Goal: Transaction & Acquisition: Book appointment/travel/reservation

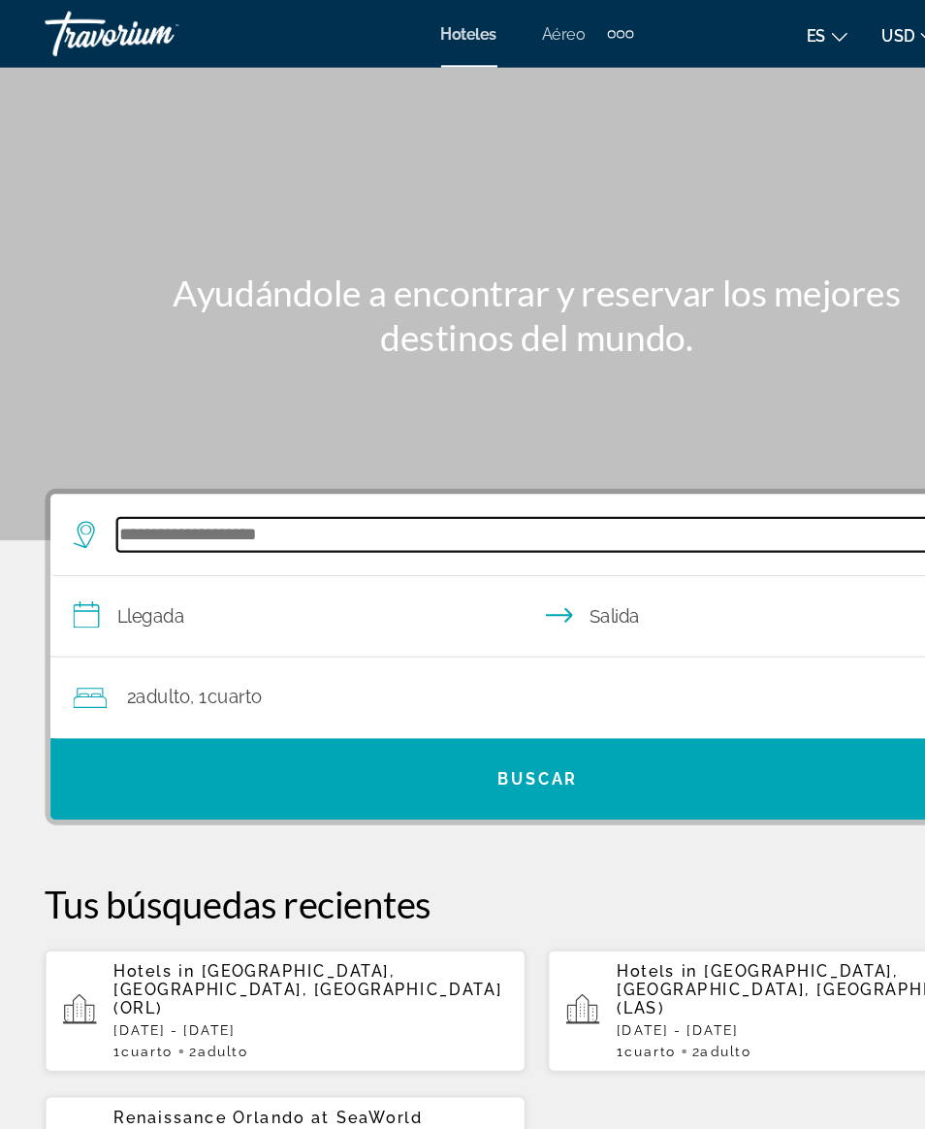
click at [242, 462] on input "Search widget" at bounding box center [467, 460] width 732 height 29
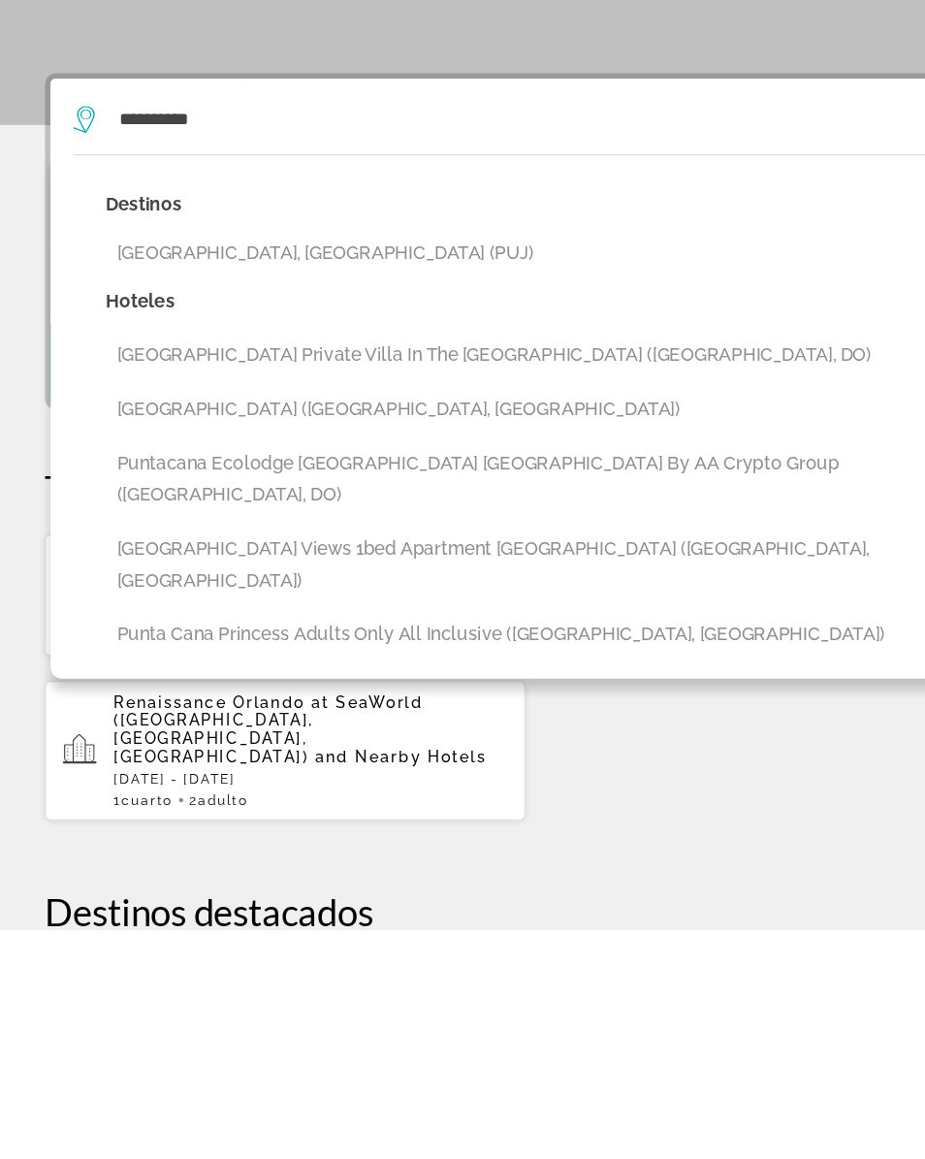
click at [348, 558] on button "[GEOGRAPHIC_DATA], [GEOGRAPHIC_DATA] (PUJ)" at bounding box center [476, 576] width 771 height 37
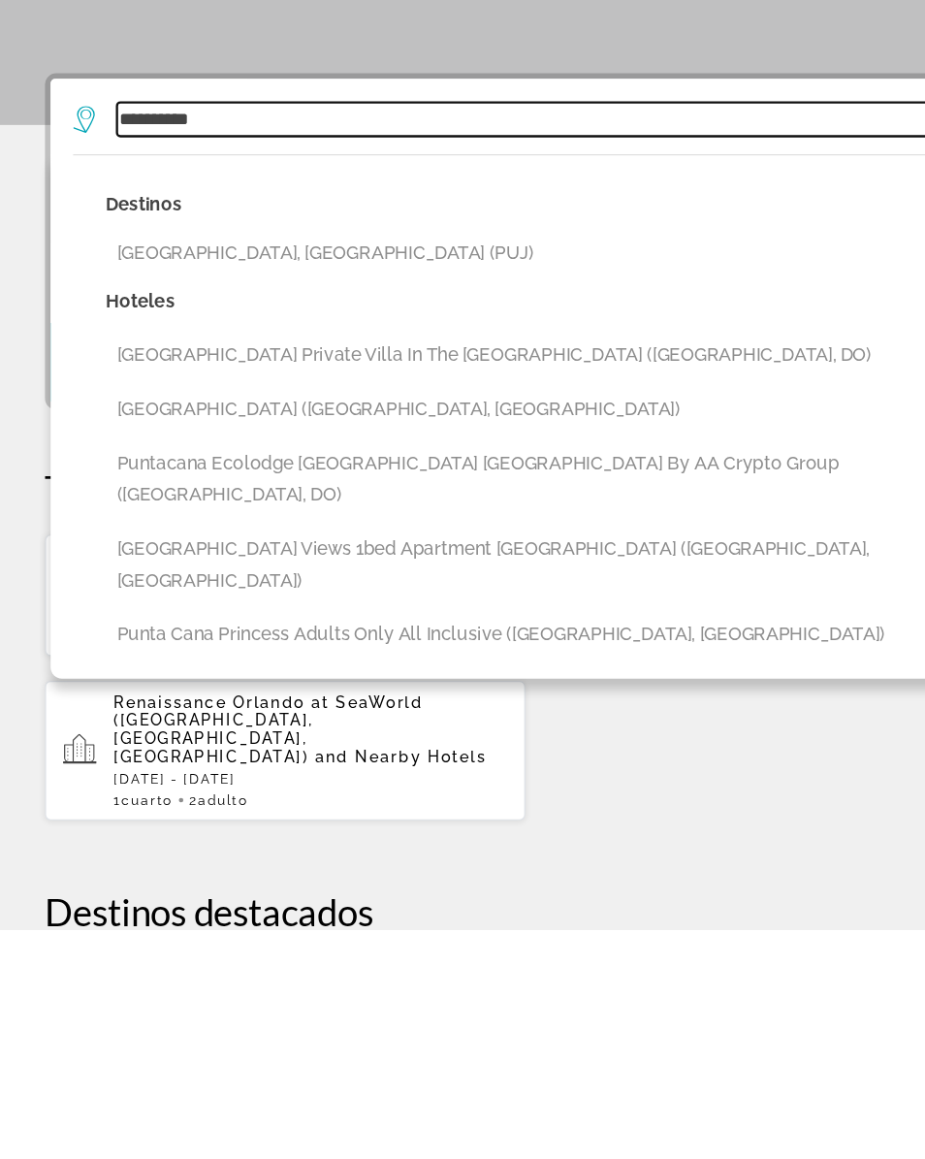
type input "**********"
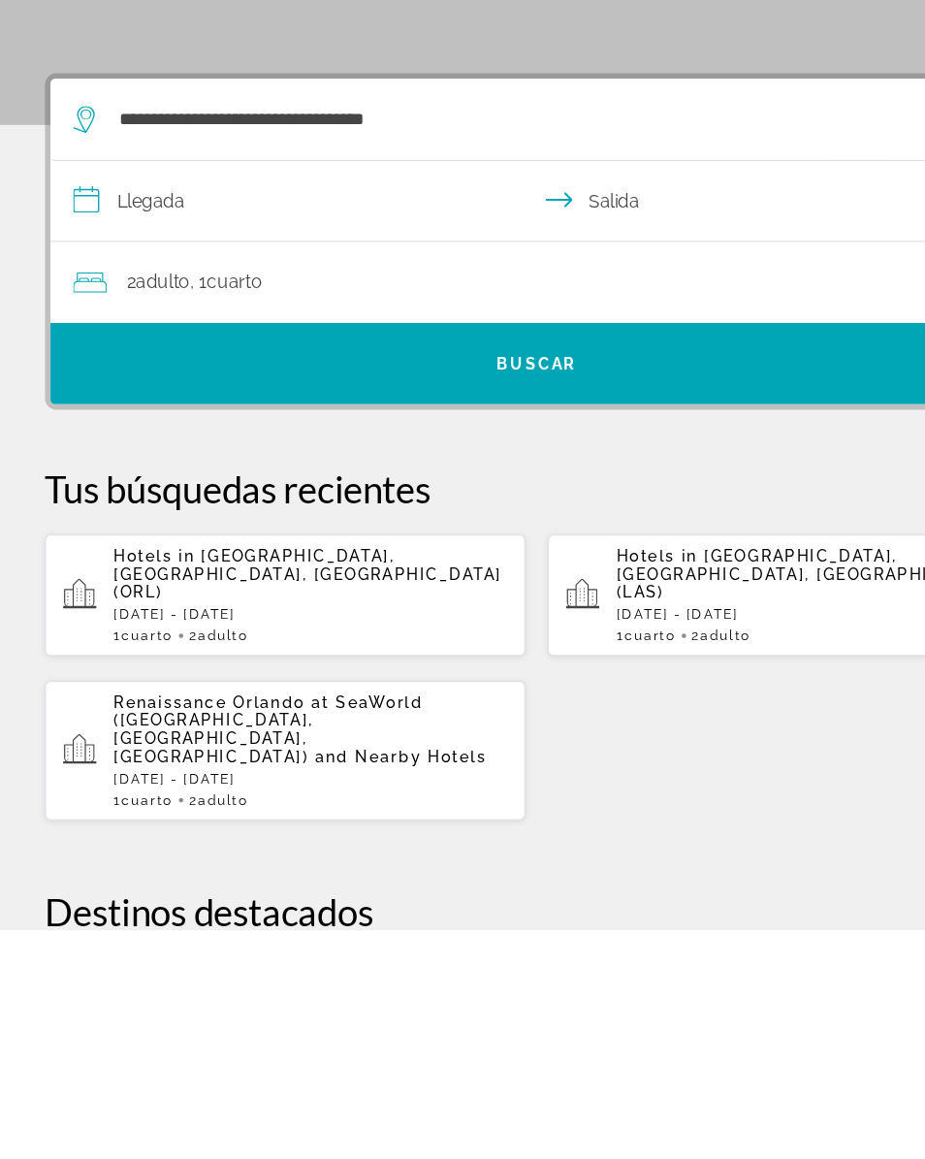
click at [137, 497] on input "**********" at bounding box center [467, 534] width 846 height 75
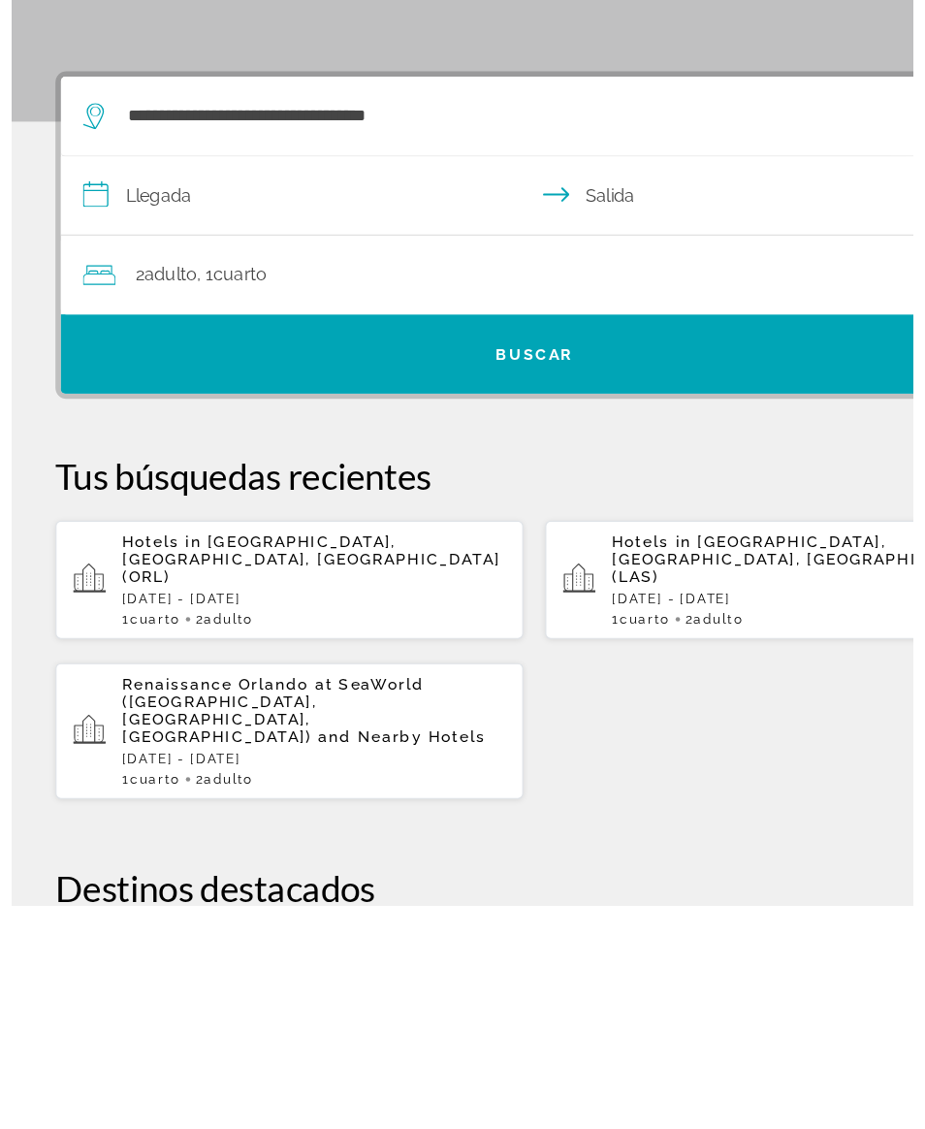
scroll to position [202, 0]
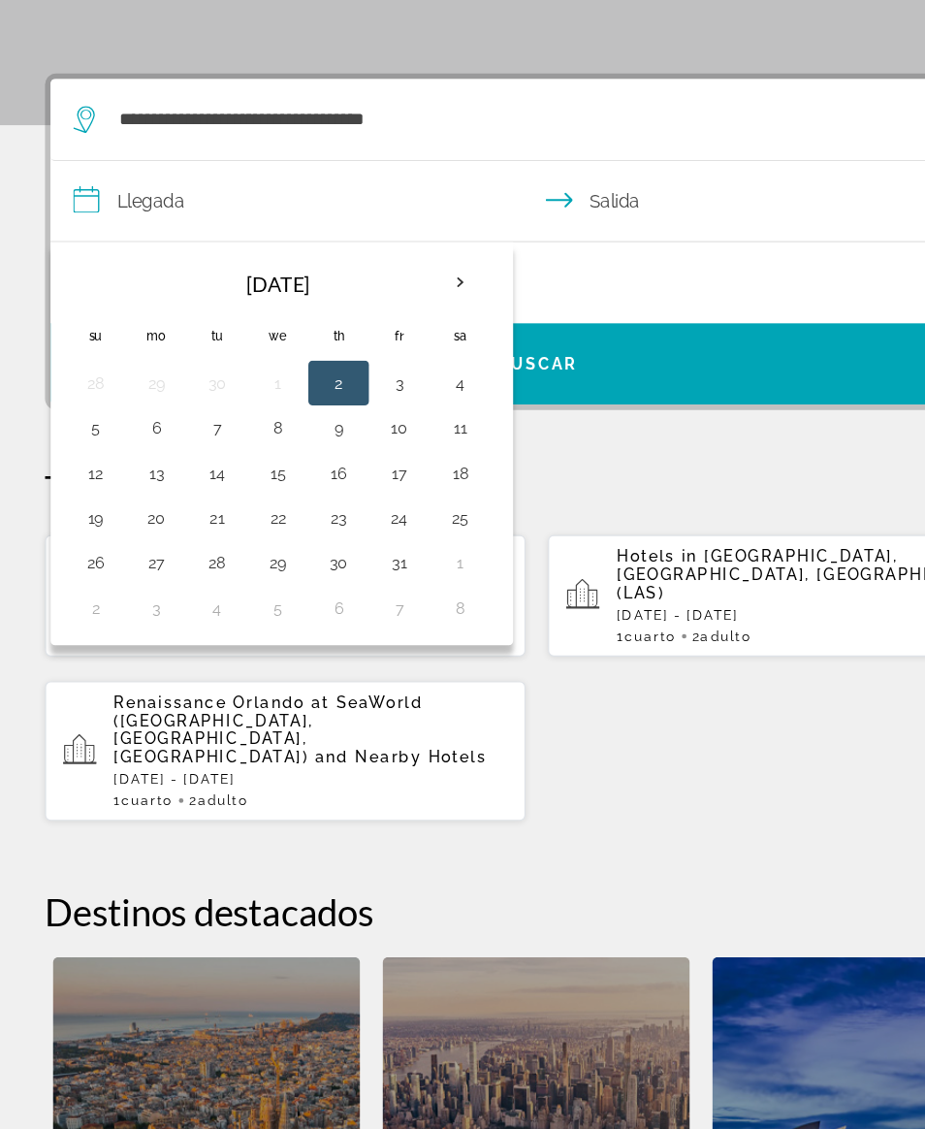
click at [330, 550] on button "17" at bounding box center [344, 563] width 31 height 27
click at [141, 589] on button "20" at bounding box center [134, 602] width 31 height 27
type input "**********"
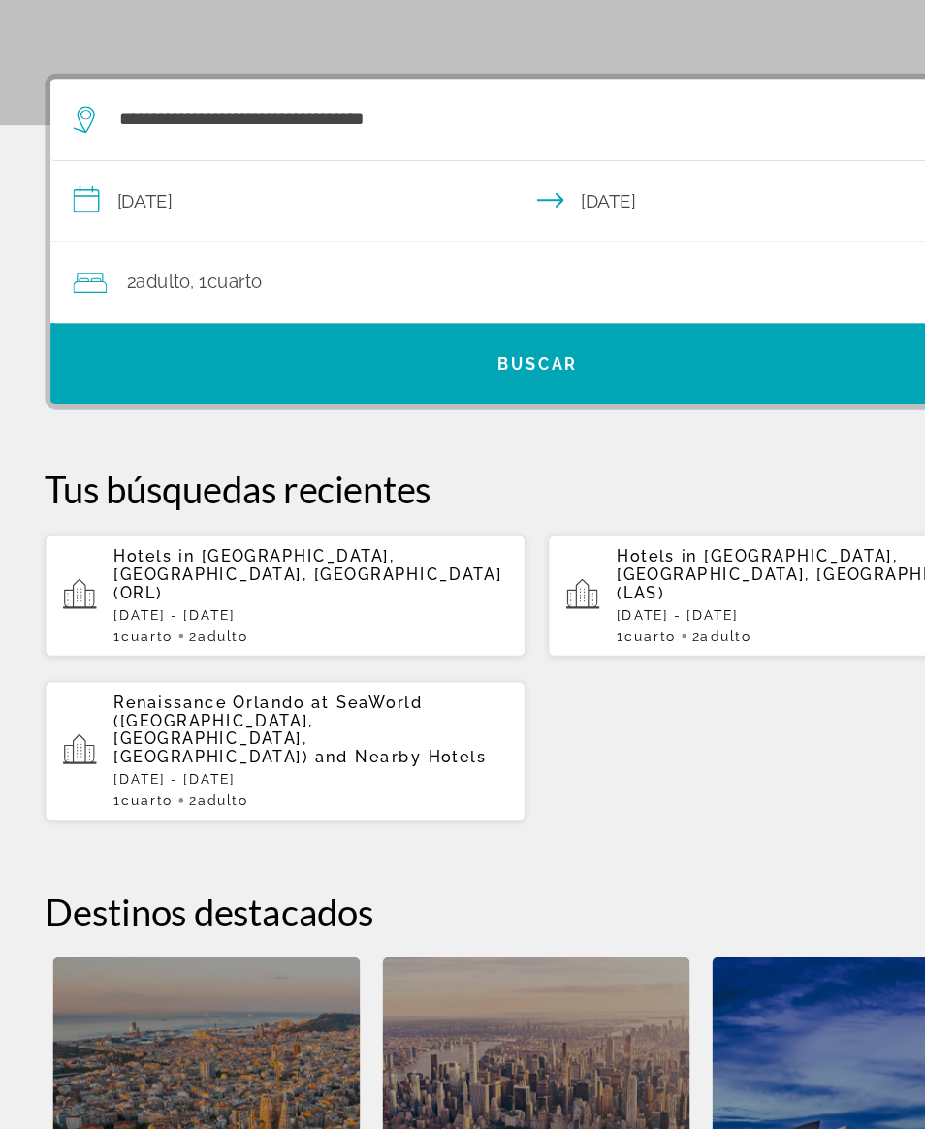
click at [171, 386] on span ", 1 Cuarto habitaciones" at bounding box center [195, 399] width 62 height 27
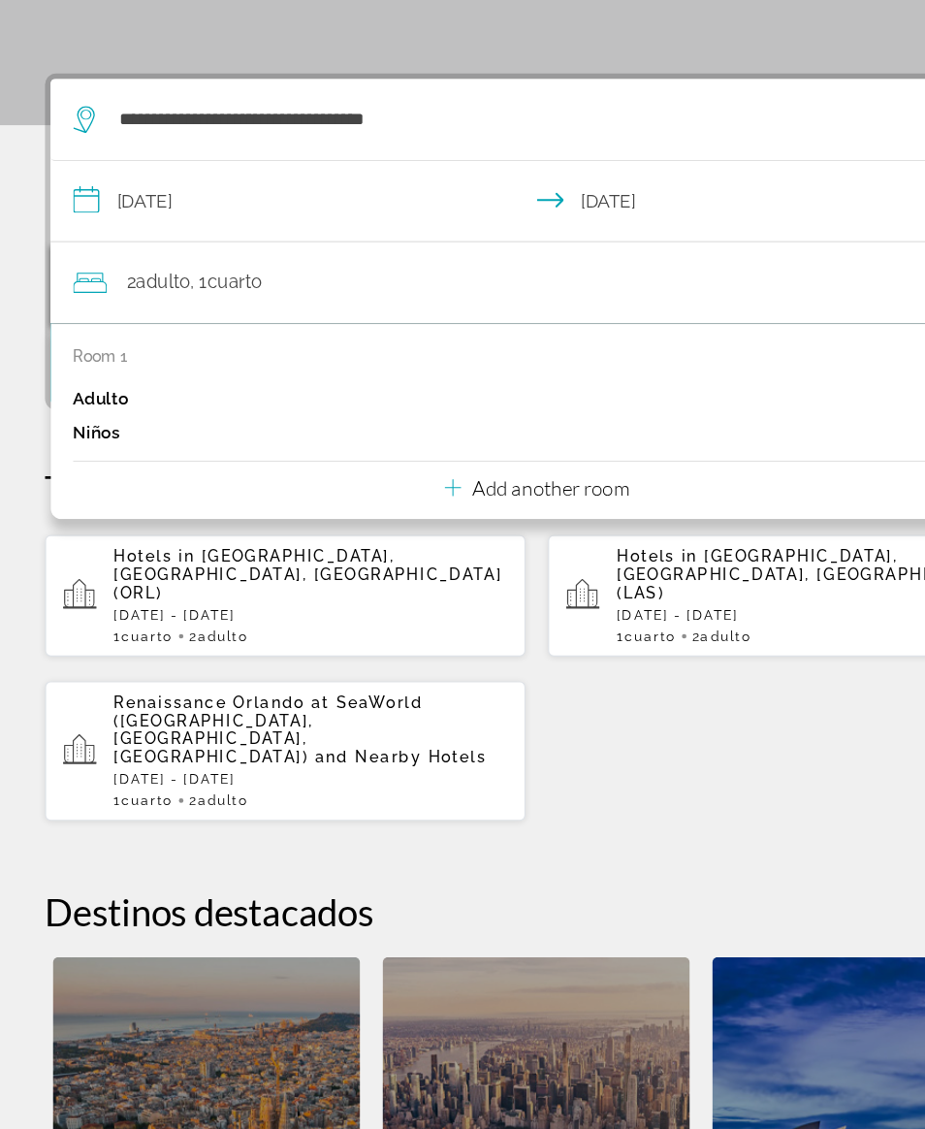
click at [571, 434] on div "Room 1 Adulto 2 Niños 0 Add another room" at bounding box center [463, 518] width 838 height 169
click at [517, 564] on div "Add another room" at bounding box center [463, 575] width 160 height 23
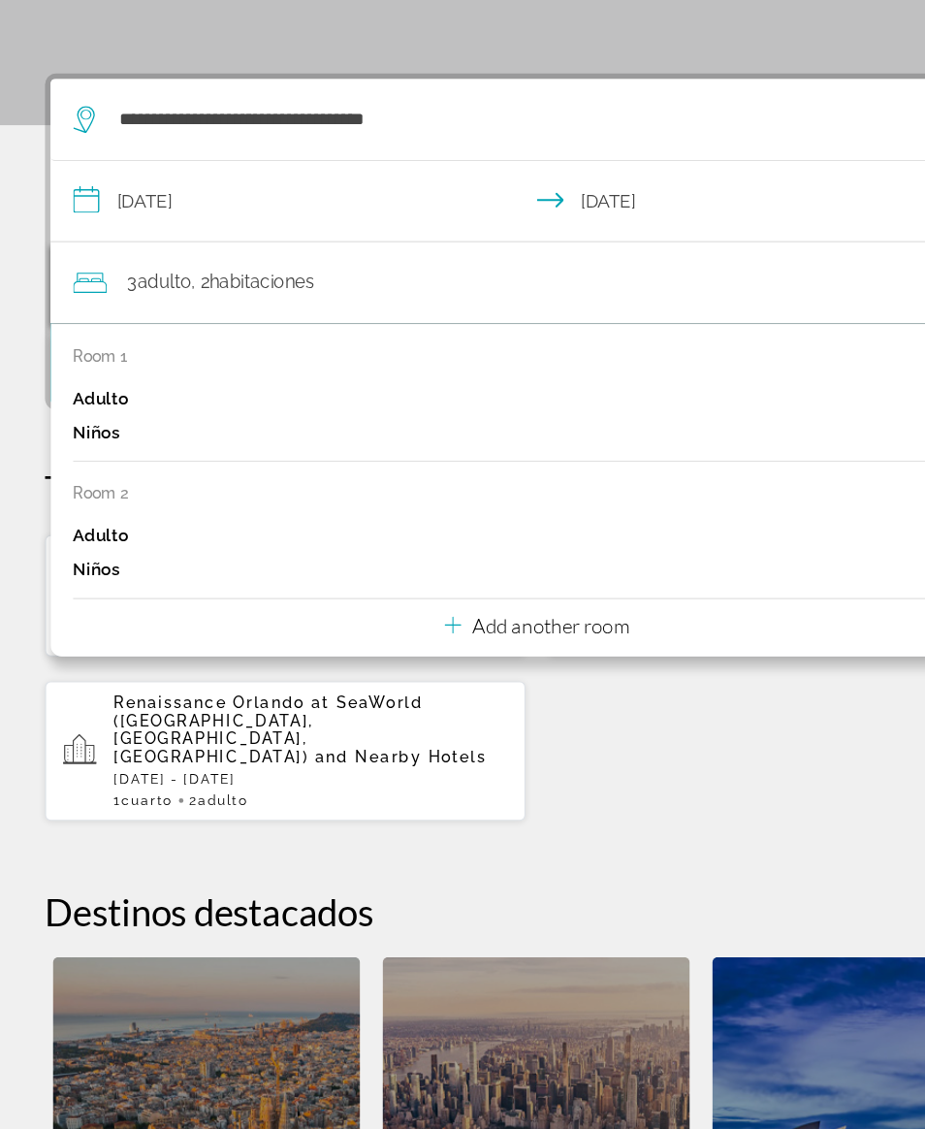
click at [505, 684] on p "Add another room" at bounding box center [475, 694] width 136 height 21
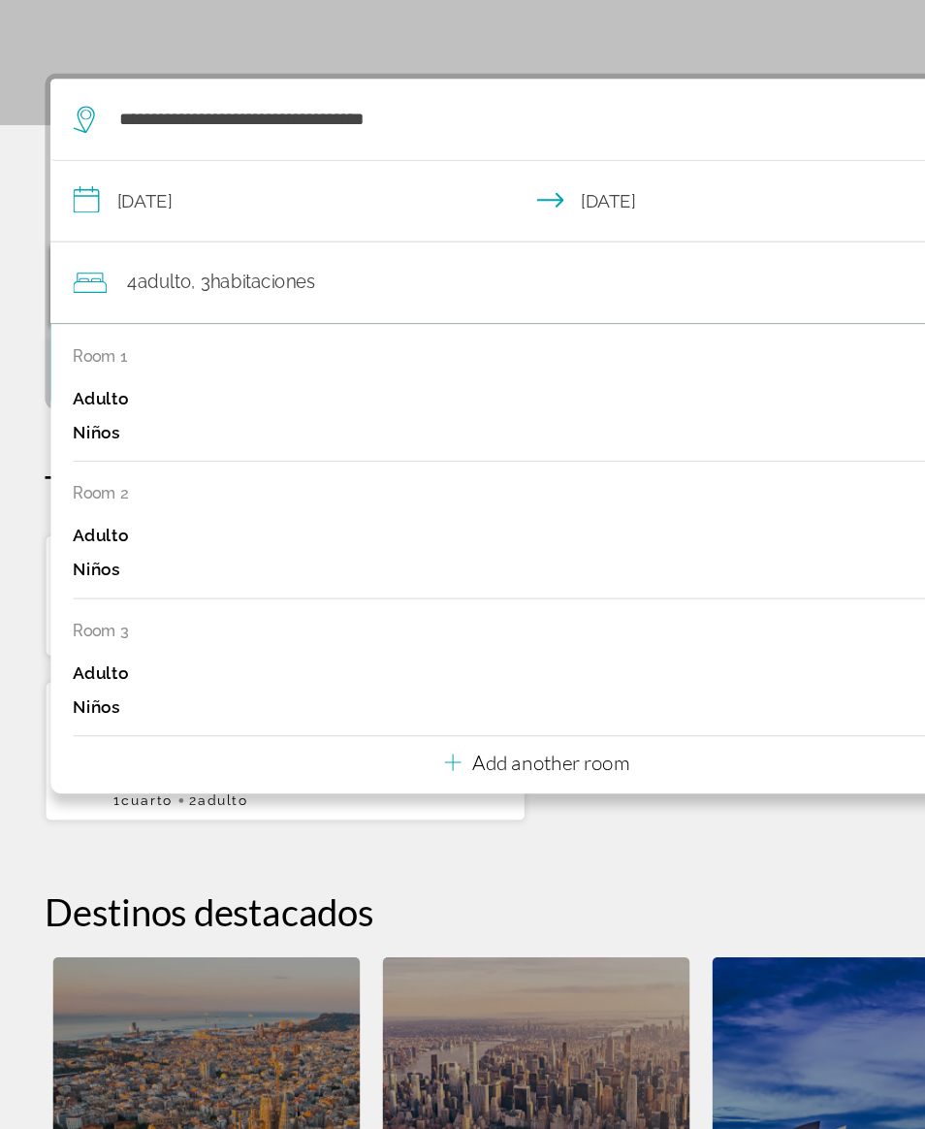
click at [510, 802] on p "Add another room" at bounding box center [475, 812] width 136 height 21
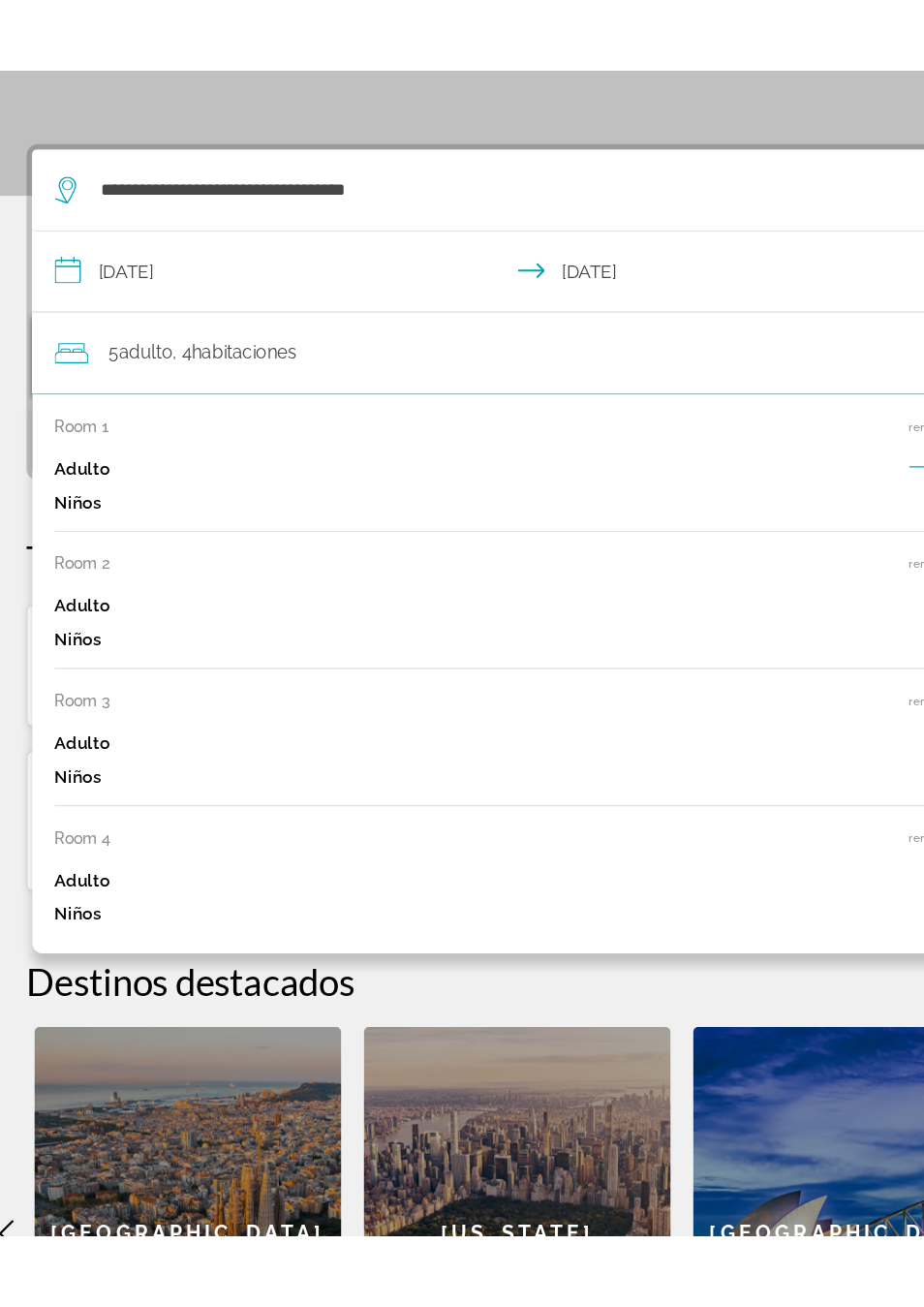
scroll to position [247, 0]
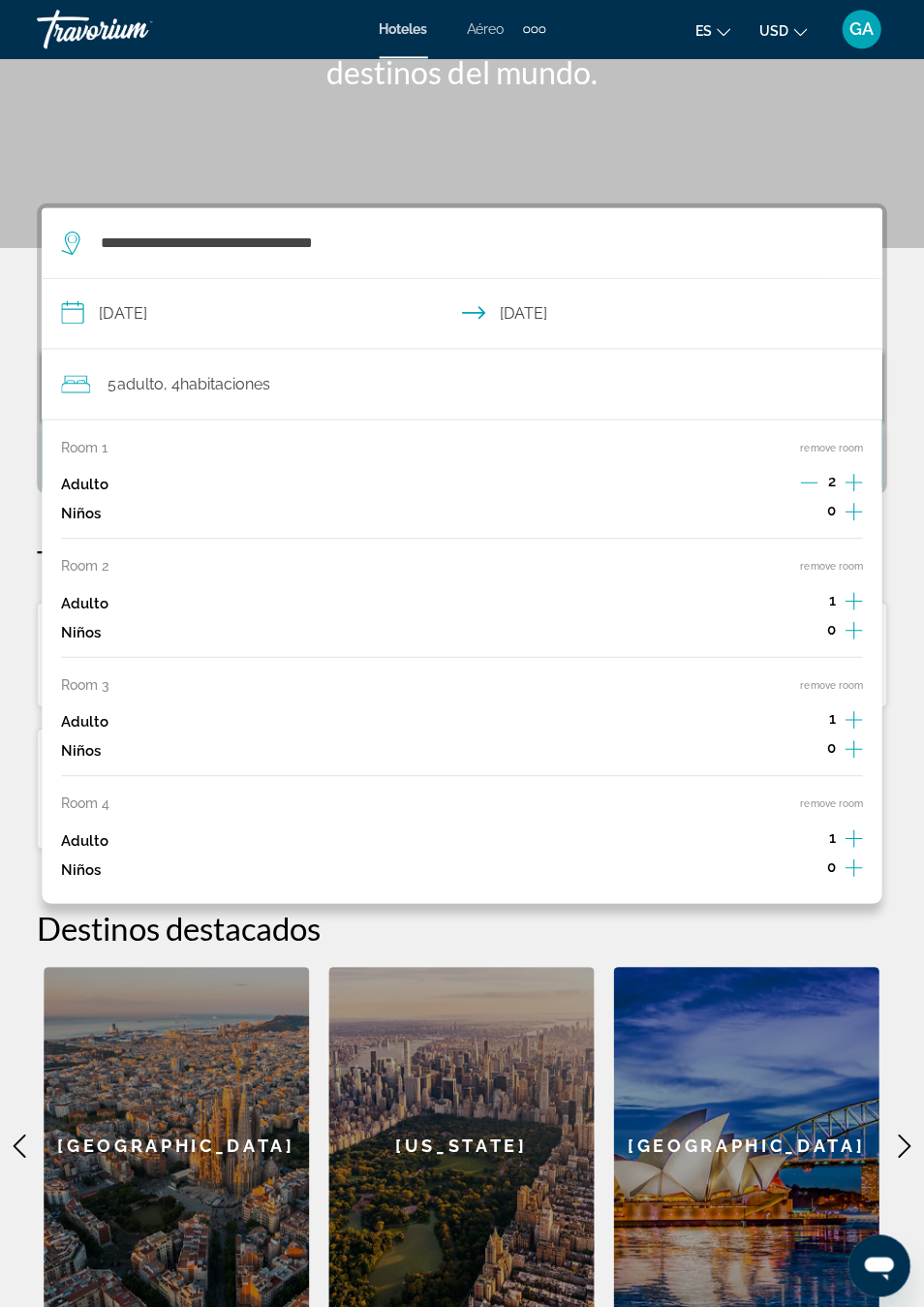
click at [849, 474] on icon "Increment adults" at bounding box center [852, 480] width 17 height 23
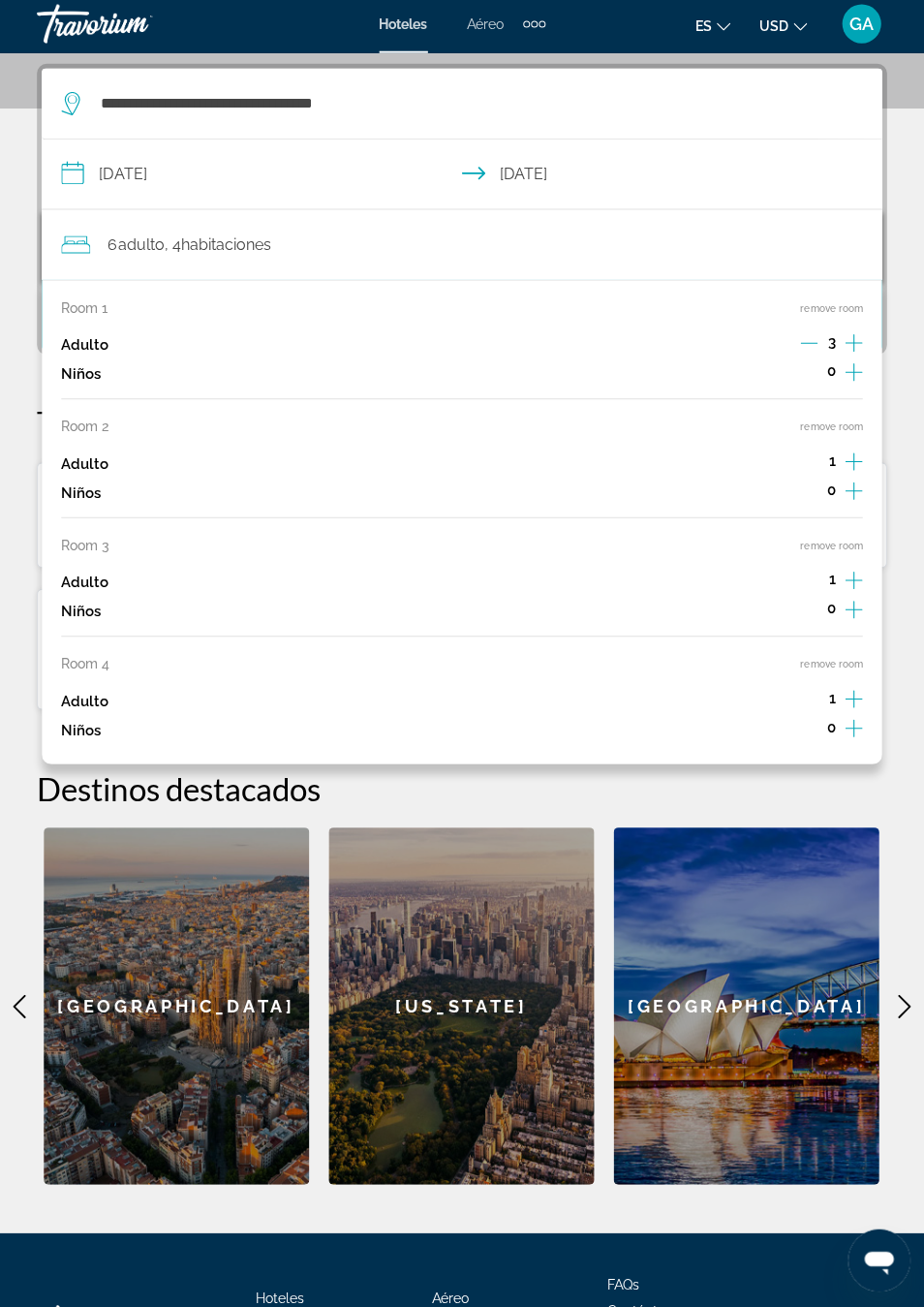
click at [851, 349] on icon "Increment adults" at bounding box center [852, 347] width 17 height 23
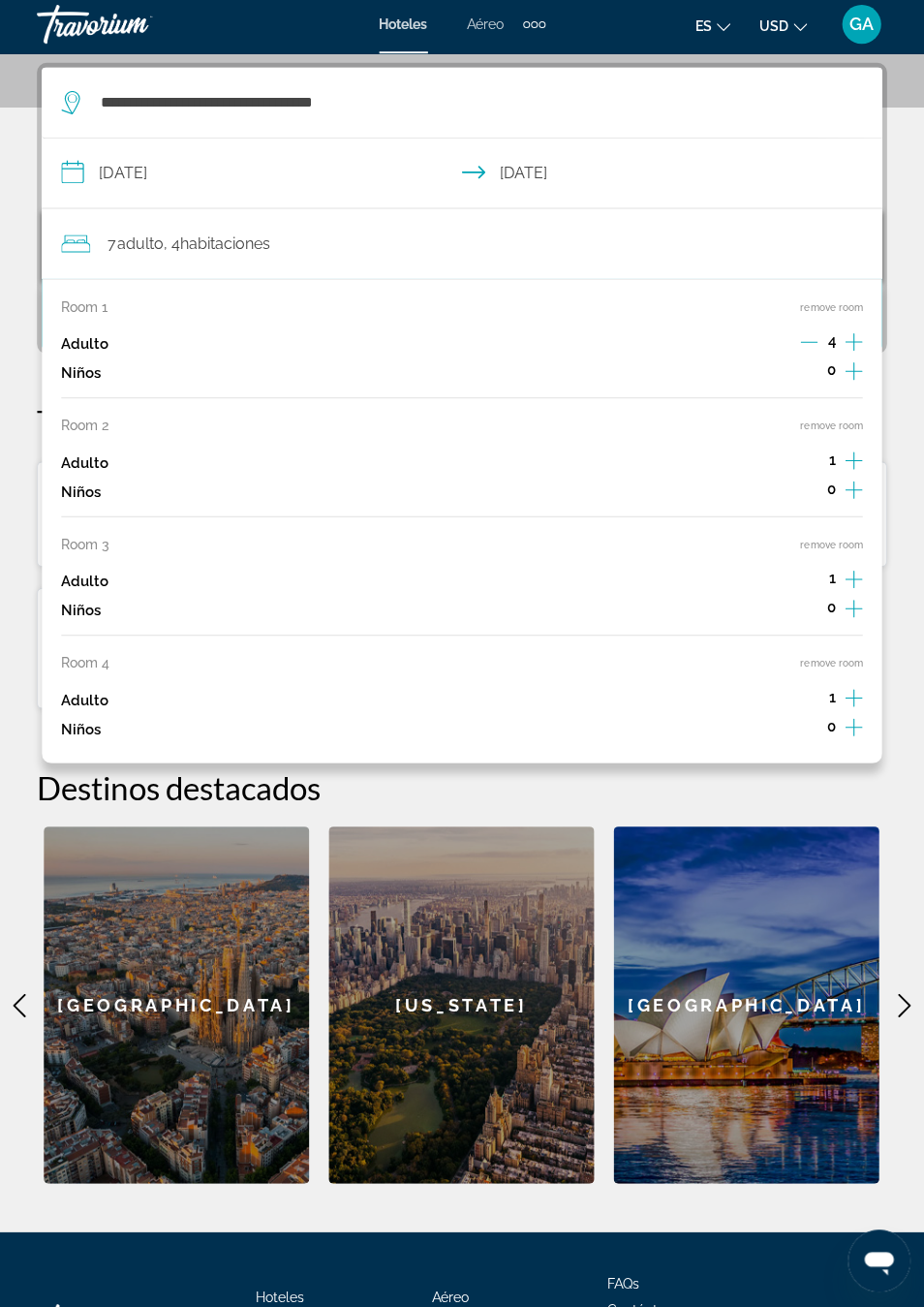
click at [855, 339] on icon "Increment adults" at bounding box center [852, 346] width 17 height 23
click at [856, 343] on icon "Increment adults" at bounding box center [852, 346] width 17 height 23
click at [855, 453] on icon "Increment adults" at bounding box center [852, 464] width 17 height 23
click at [851, 462] on icon "Increment adults" at bounding box center [852, 464] width 17 height 23
click at [851, 459] on icon "Increment adults" at bounding box center [852, 464] width 17 height 23
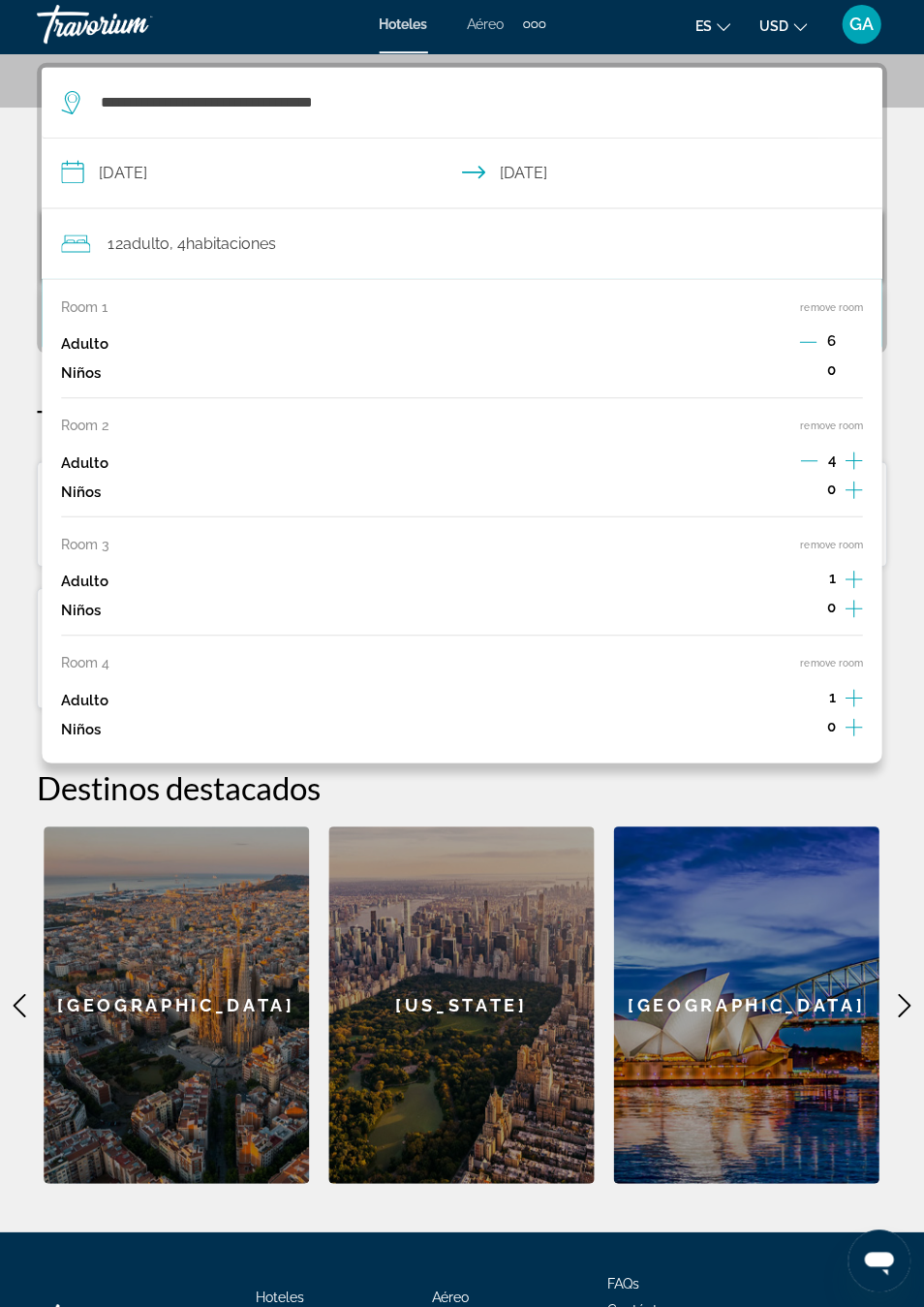
click at [855, 464] on icon "Increment adults" at bounding box center [852, 464] width 17 height 23
click at [856, 467] on button "Increment adults" at bounding box center [852, 466] width 17 height 29
click at [855, 571] on icon "Increment adults" at bounding box center [852, 582] width 17 height 23
click at [849, 600] on icon "Increment children" at bounding box center [852, 611] width 17 height 23
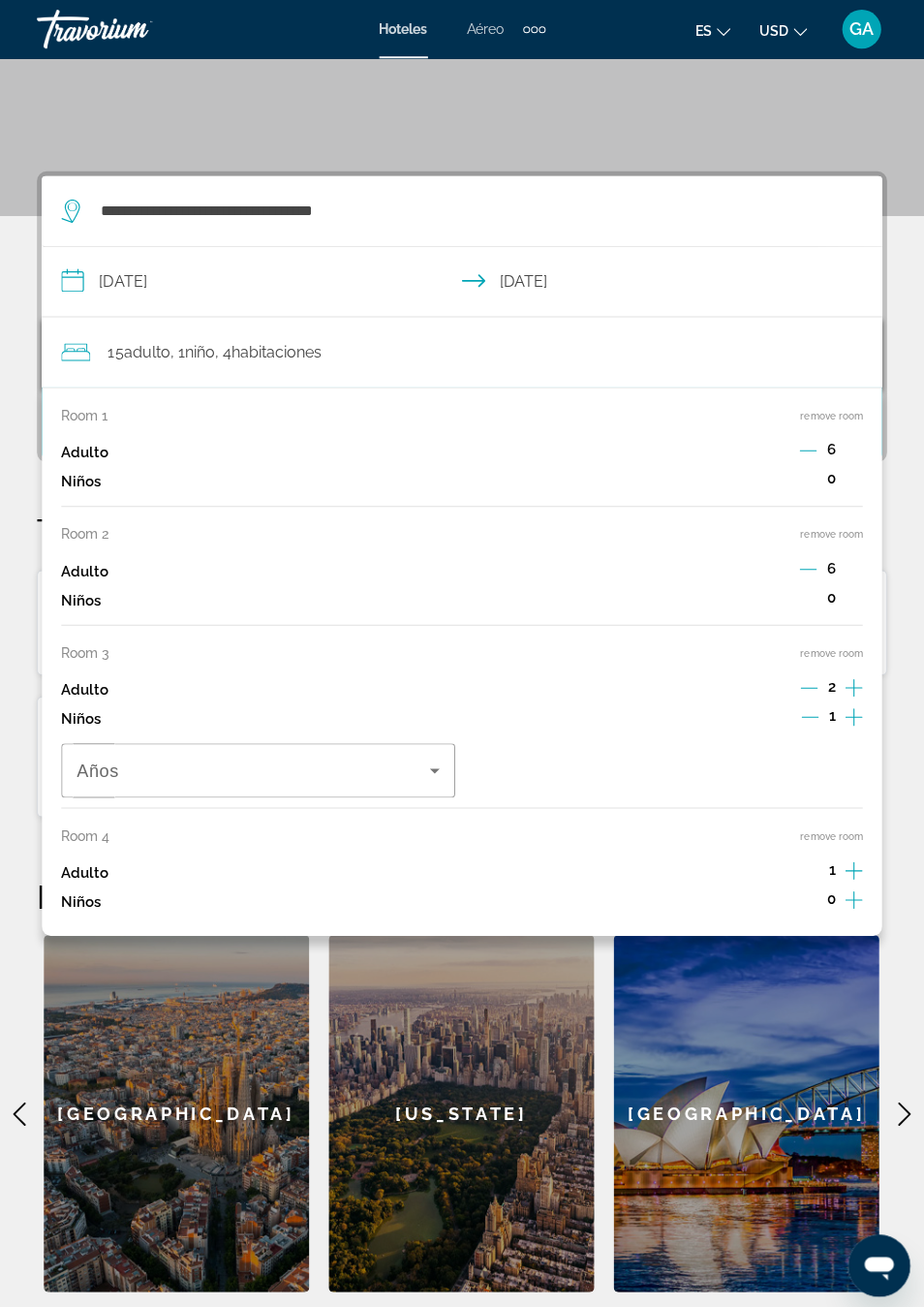
click at [858, 682] on icon "Increment adults" at bounding box center [852, 684] width 17 height 23
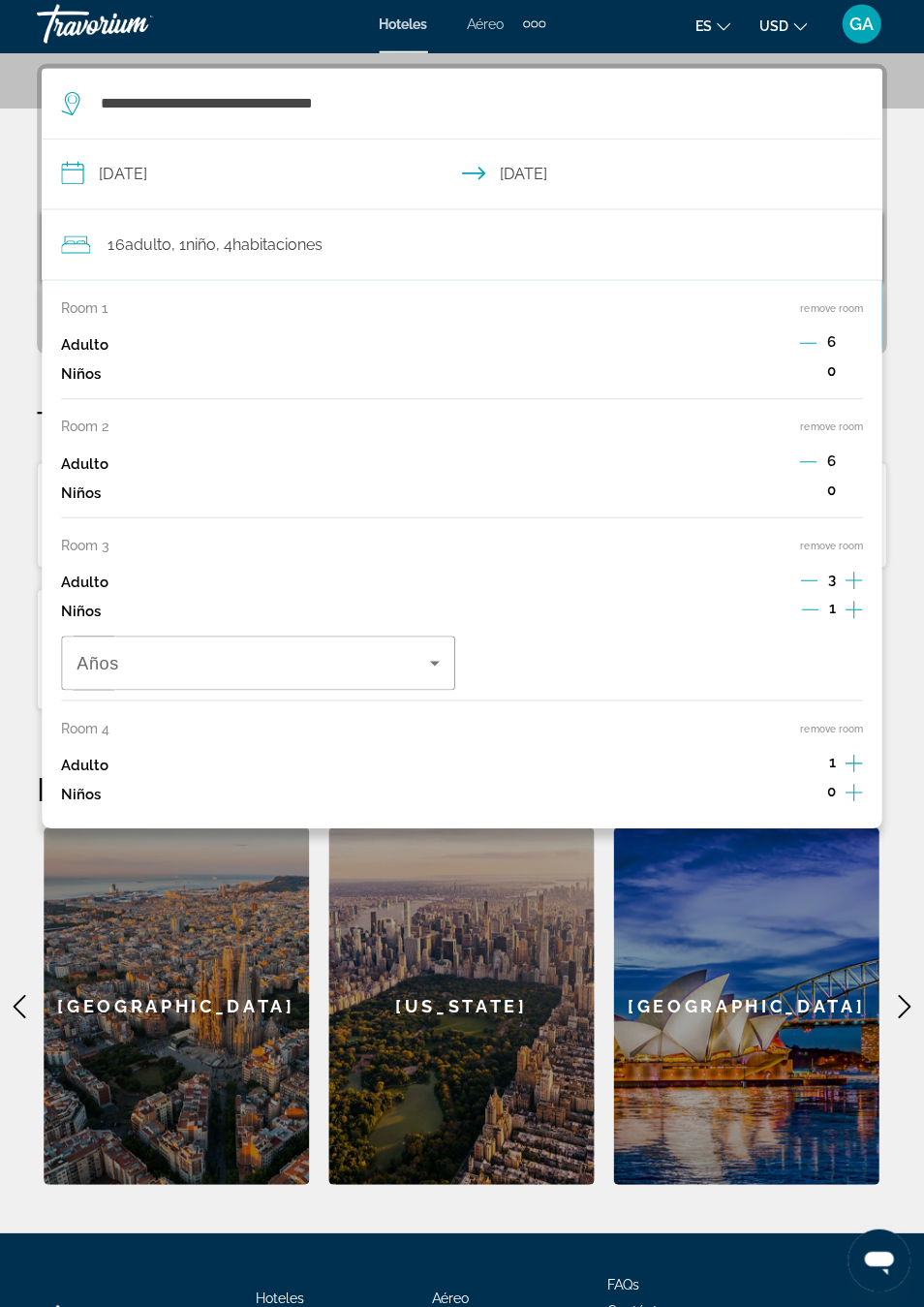
click at [849, 574] on icon "Increment adults" at bounding box center [852, 583] width 17 height 23
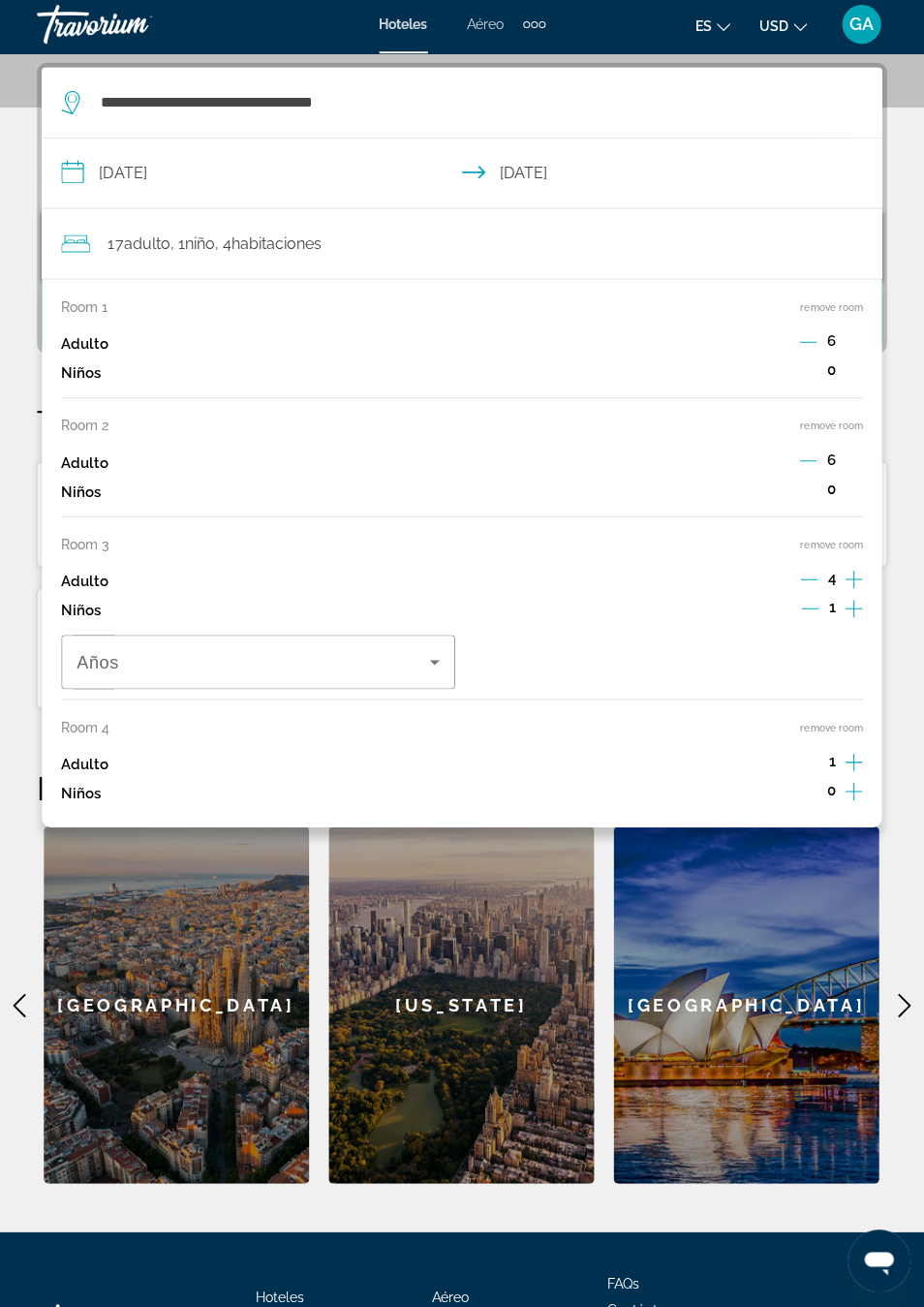
click at [844, 571] on icon "Increment adults" at bounding box center [852, 582] width 17 height 23
click at [857, 753] on icon "Increment adults" at bounding box center [852, 764] width 17 height 23
click at [867, 740] on div "Room 1 remove room Adulto 6 Niños 0 Room 2 remove room Adulto 6 Niños 0 Room 3 …" at bounding box center [462, 556] width 837 height 547
click at [868, 739] on div "Room 1 remove room Adulto 6 Niños 0 Room 2 remove room Adulto 6 Niños 0 Room 3 …" at bounding box center [462, 556] width 837 height 547
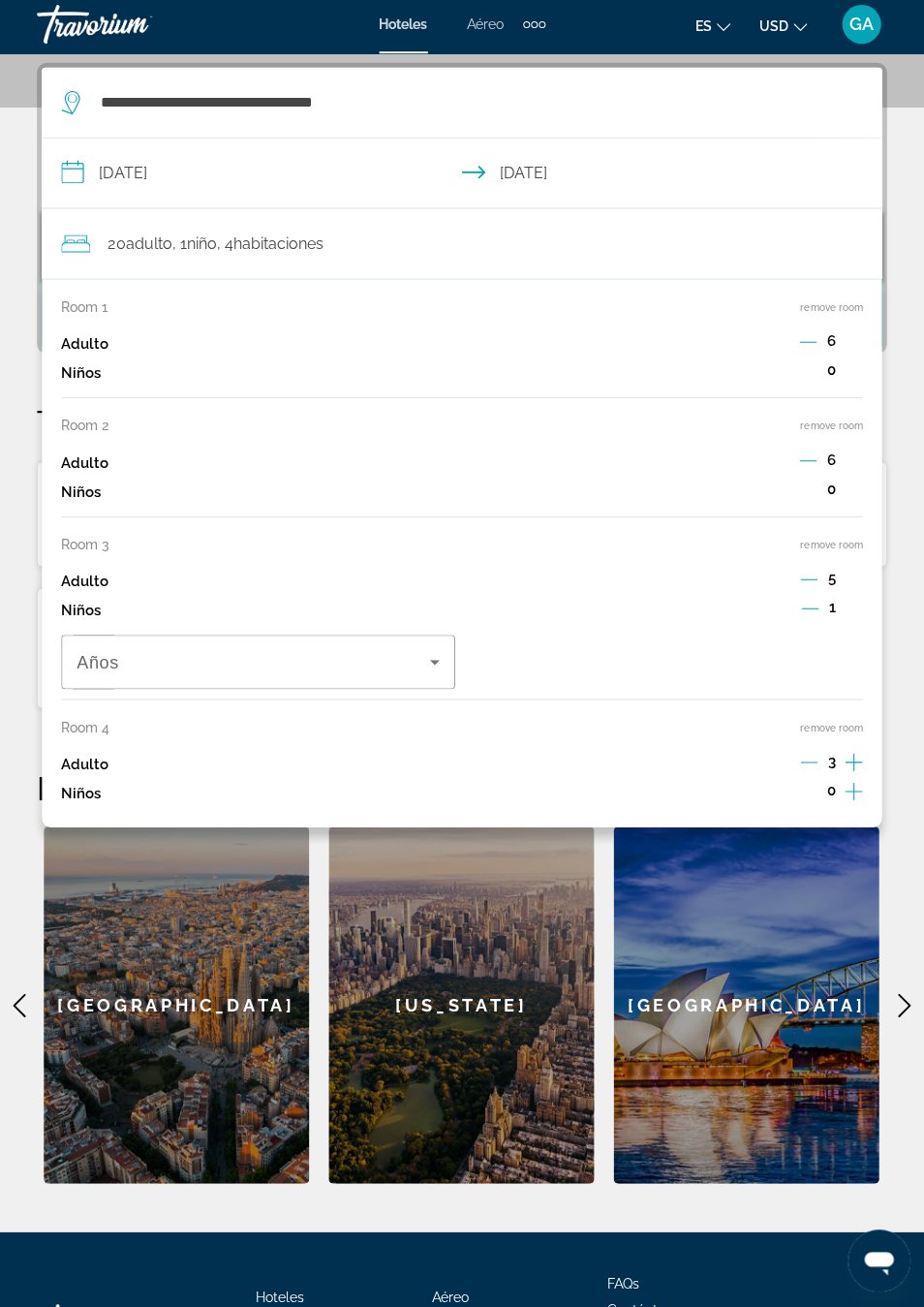
click at [858, 755] on icon "Increment adults" at bounding box center [852, 764] width 17 height 23
click at [857, 753] on icon "Increment adults" at bounding box center [852, 764] width 17 height 23
click at [855, 753] on icon "Increment adults" at bounding box center [852, 764] width 17 height 23
click at [803, 755] on icon "Decrement adults" at bounding box center [806, 763] width 17 height 17
click at [792, 752] on div "Adulto 5" at bounding box center [462, 766] width 798 height 29
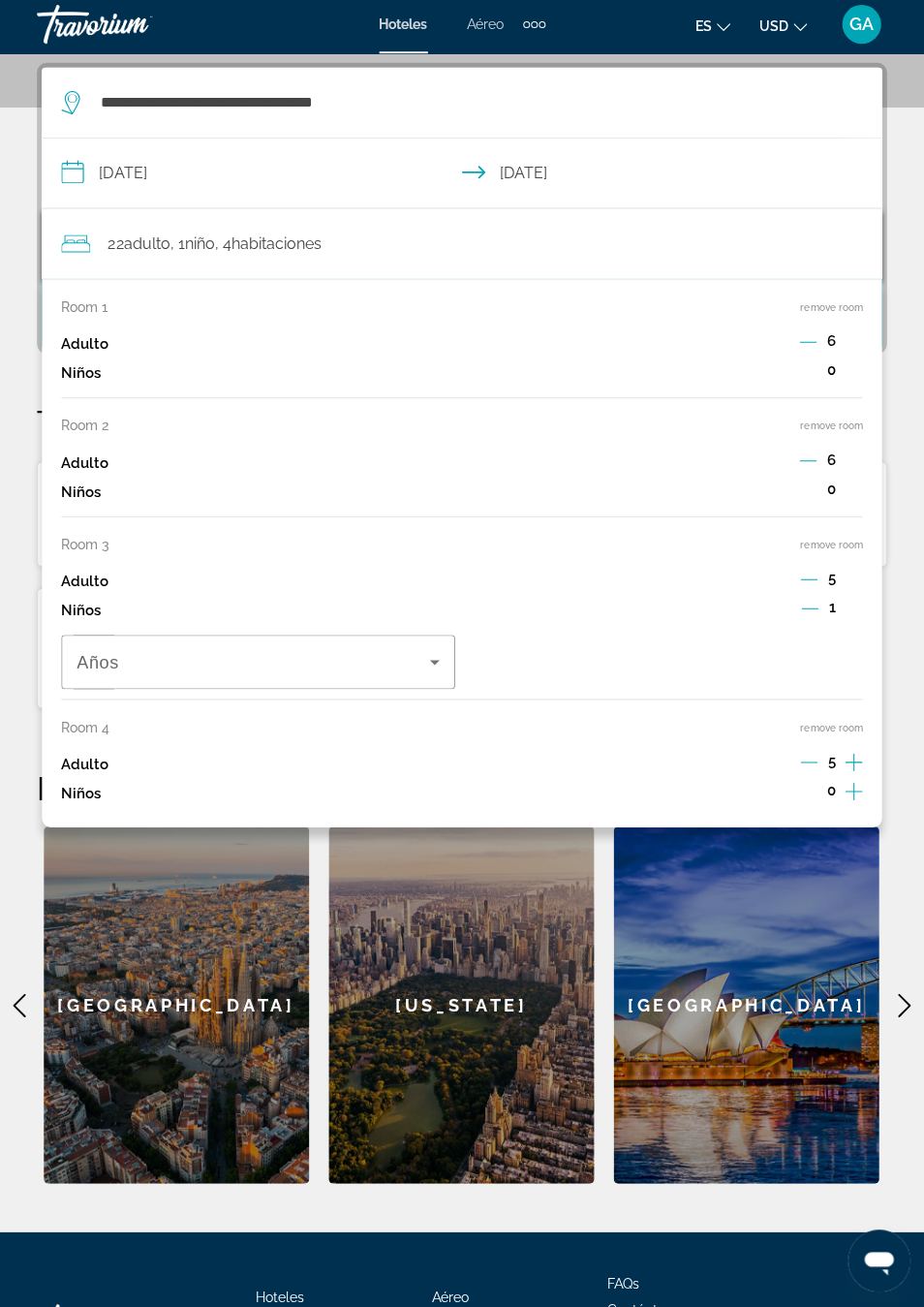
click at [807, 755] on icon "Decrement adults" at bounding box center [807, 763] width 17 height 17
click at [810, 755] on icon "Decrement adults" at bounding box center [807, 763] width 17 height 17
click at [809, 755] on icon "Decrement adults" at bounding box center [807, 763] width 17 height 17
click at [803, 781] on div "0" at bounding box center [829, 795] width 63 height 29
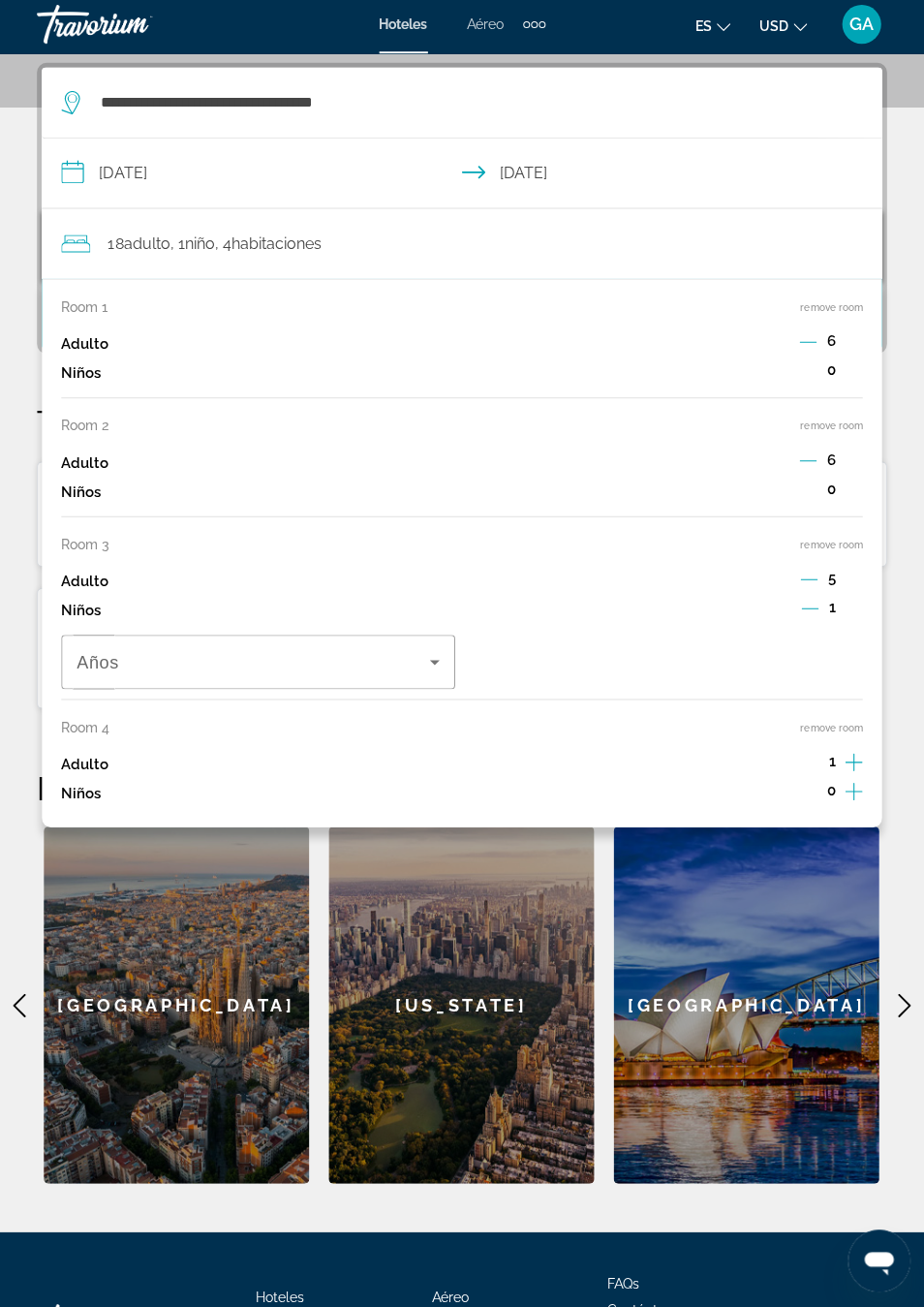
click at [771, 869] on div "[GEOGRAPHIC_DATA]" at bounding box center [745, 1006] width 265 height 356
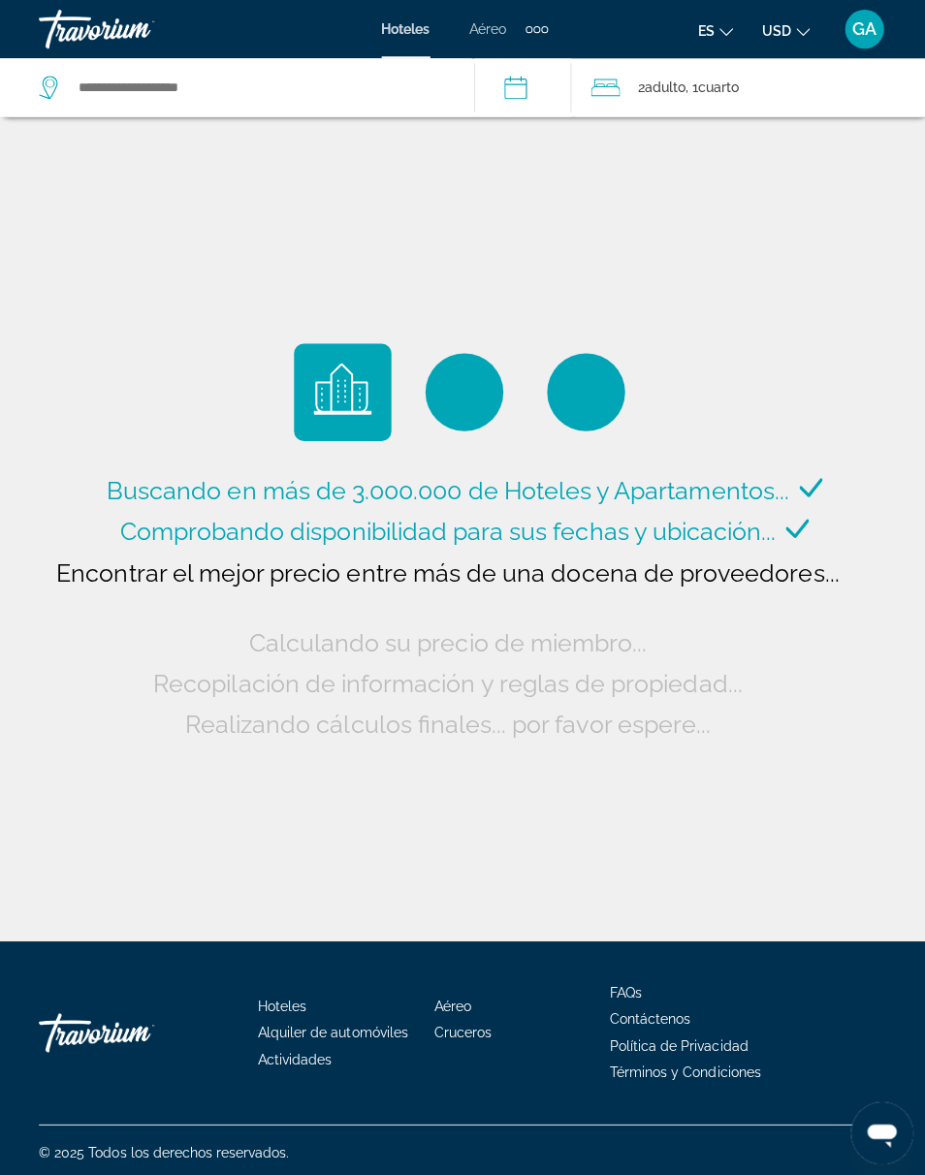
type input "**********"
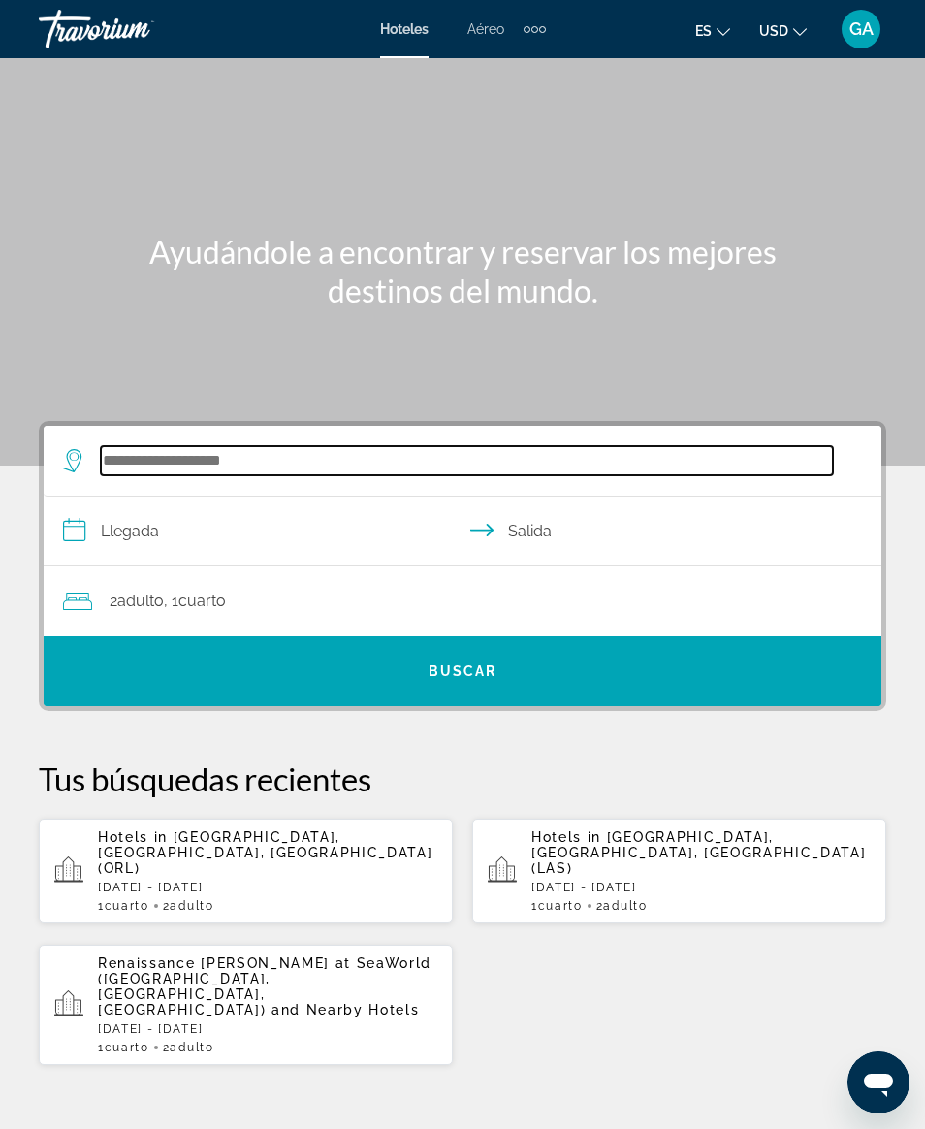
click at [162, 470] on input "Search widget" at bounding box center [467, 460] width 732 height 29
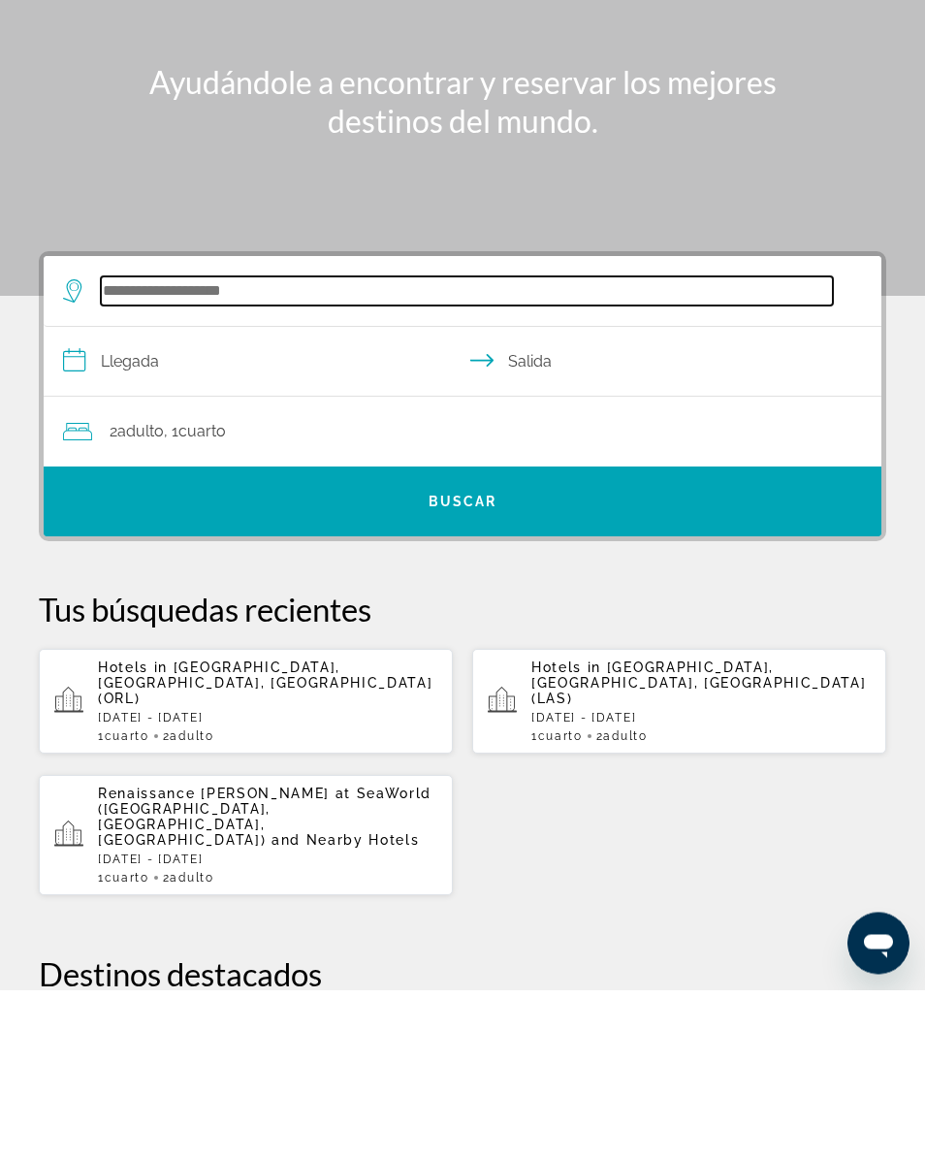
scroll to position [39, 0]
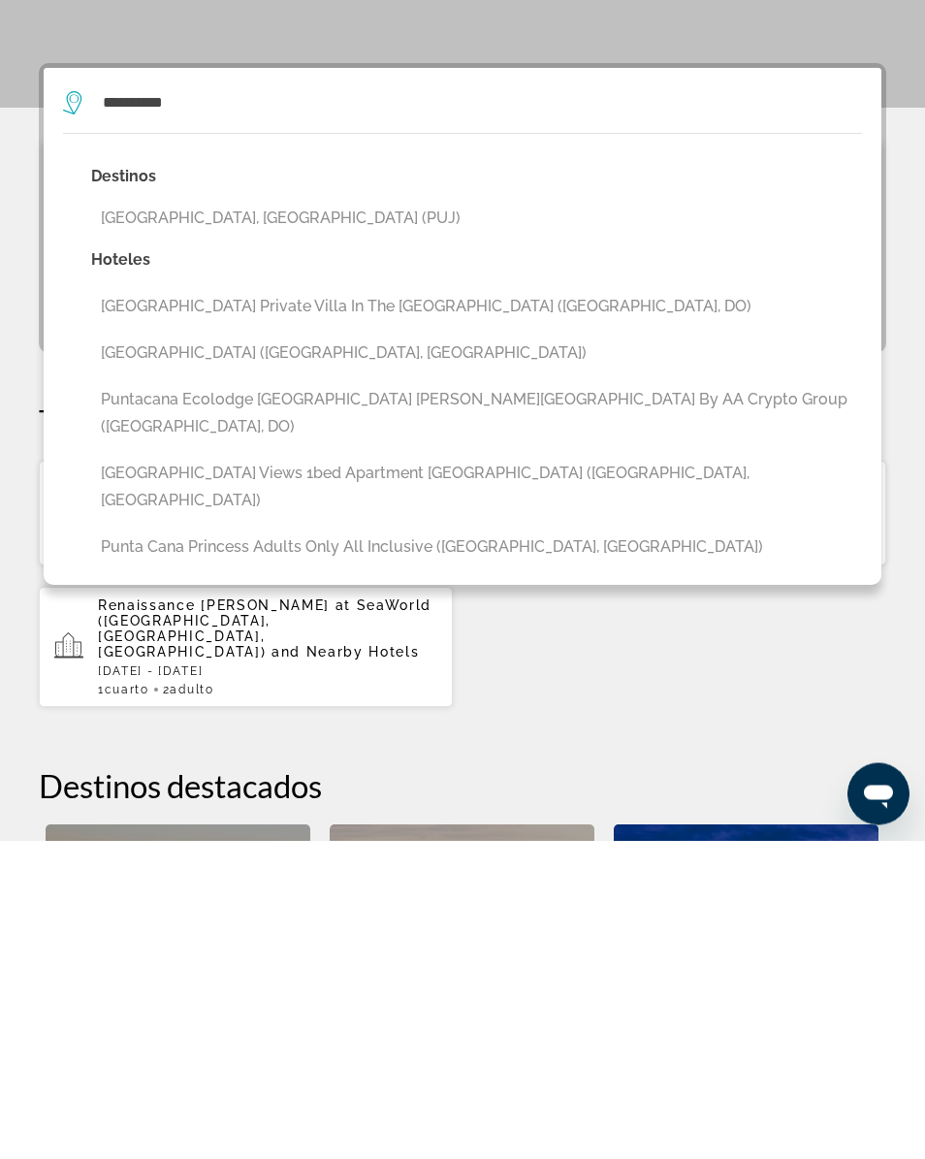
click at [157, 519] on button "[GEOGRAPHIC_DATA], [GEOGRAPHIC_DATA] (PUJ)" at bounding box center [476, 537] width 771 height 37
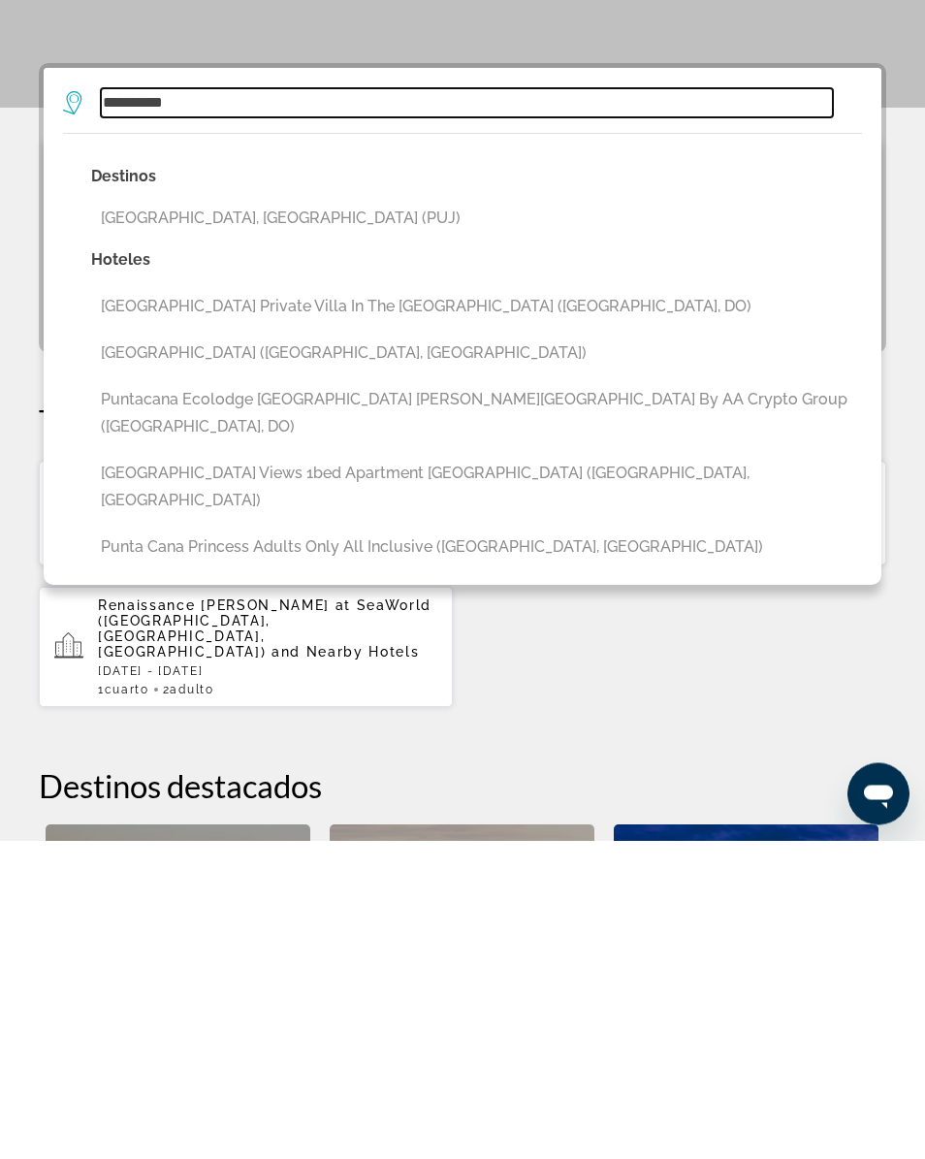
type input "**********"
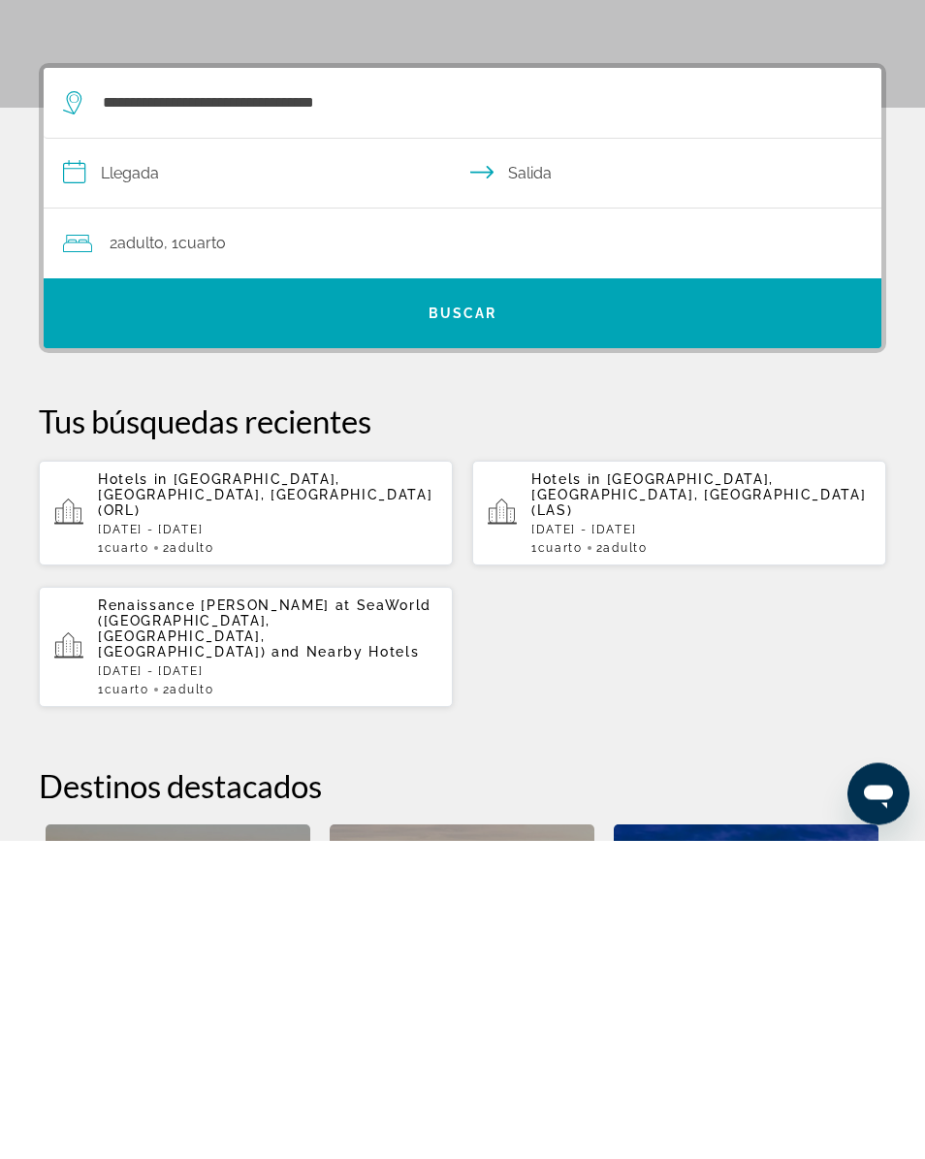
click at [116, 458] on input "**********" at bounding box center [467, 495] width 846 height 75
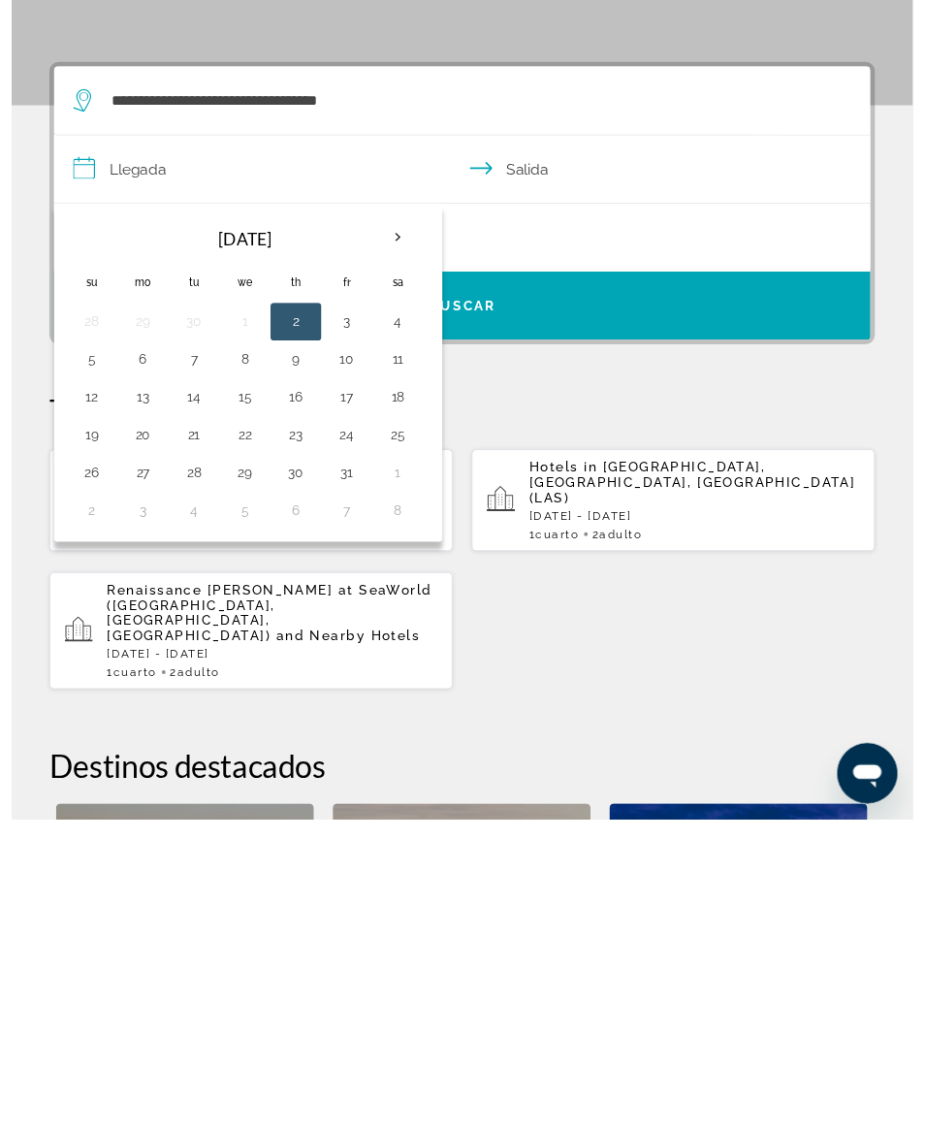
scroll to position [358, 0]
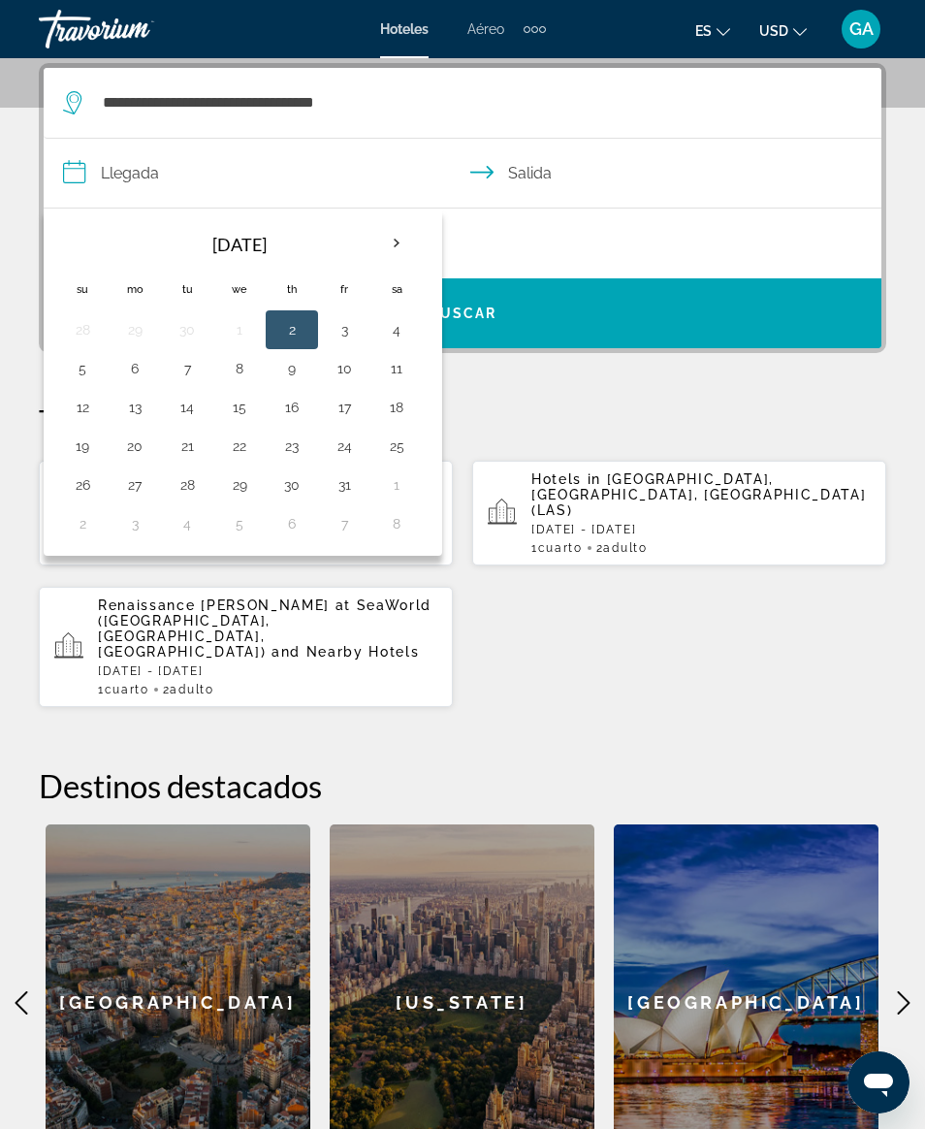
click at [331, 402] on button "17" at bounding box center [344, 407] width 31 height 27
click at [128, 443] on button "20" at bounding box center [134, 446] width 31 height 27
type input "**********"
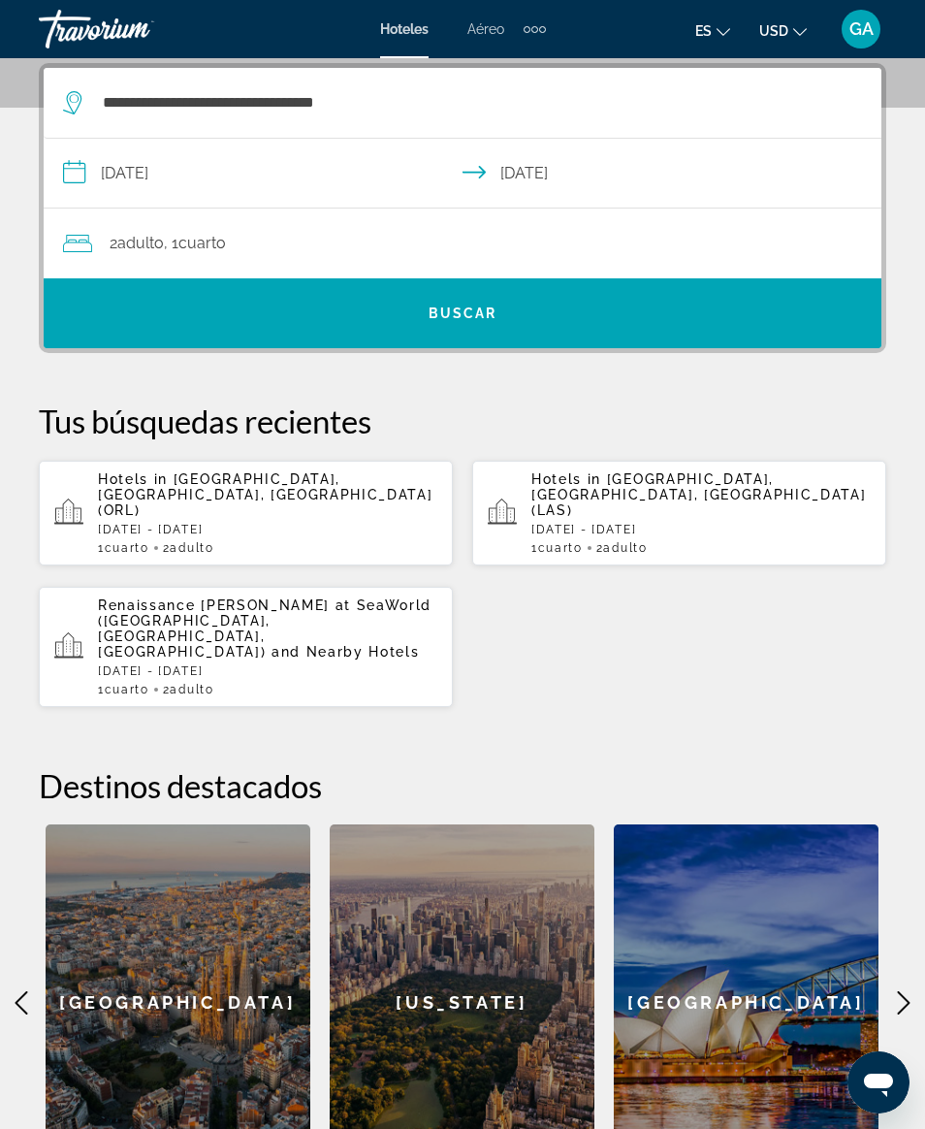
click at [323, 334] on span "Search widget" at bounding box center [463, 313] width 838 height 47
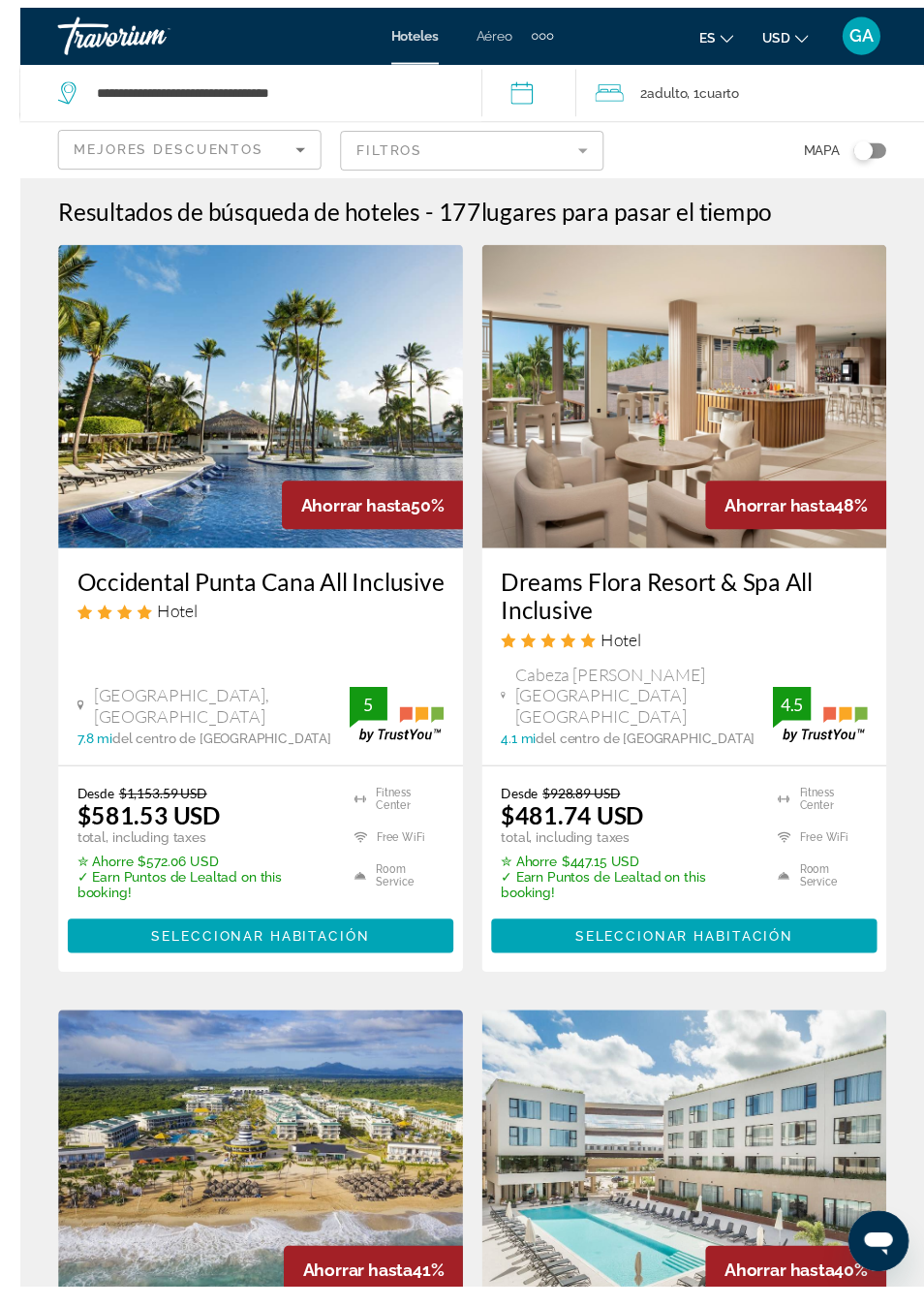
scroll to position [3, 0]
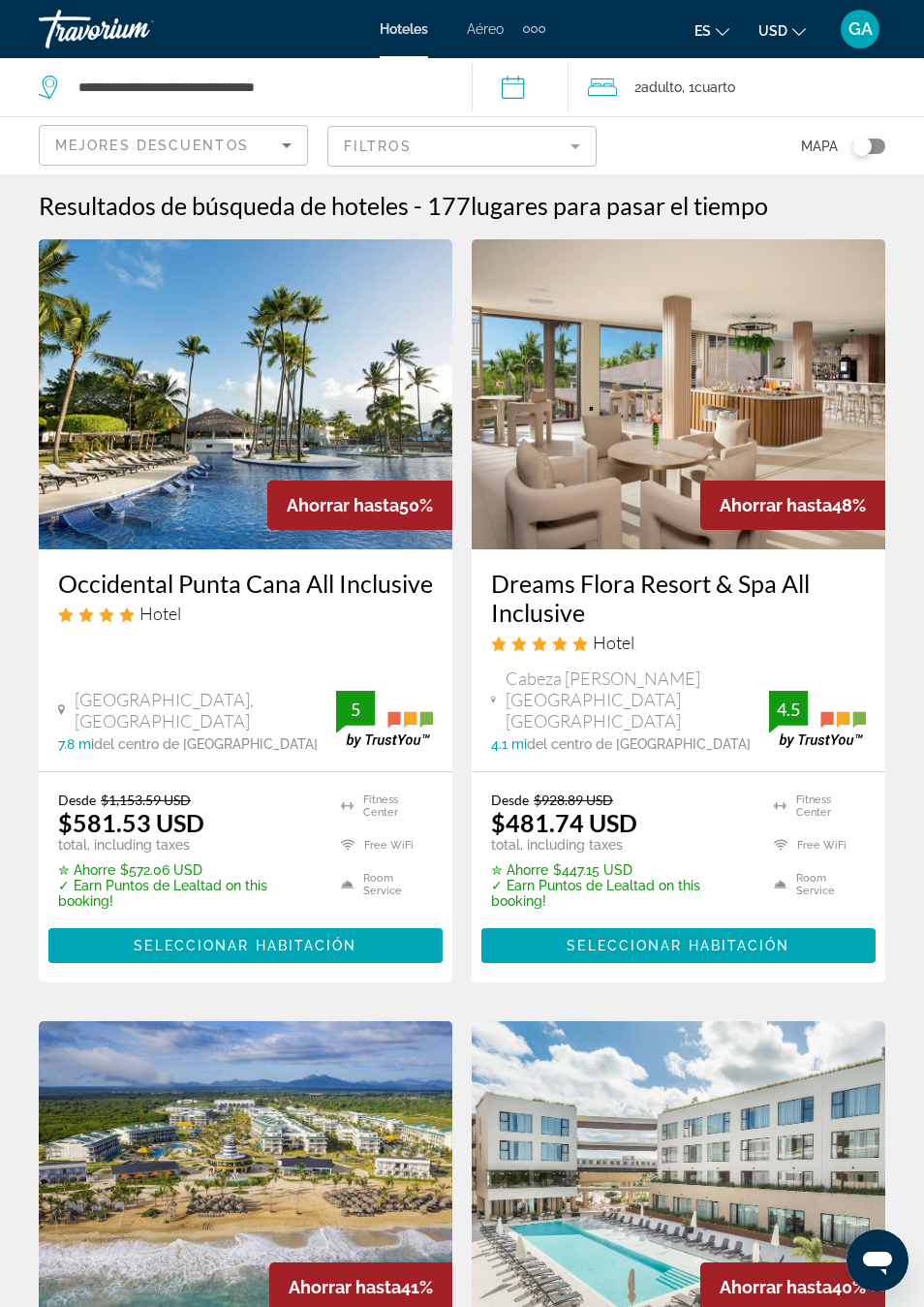
click at [762, 938] on span "Seleccionar habitación" at bounding box center [677, 946] width 223 height 16
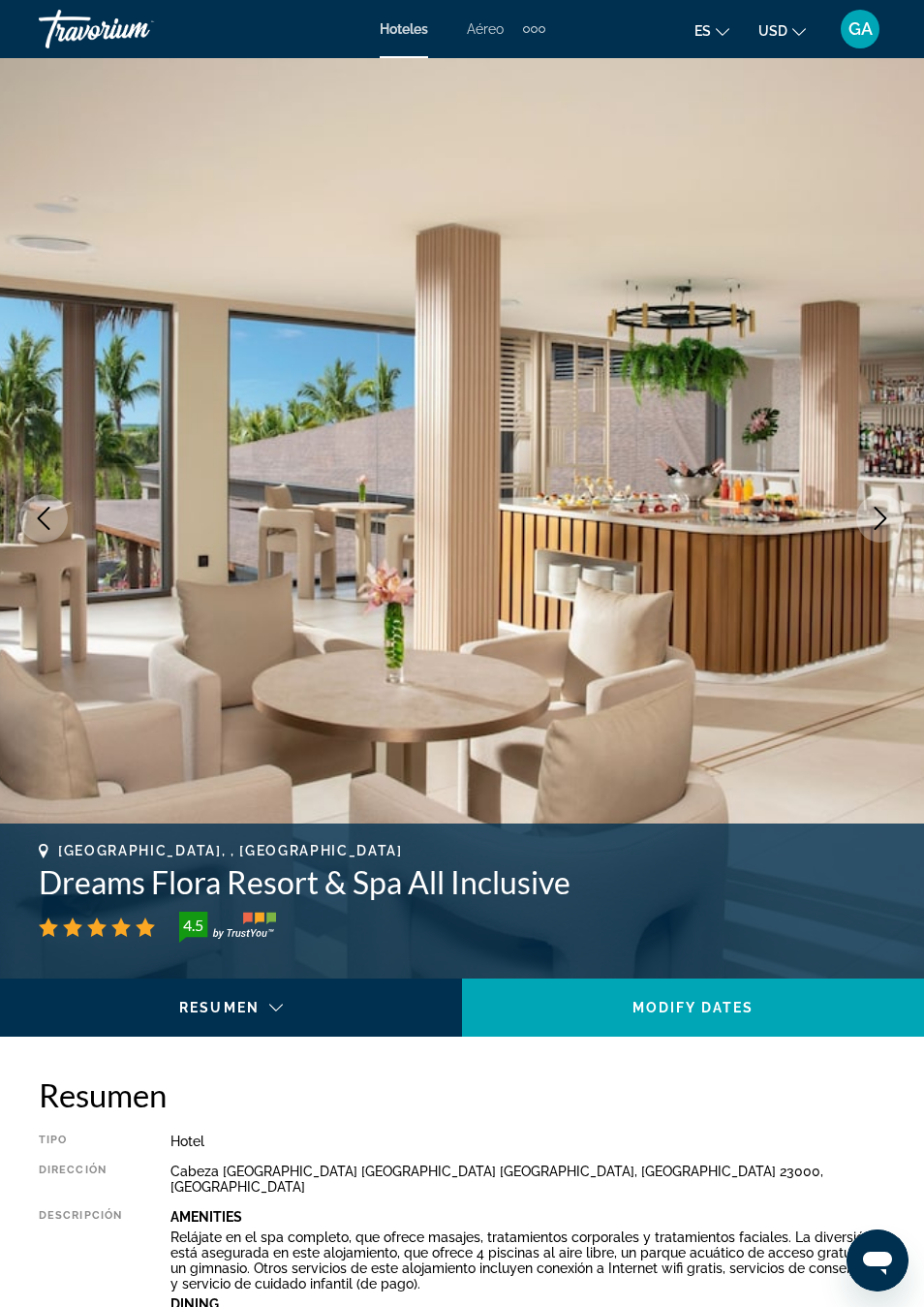
click at [881, 524] on icon "Next image" at bounding box center [881, 518] width 13 height 23
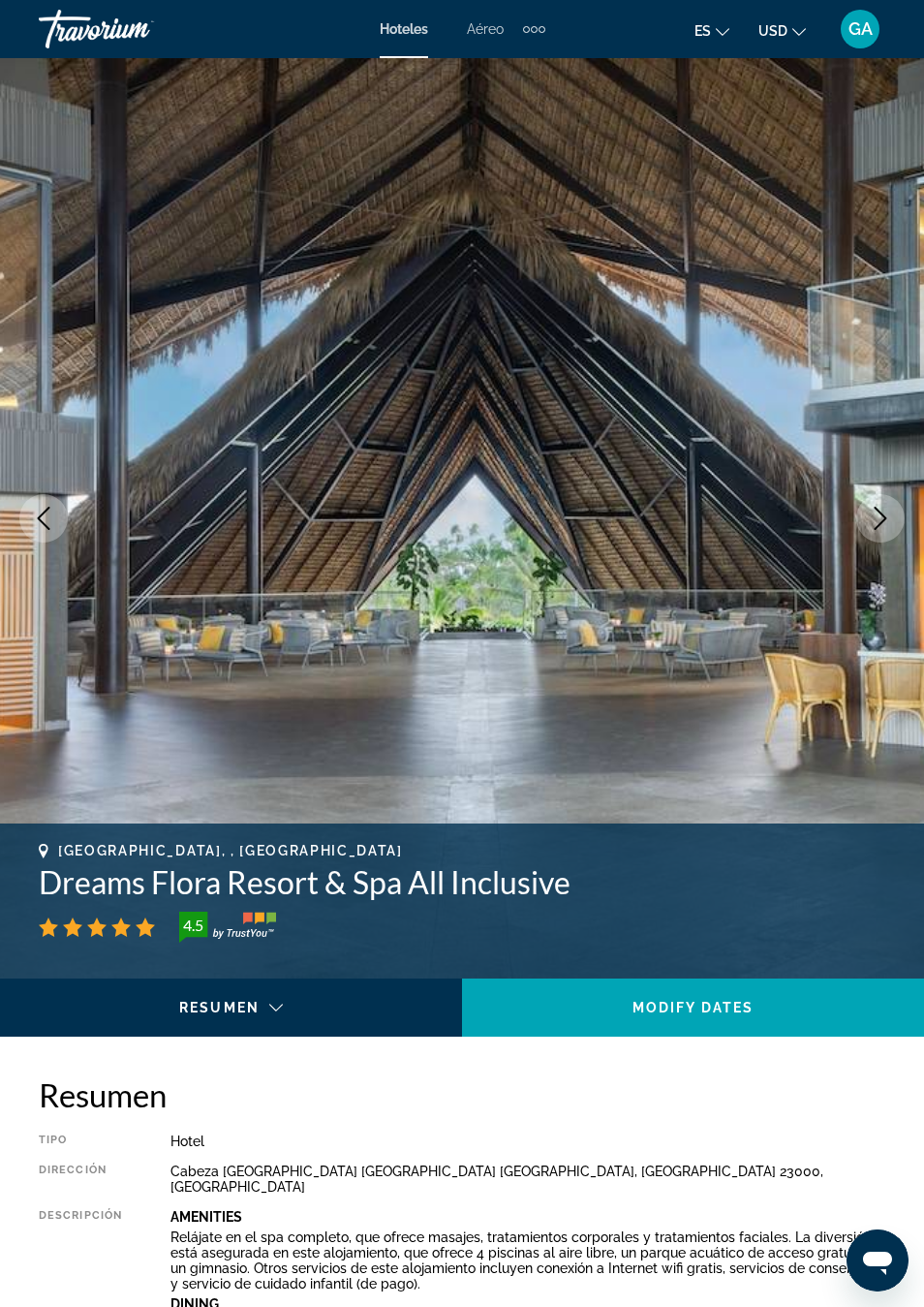
click at [861, 515] on button "Next image" at bounding box center [880, 519] width 48 height 48
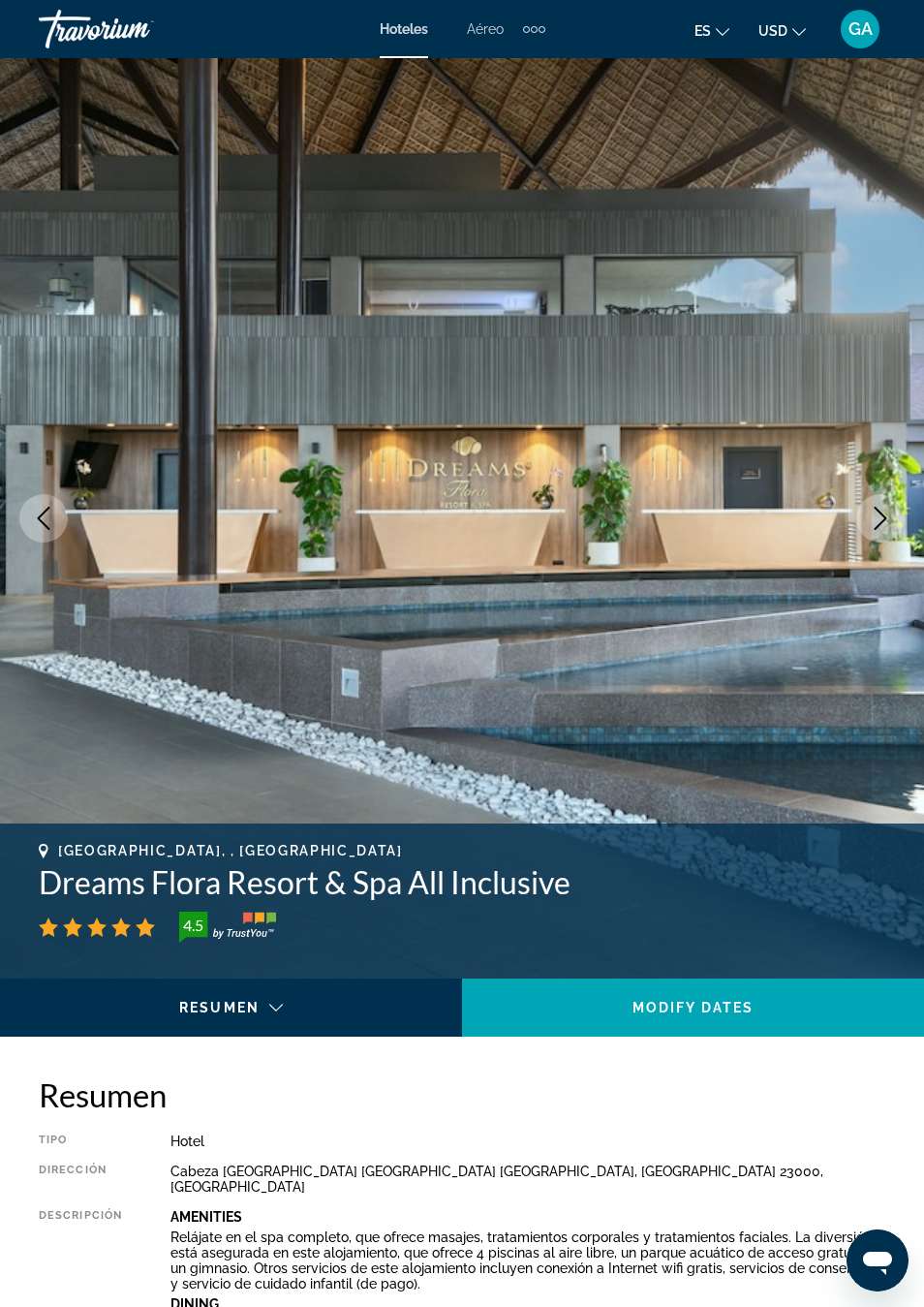
click at [872, 517] on icon "Next image" at bounding box center [880, 518] width 23 height 23
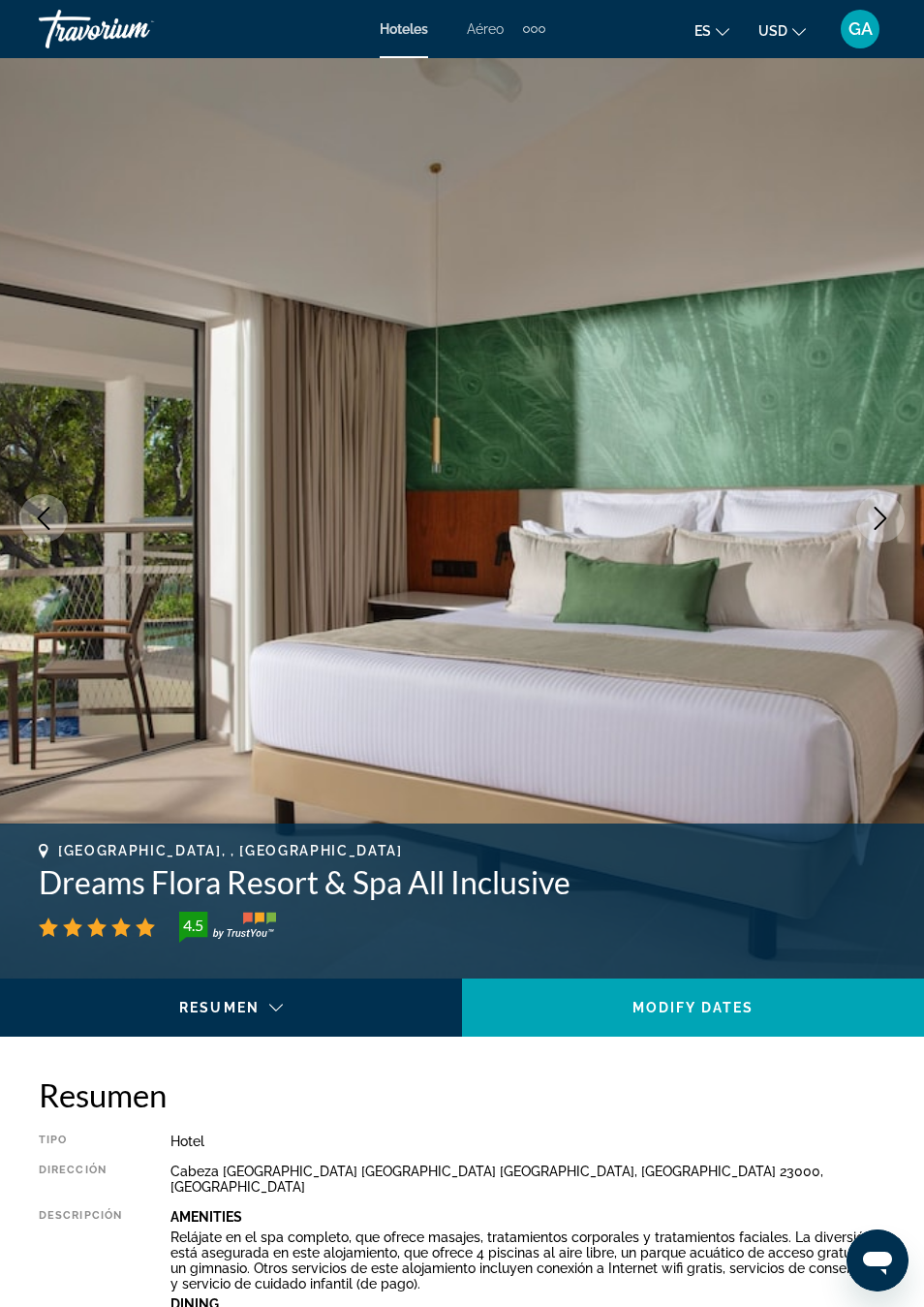
click at [867, 515] on button "Next image" at bounding box center [880, 519] width 48 height 48
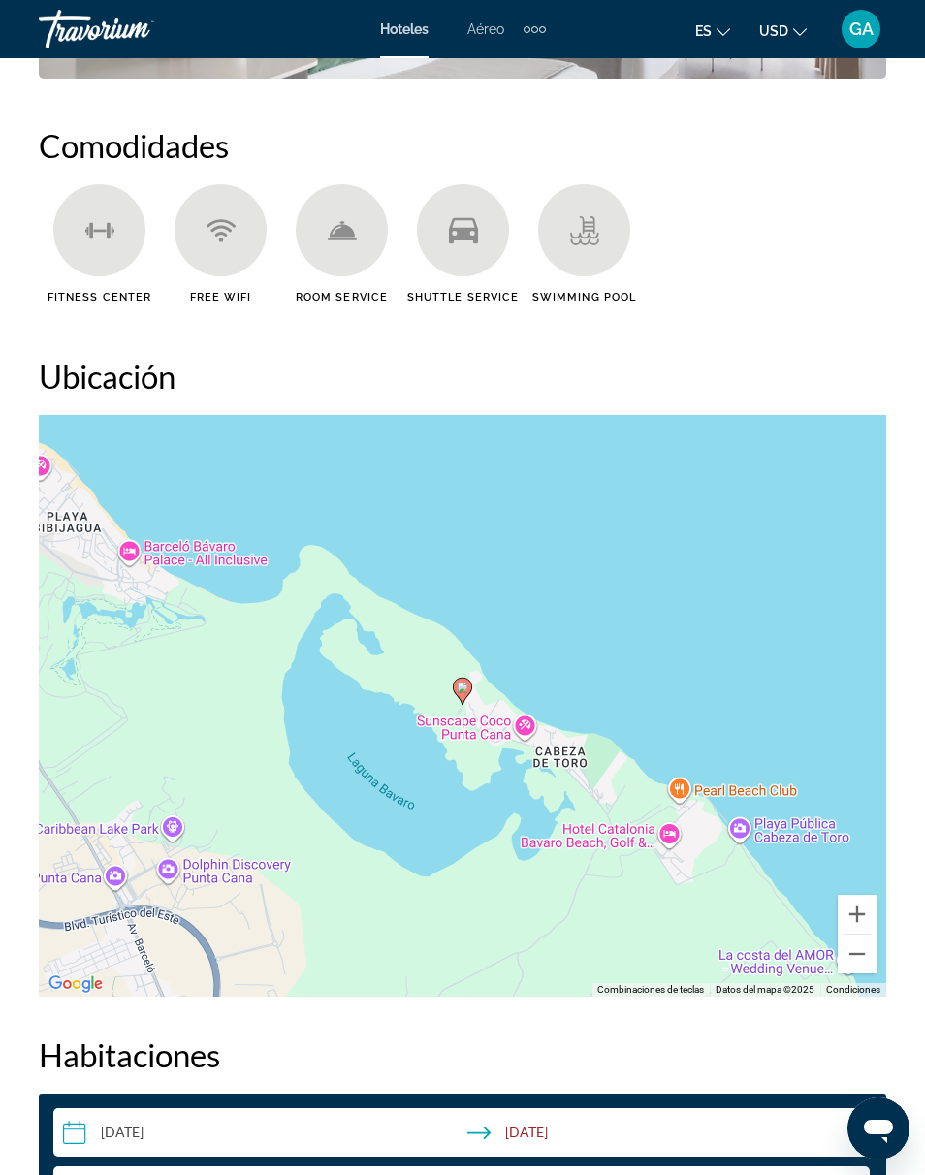
scroll to position [2139, 0]
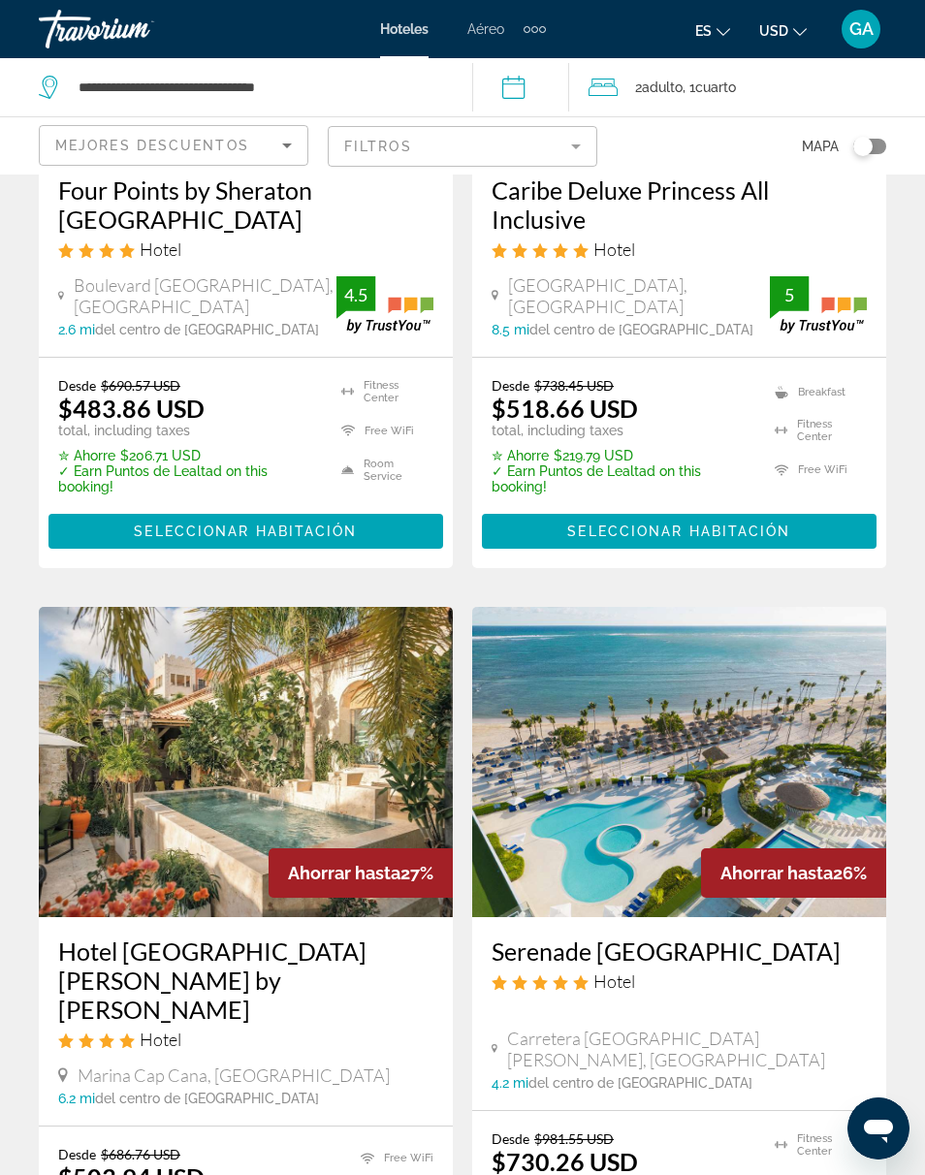
scroll to position [2578, 0]
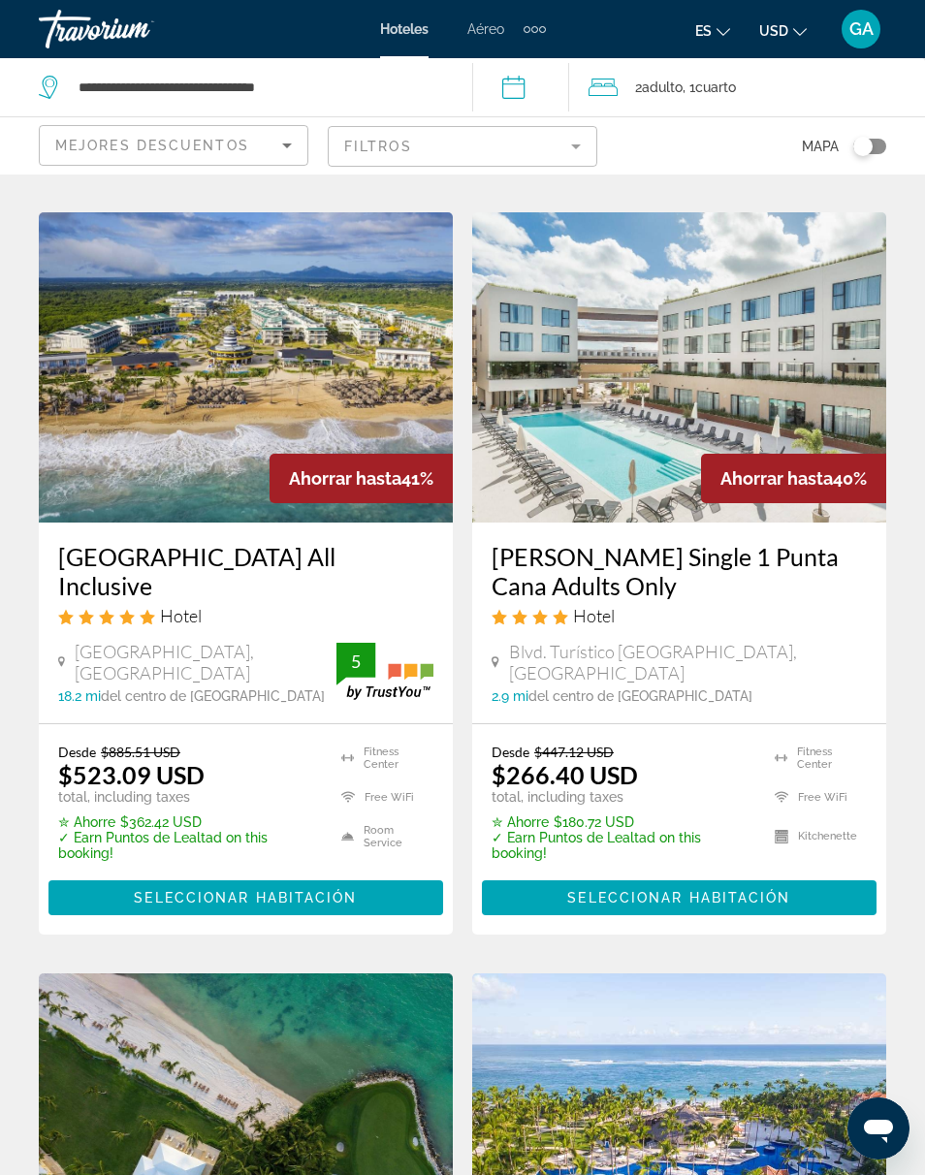
scroll to position [703, 0]
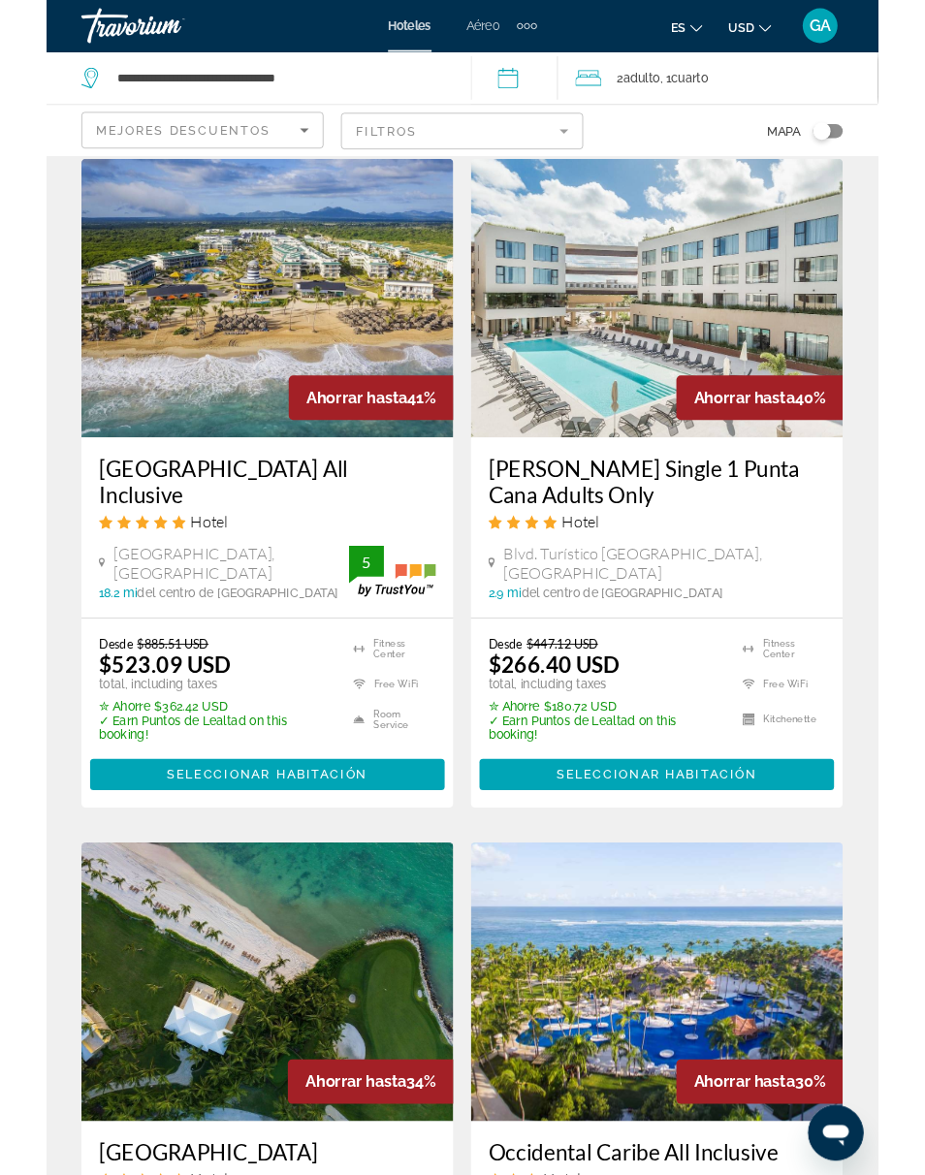
scroll to position [849, 0]
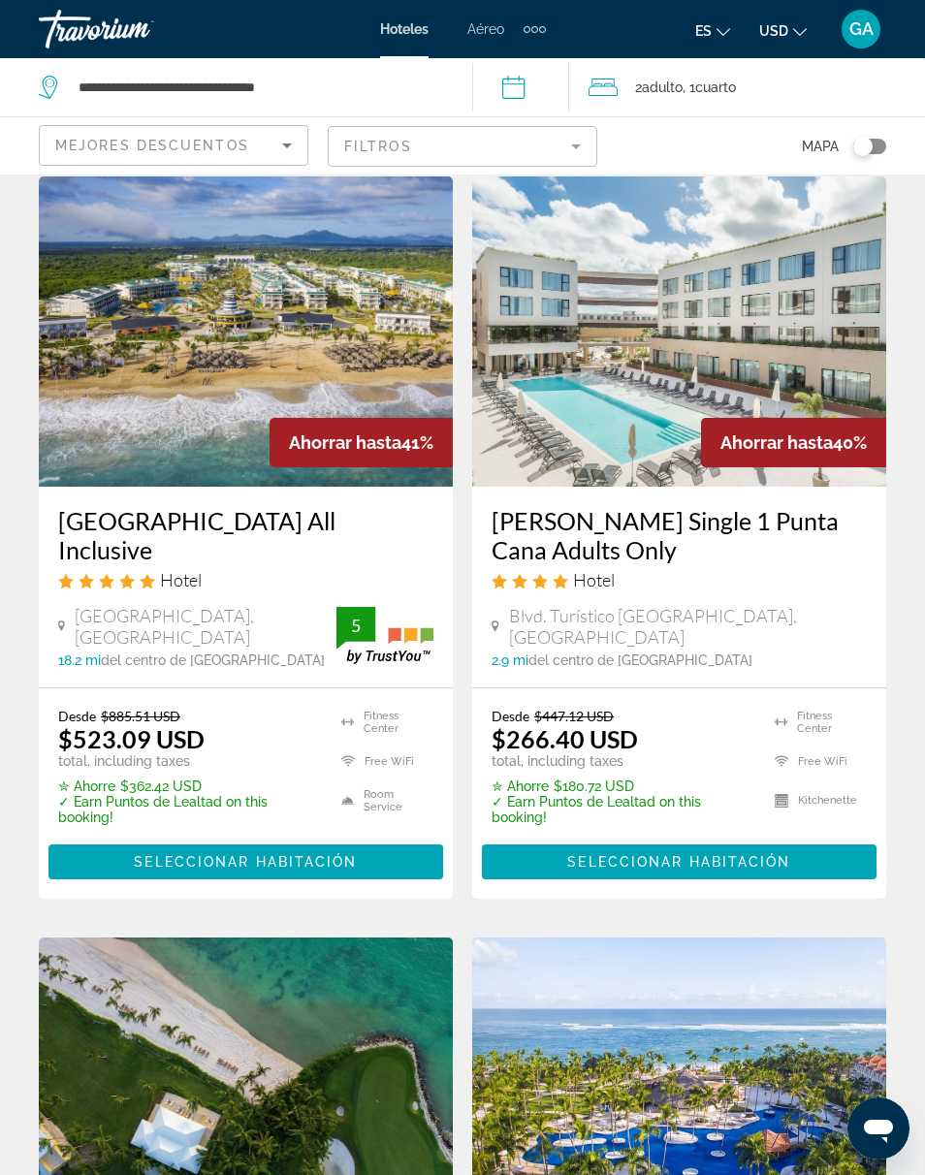
click at [338, 839] on span "Main content" at bounding box center [245, 862] width 395 height 47
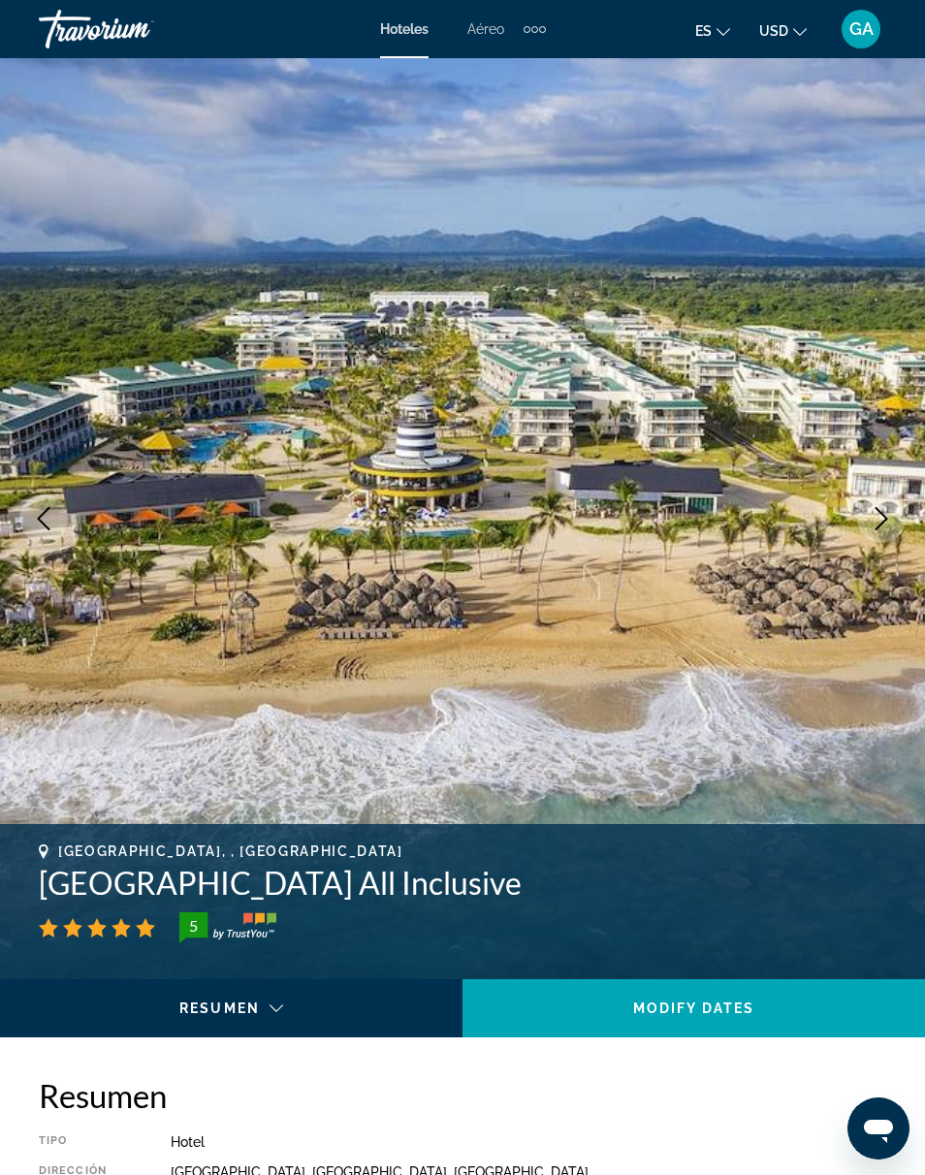
click at [870, 530] on icon "Next image" at bounding box center [881, 518] width 23 height 23
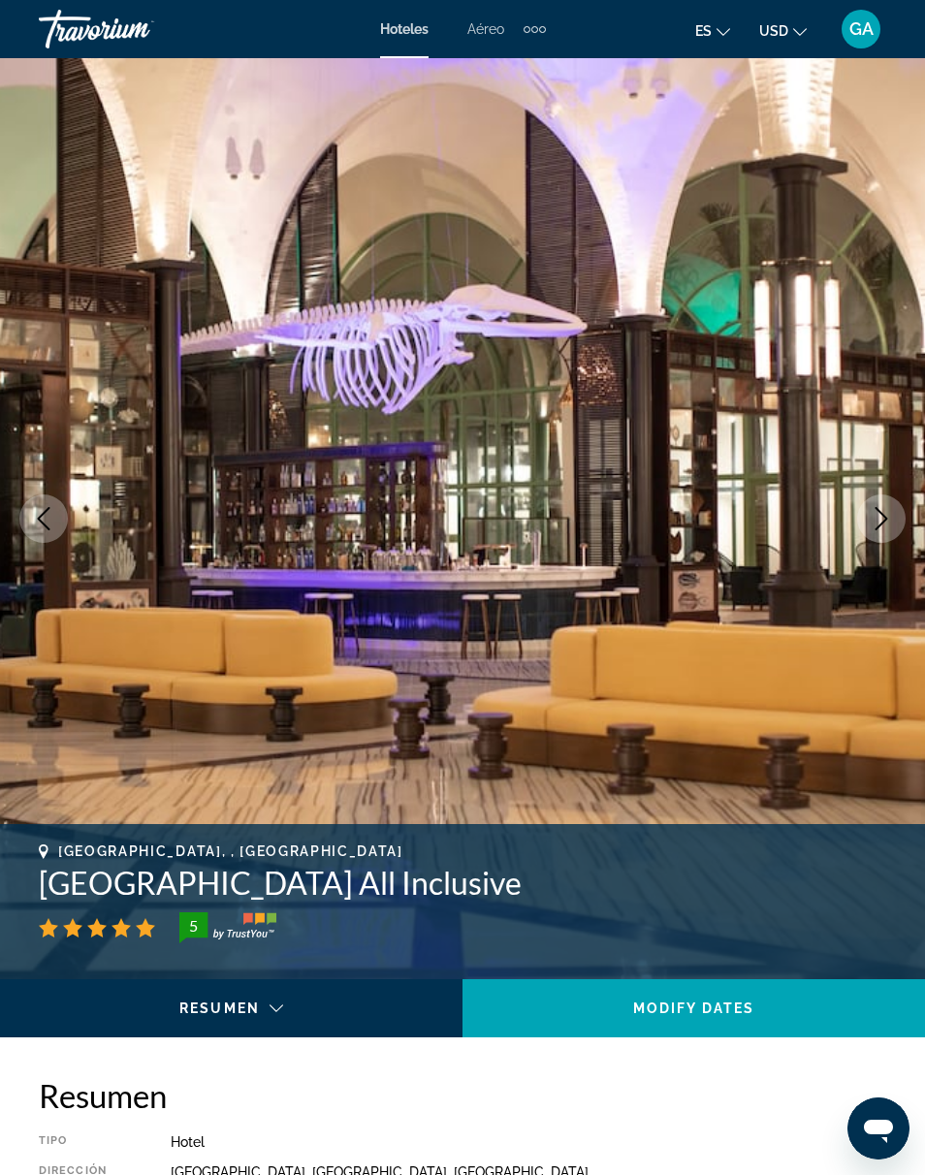
click at [866, 517] on button "Next image" at bounding box center [881, 519] width 48 height 48
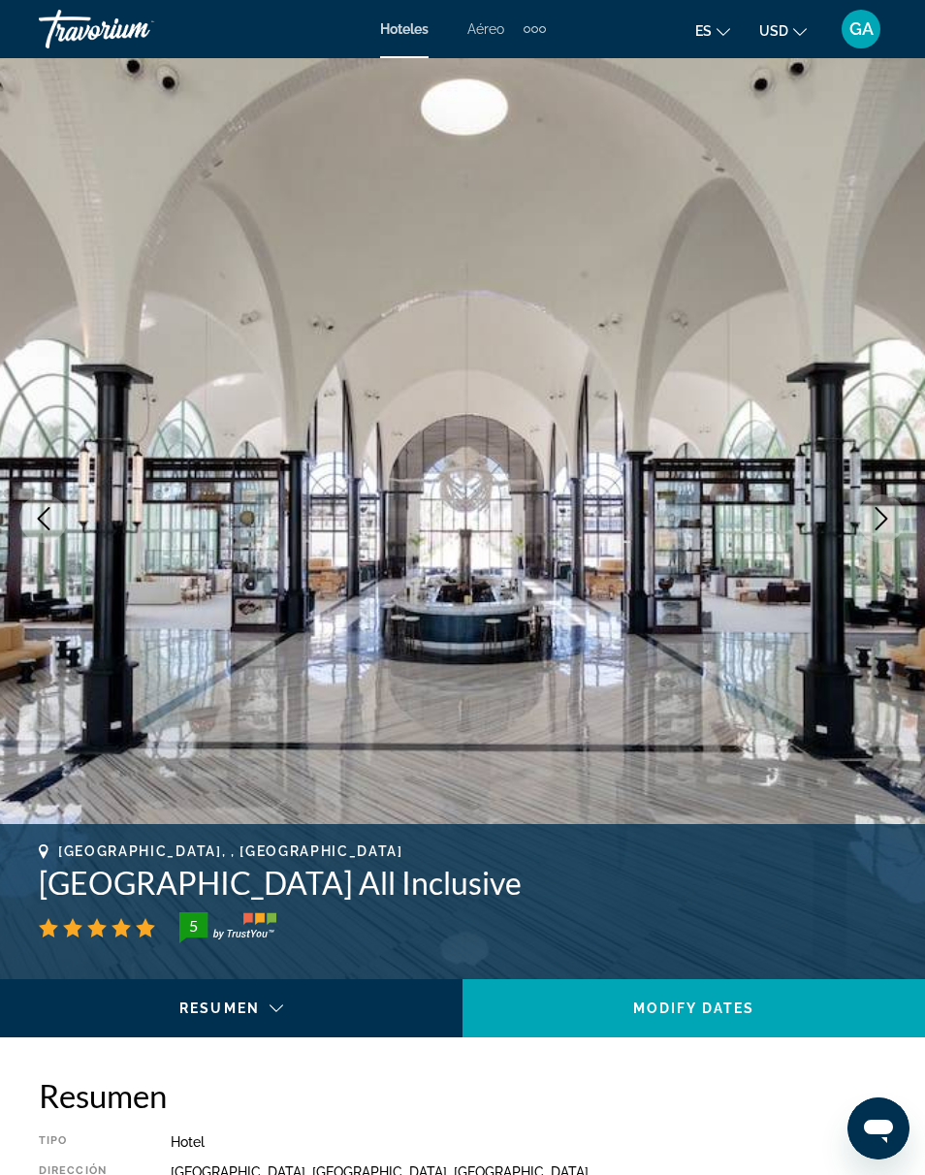
click at [869, 523] on button "Next image" at bounding box center [881, 519] width 48 height 48
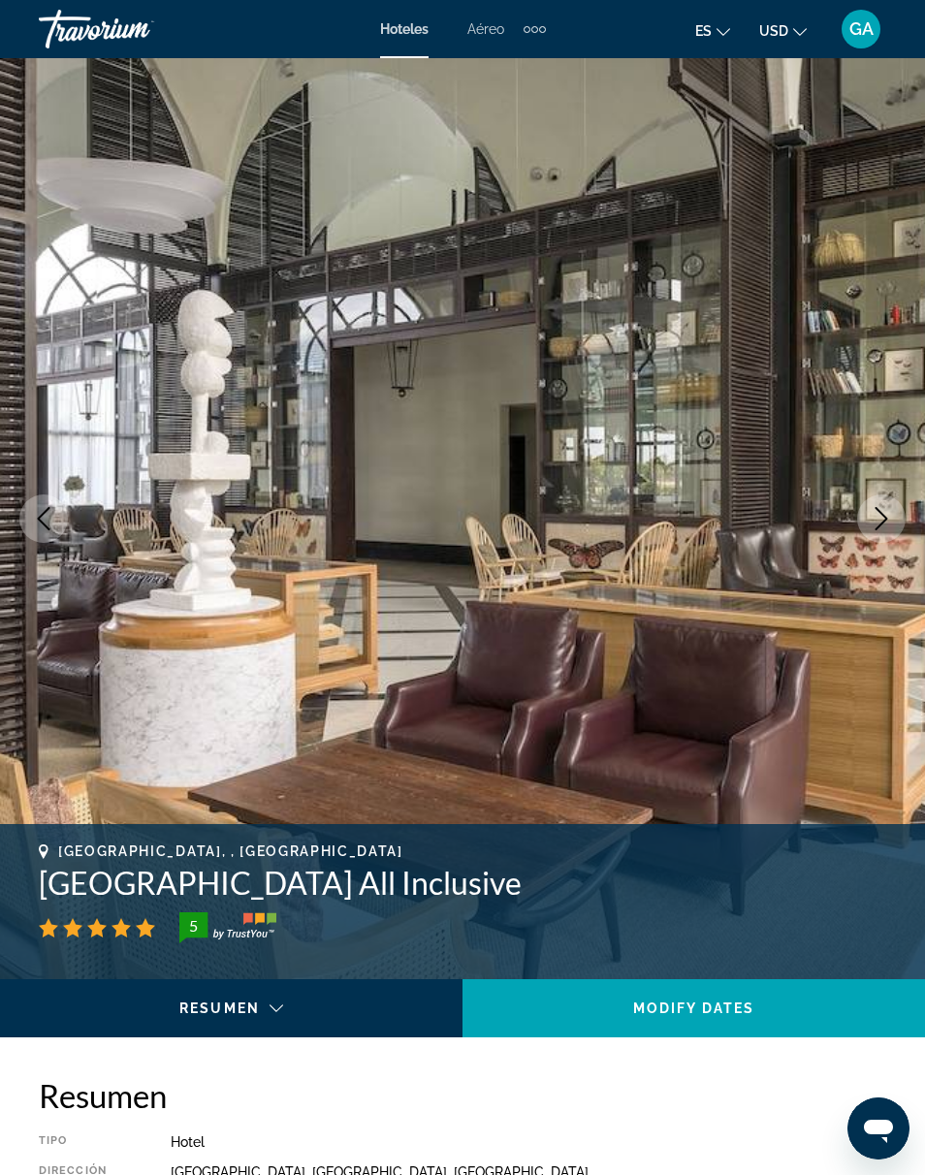
click at [872, 526] on icon "Next image" at bounding box center [881, 518] width 23 height 23
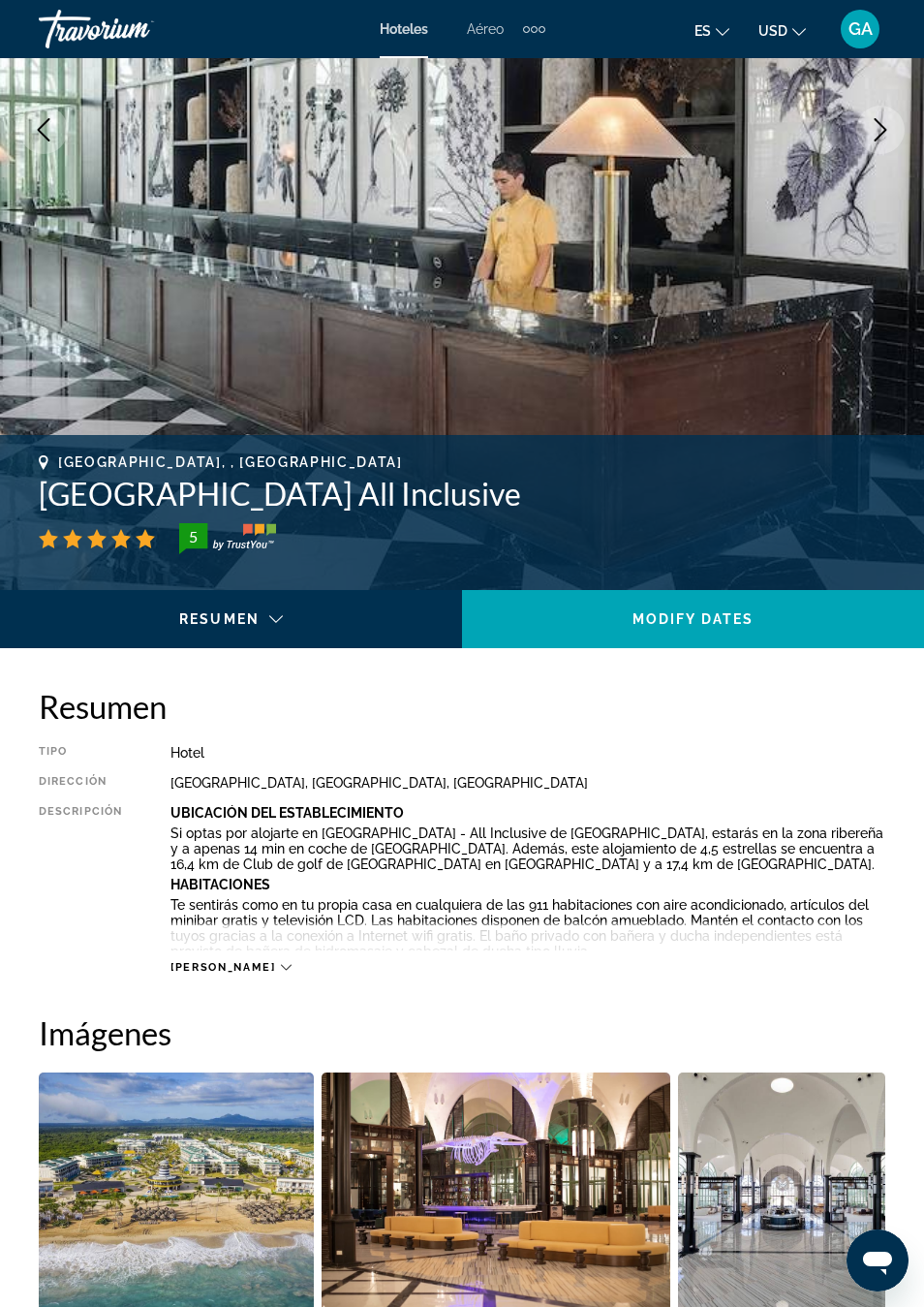
scroll to position [389, 0]
click at [655, 524] on div "5" at bounding box center [462, 539] width 847 height 31
copy h1 "Ocean El Faro Resort All Inclusive"
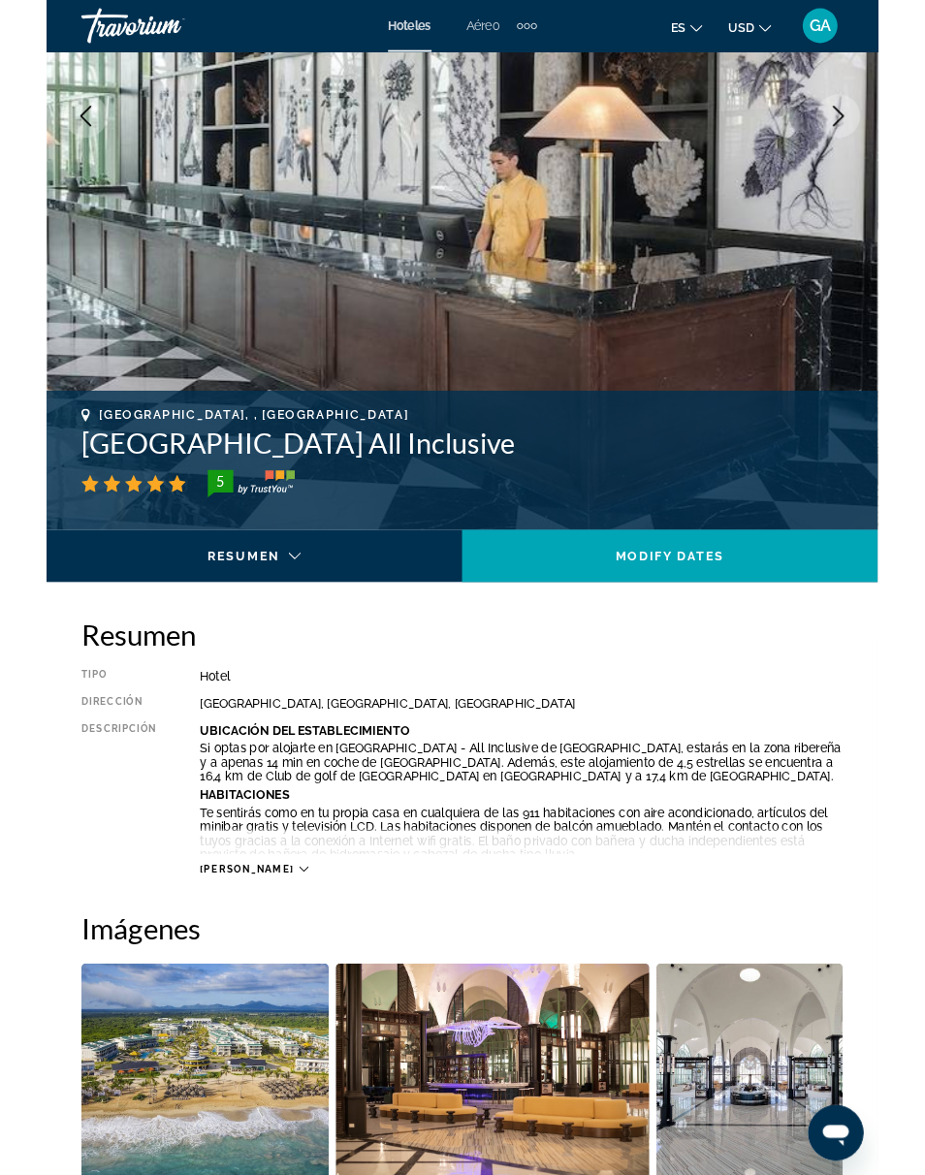
scroll to position [444, 0]
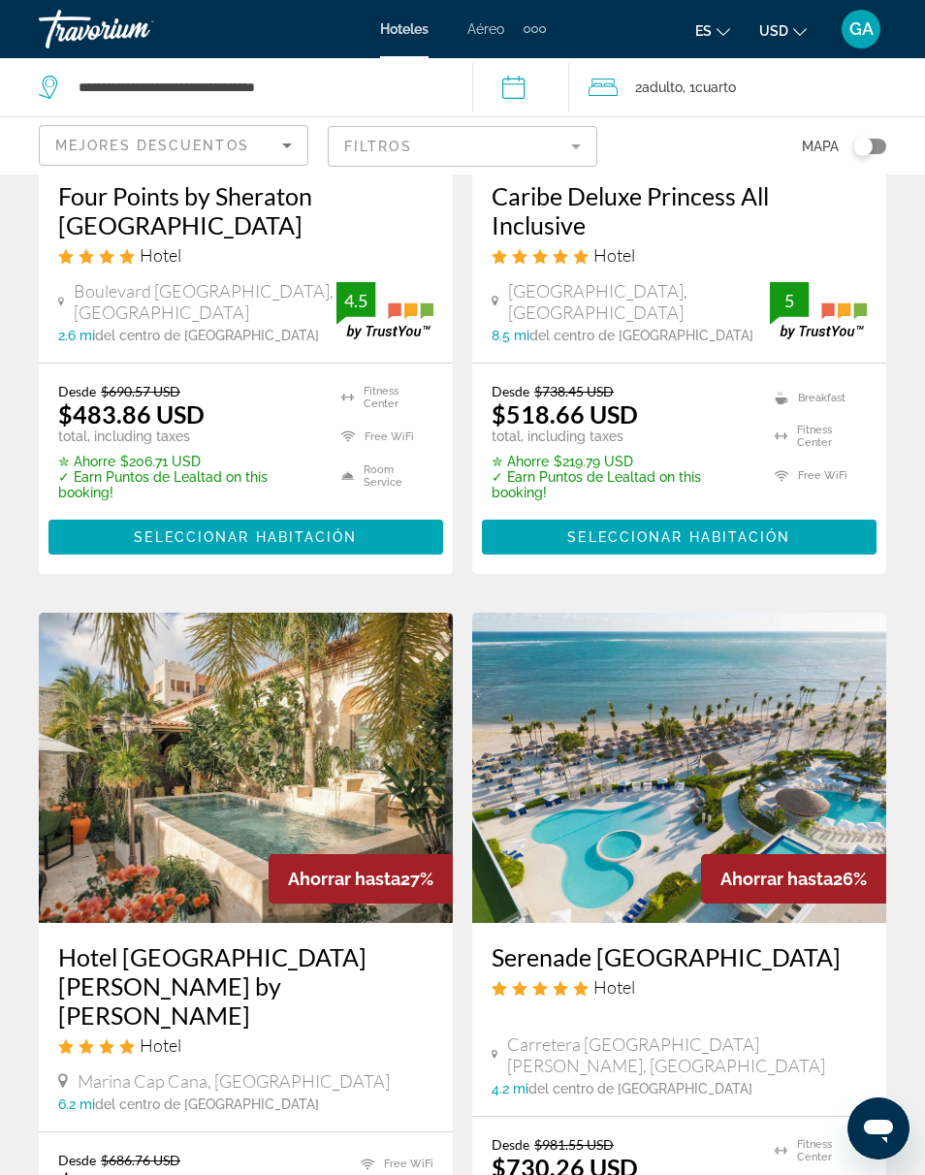
scroll to position [2607, 0]
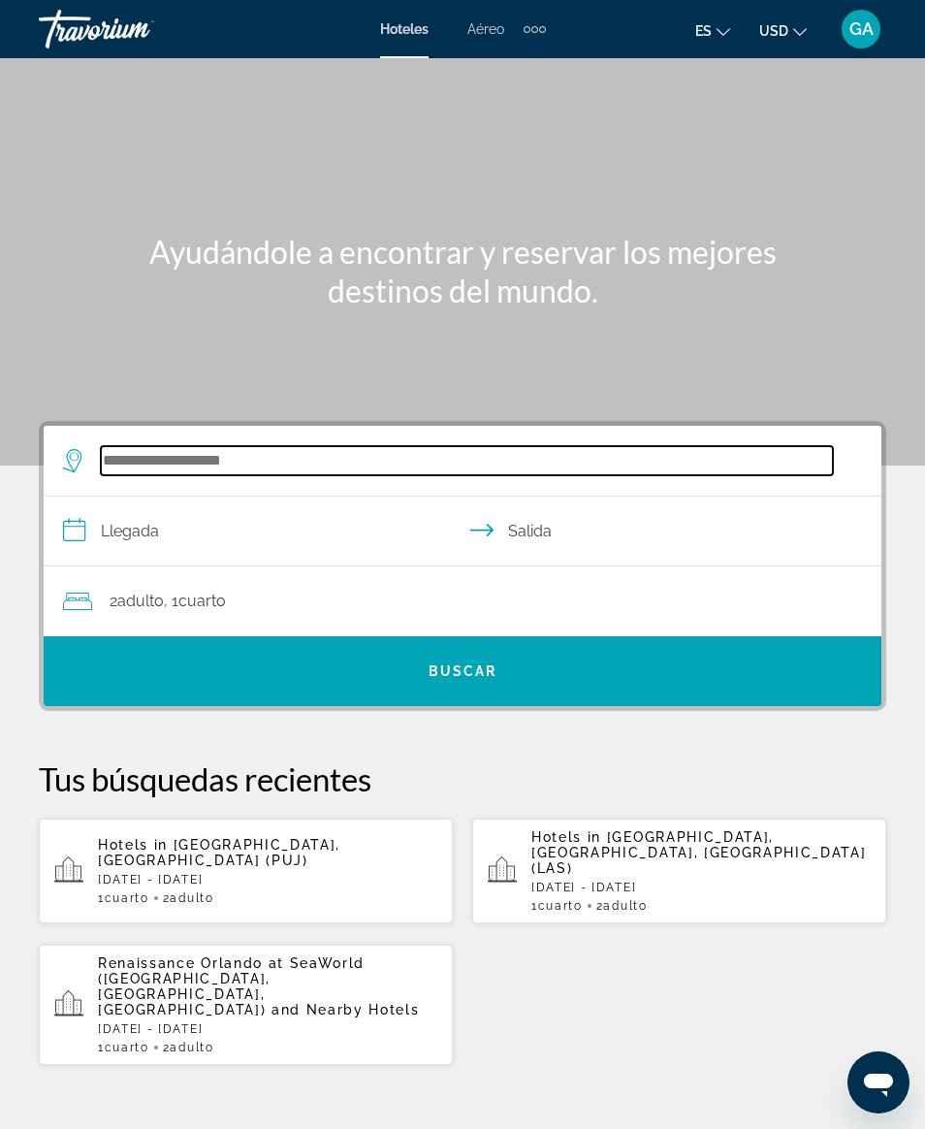
click at [165, 458] on input "Search widget" at bounding box center [467, 460] width 732 height 29
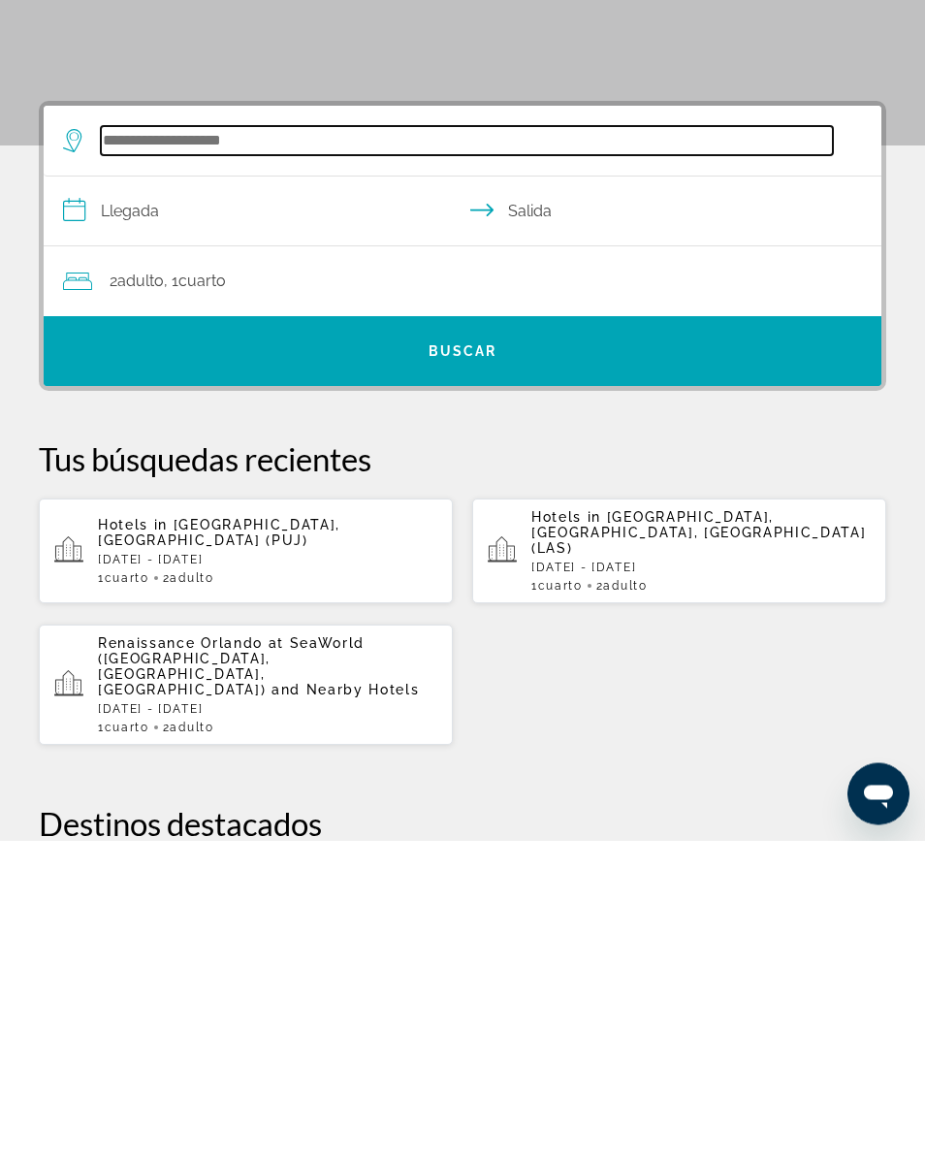
scroll to position [39, 0]
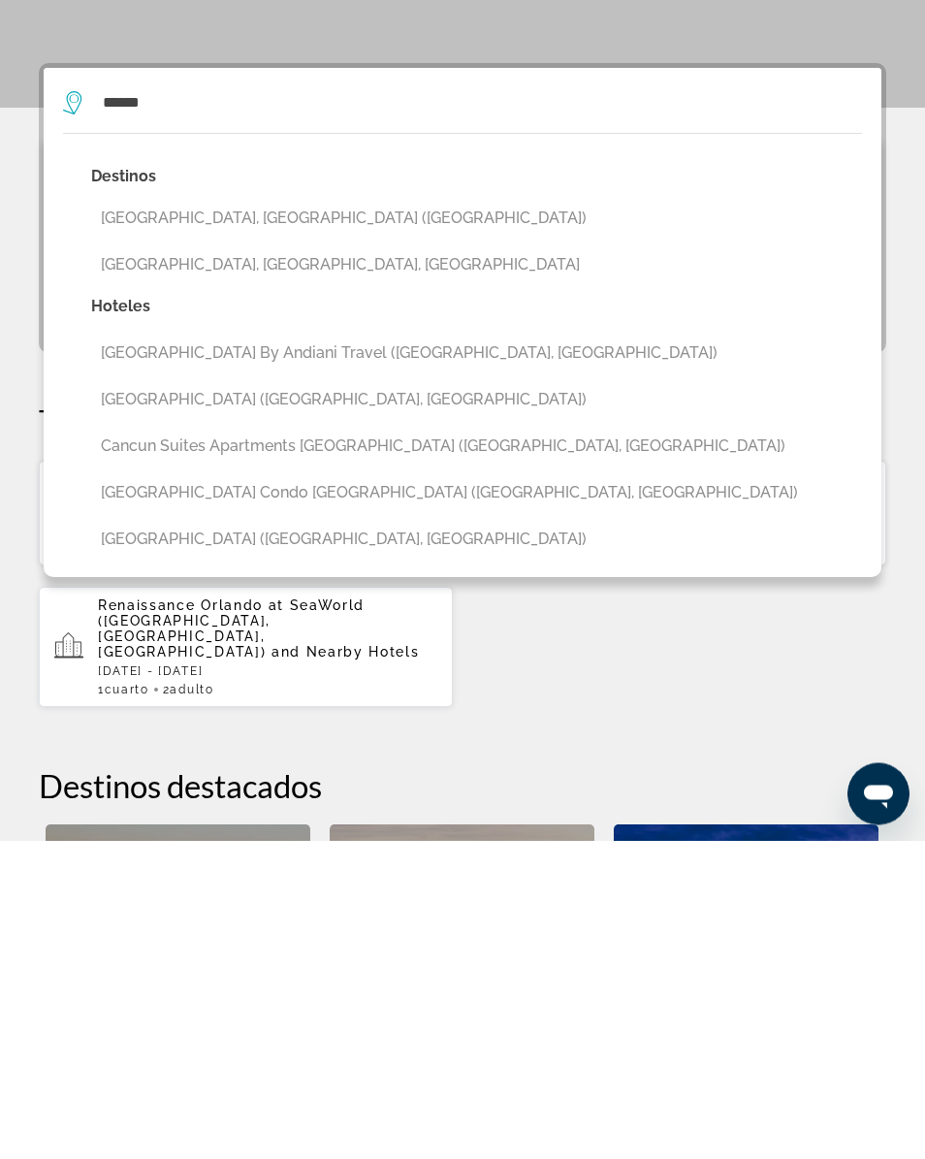
click at [152, 519] on button "Cancun, Mexico (CUN)" at bounding box center [476, 537] width 771 height 37
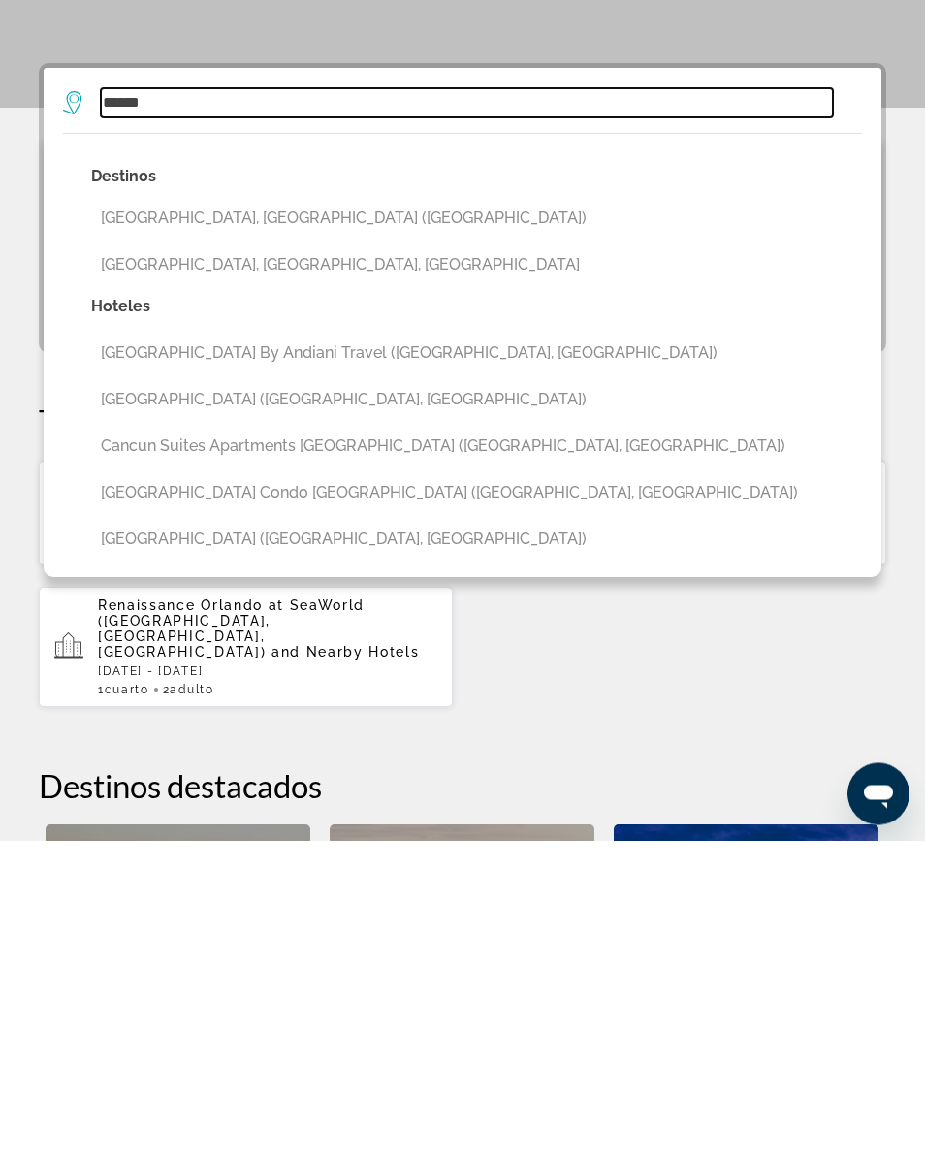
type input "**********"
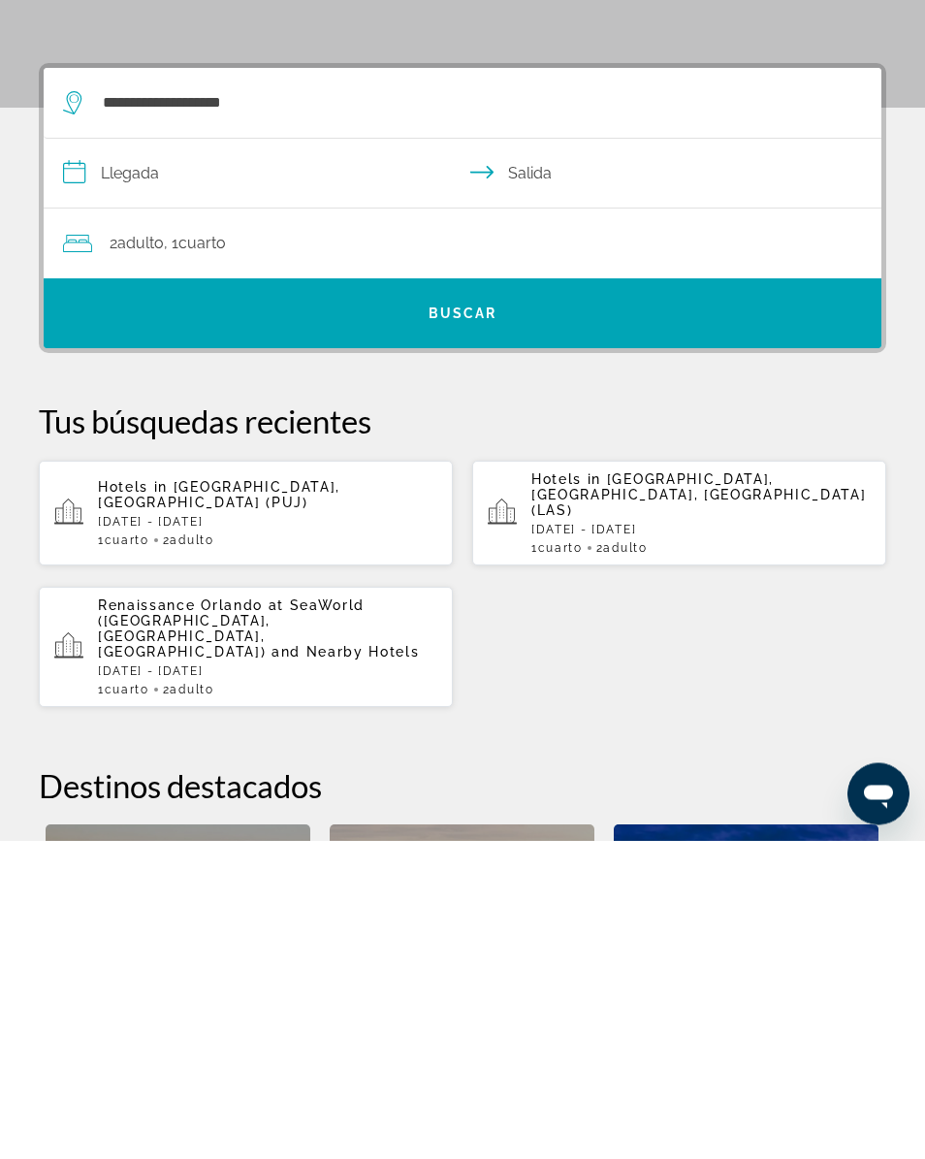
click at [123, 458] on input "**********" at bounding box center [467, 495] width 846 height 75
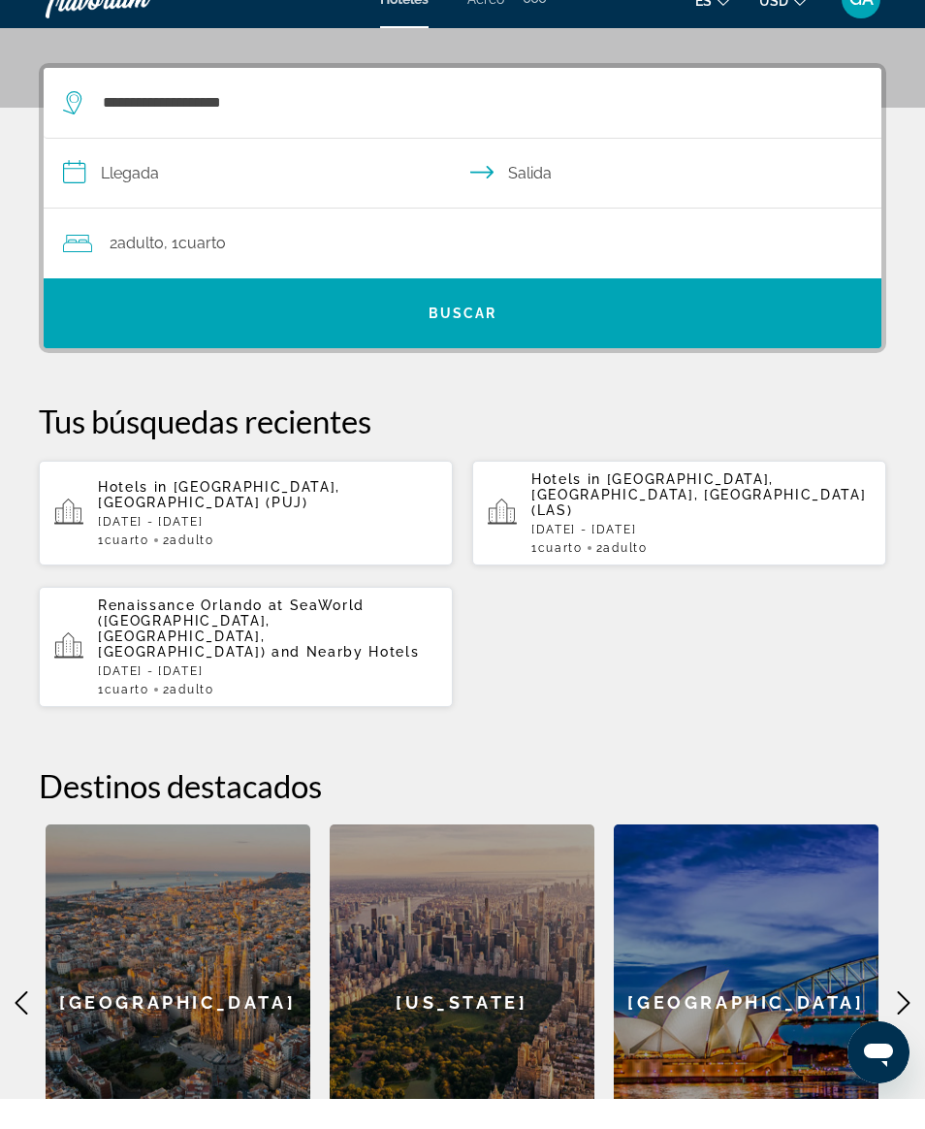
scroll to position [358, 0]
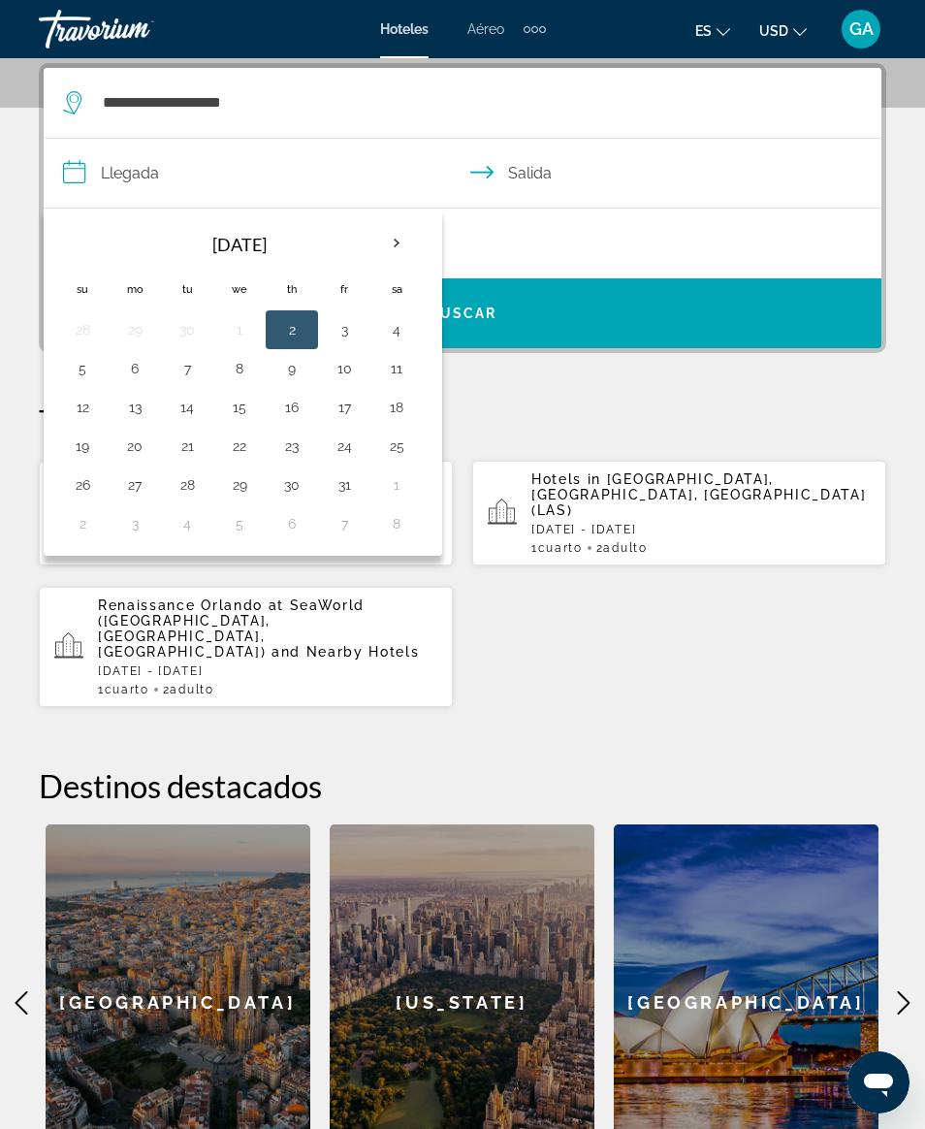
click at [342, 418] on button "17" at bounding box center [344, 407] width 31 height 27
click at [120, 458] on button "20" at bounding box center [134, 446] width 31 height 27
type input "**********"
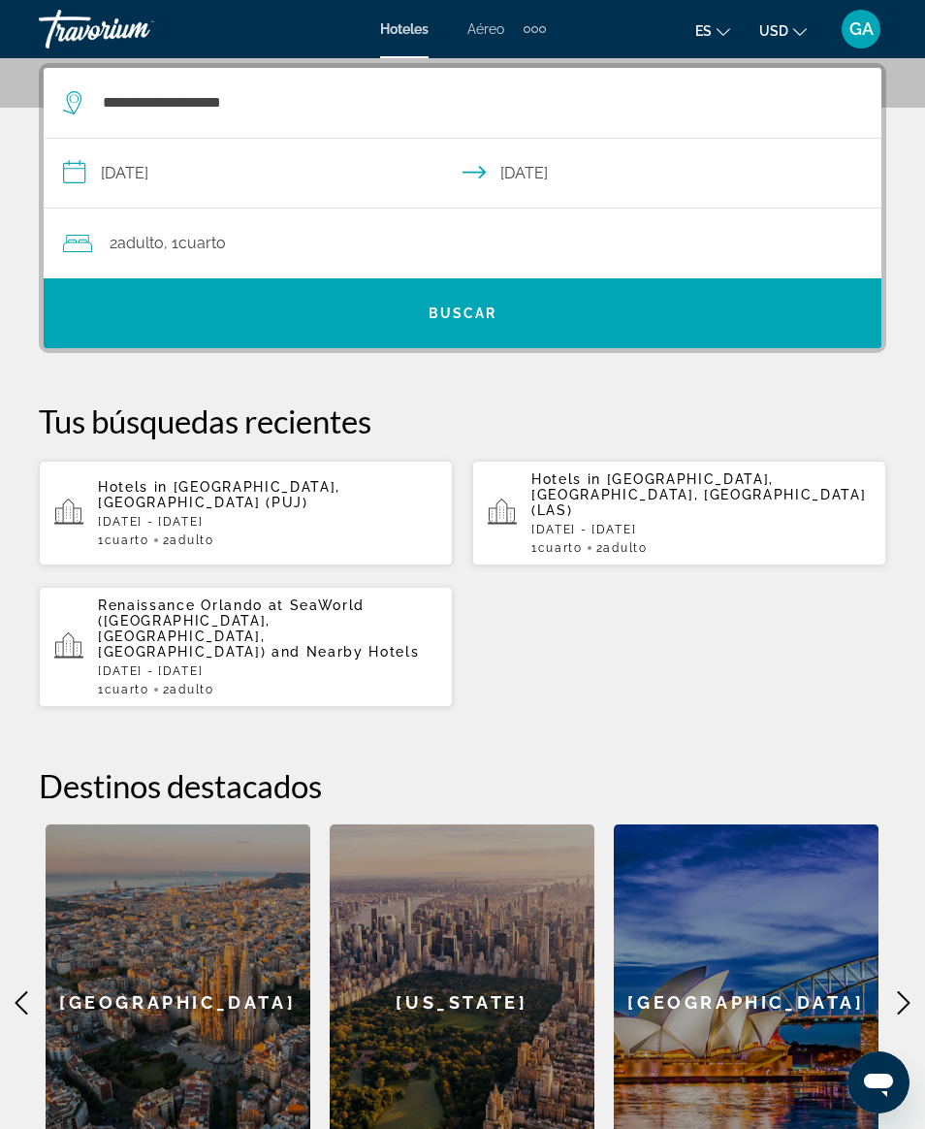
click at [342, 312] on span "Search widget" at bounding box center [463, 313] width 838 height 47
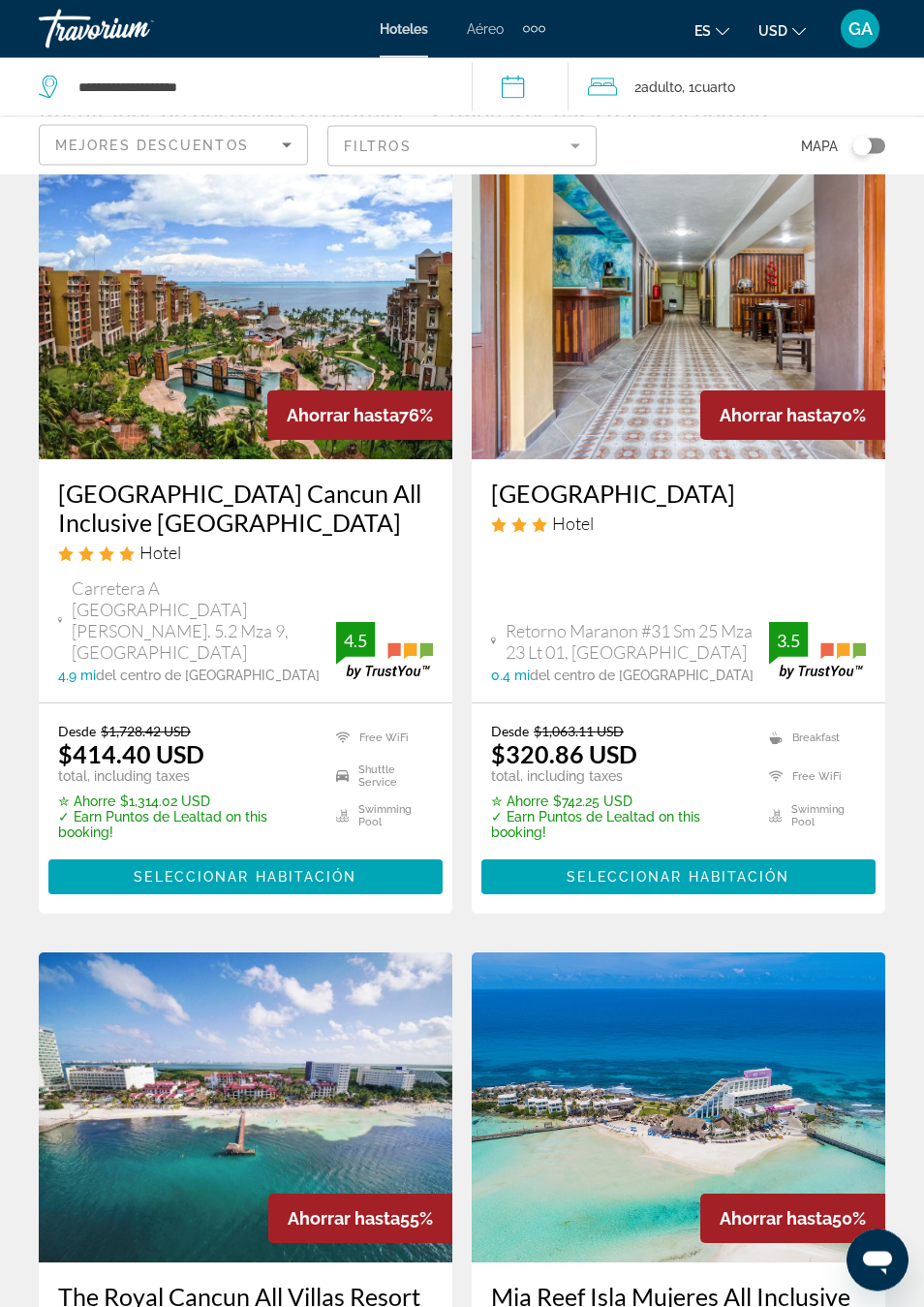
scroll to position [80, 0]
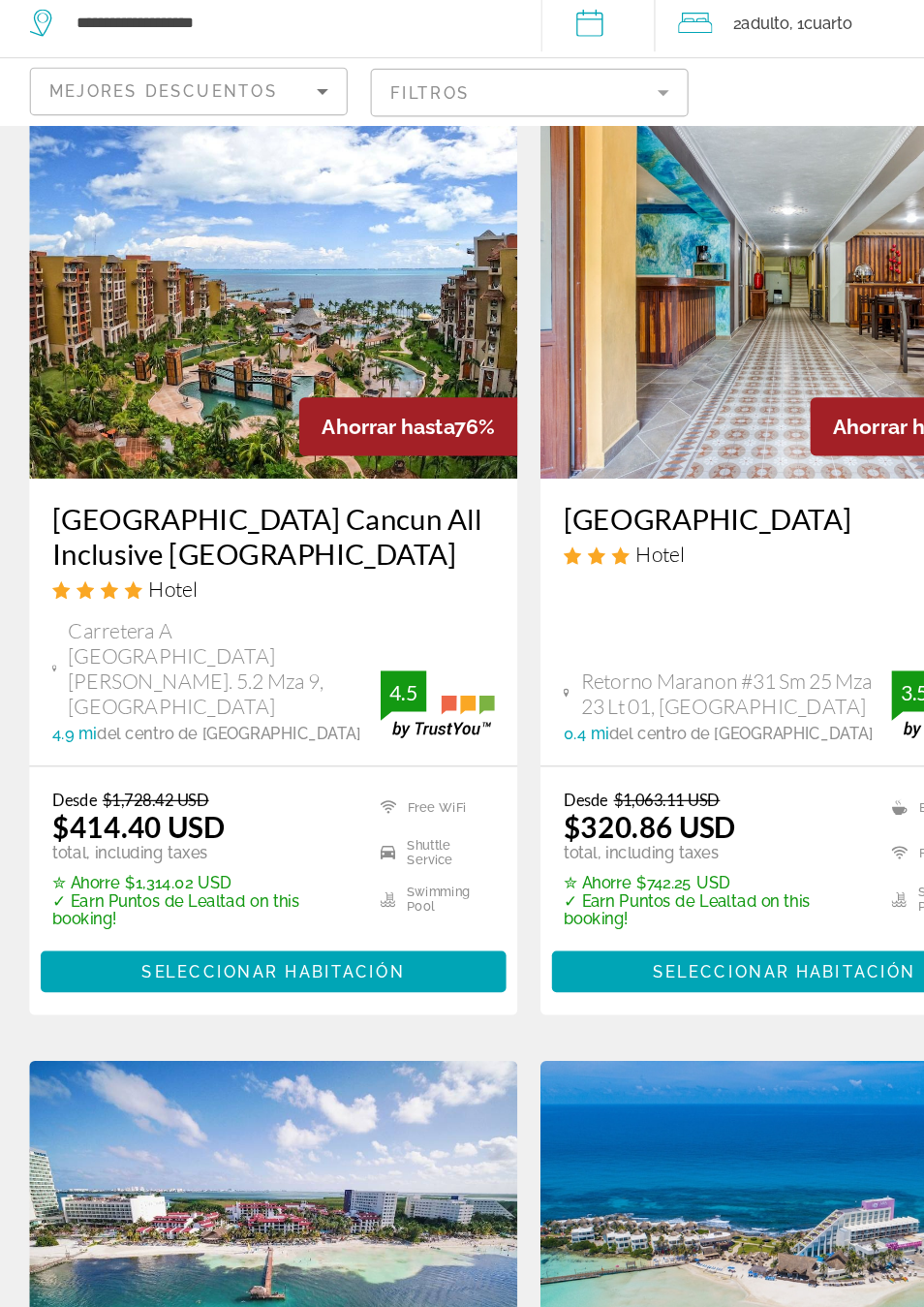
click at [161, 883] on span "Seleccionar habitación" at bounding box center [245, 891] width 223 height 16
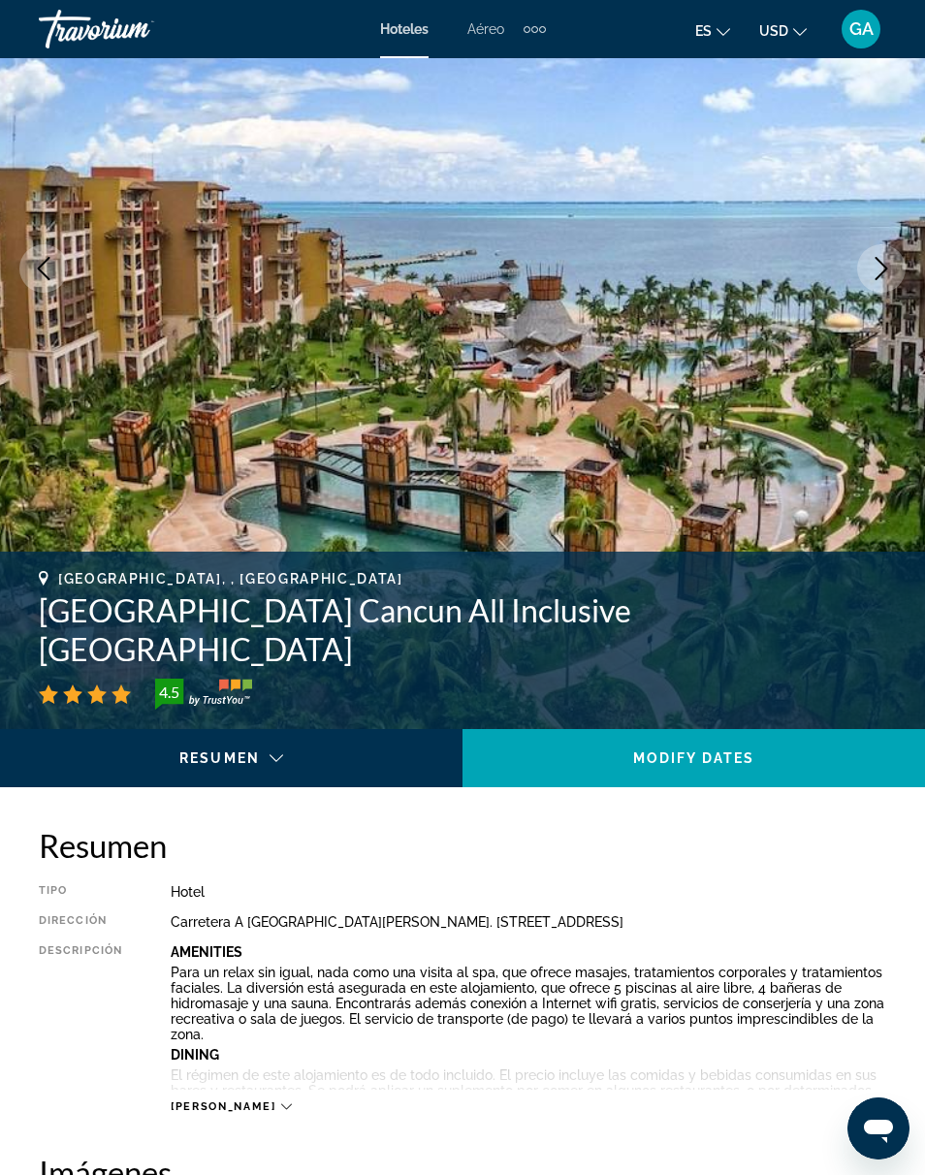
scroll to position [248, 0]
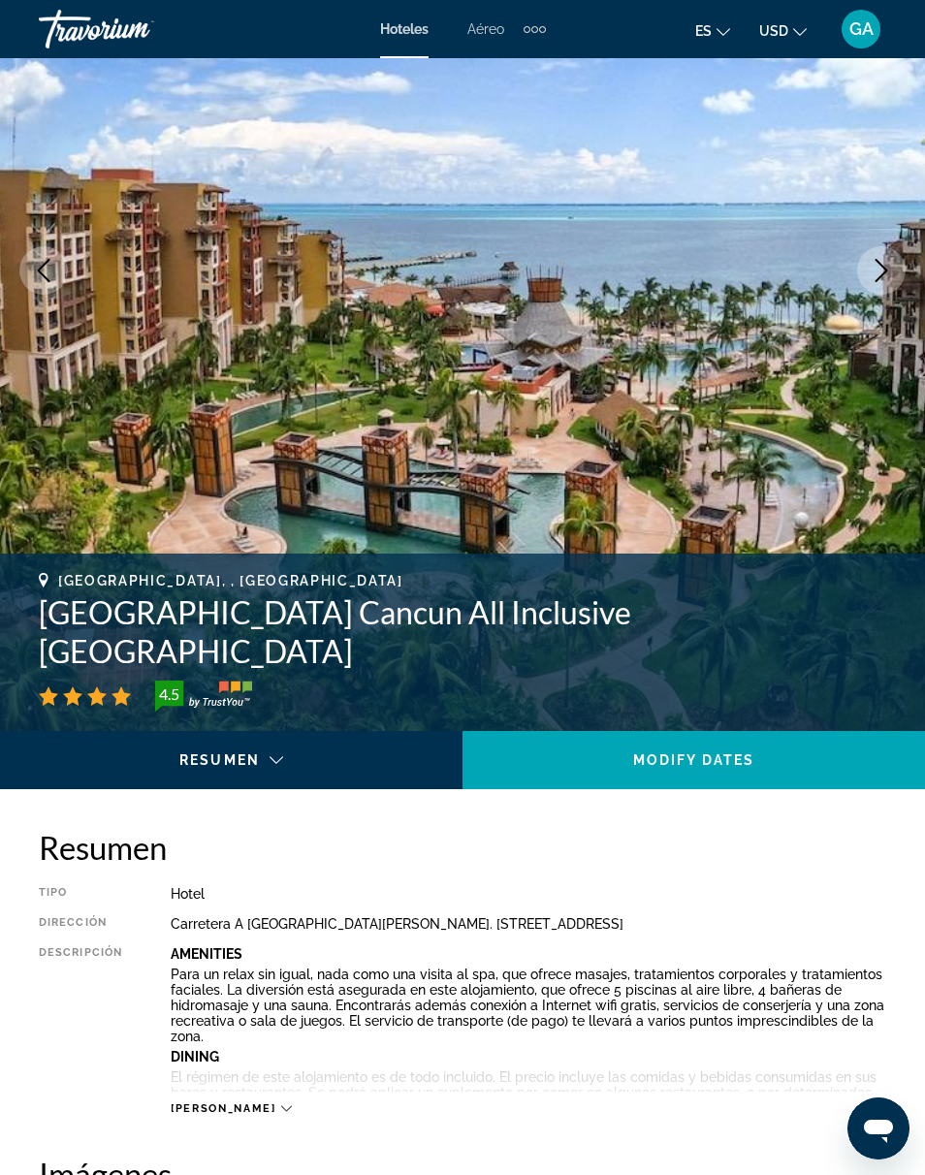
click at [882, 256] on button "Next image" at bounding box center [881, 270] width 48 height 48
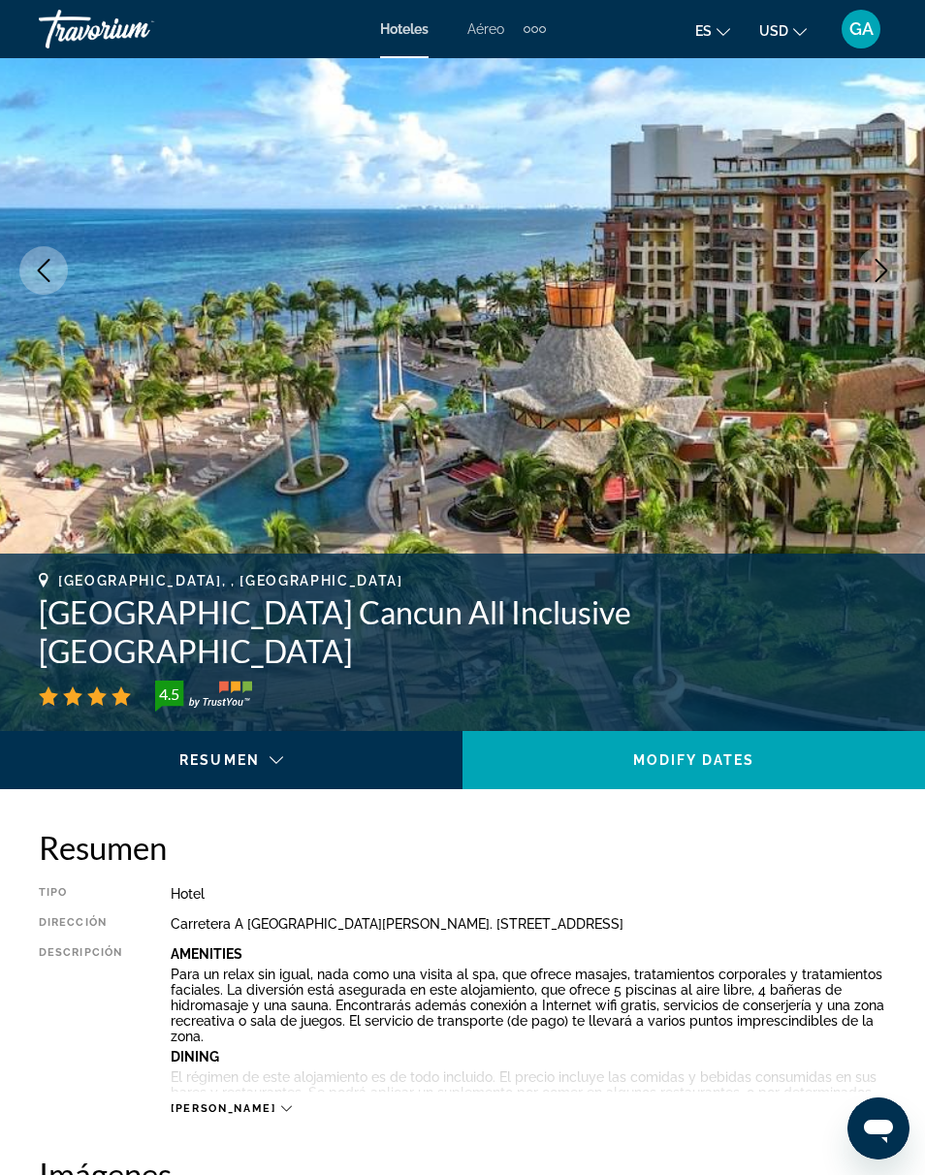
click at [868, 265] on button "Next image" at bounding box center [881, 270] width 48 height 48
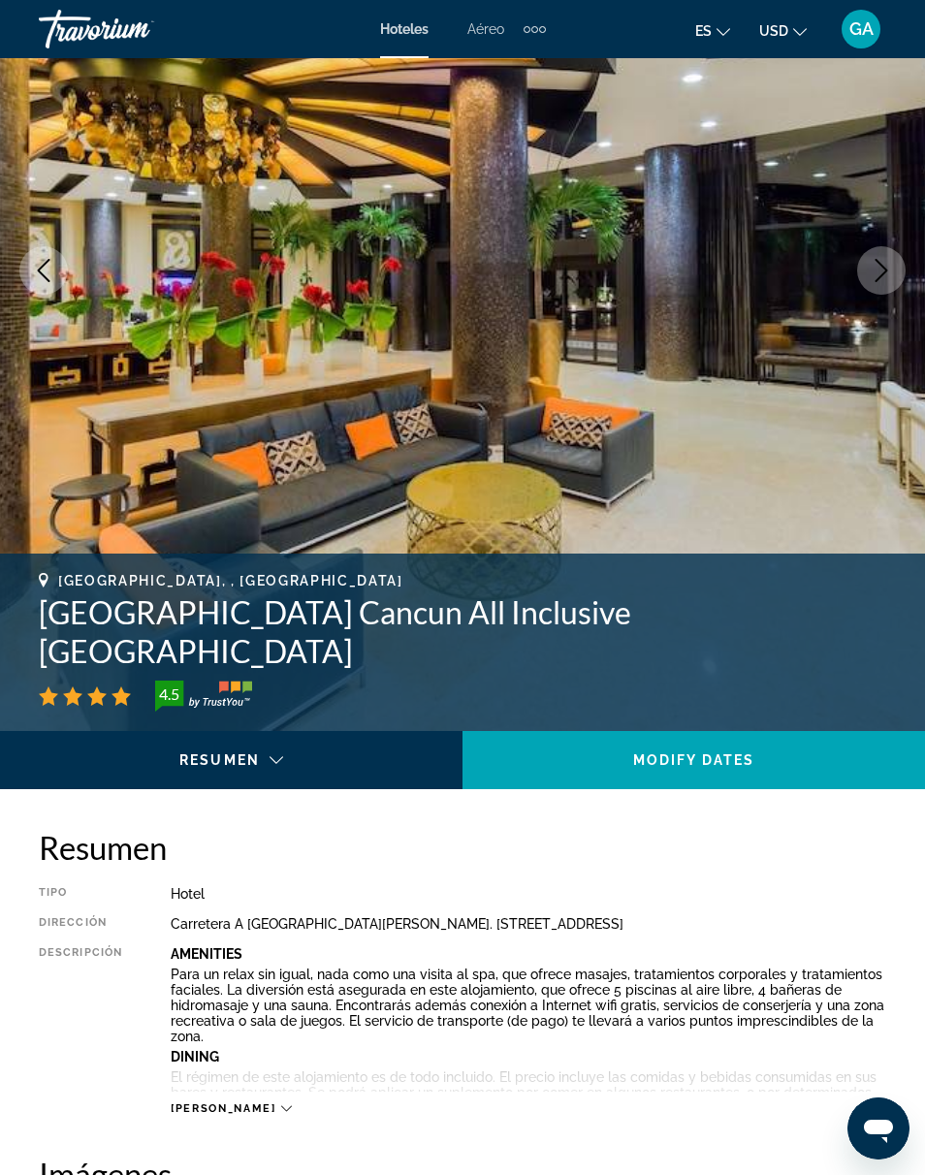
click at [866, 268] on button "Next image" at bounding box center [881, 270] width 48 height 48
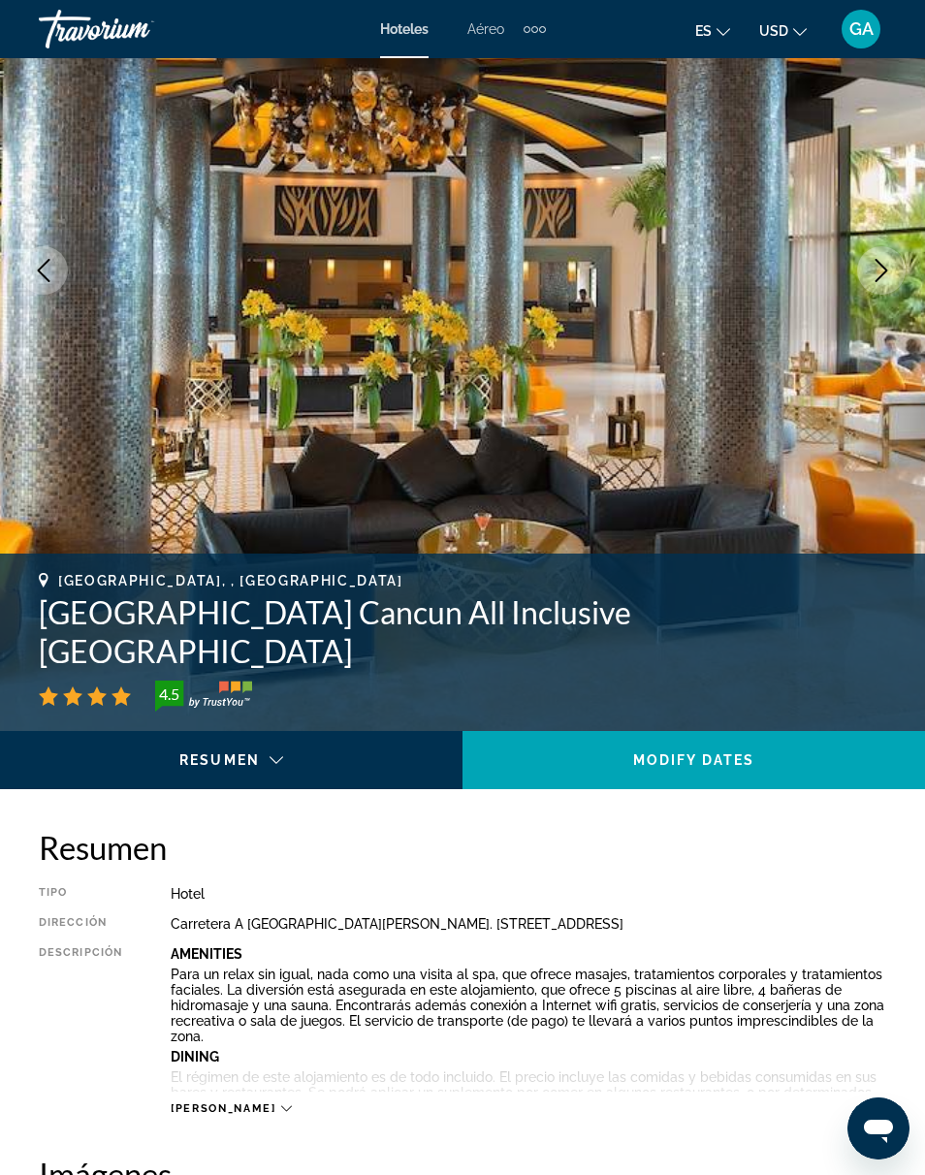
click at [866, 271] on button "Next image" at bounding box center [881, 270] width 48 height 48
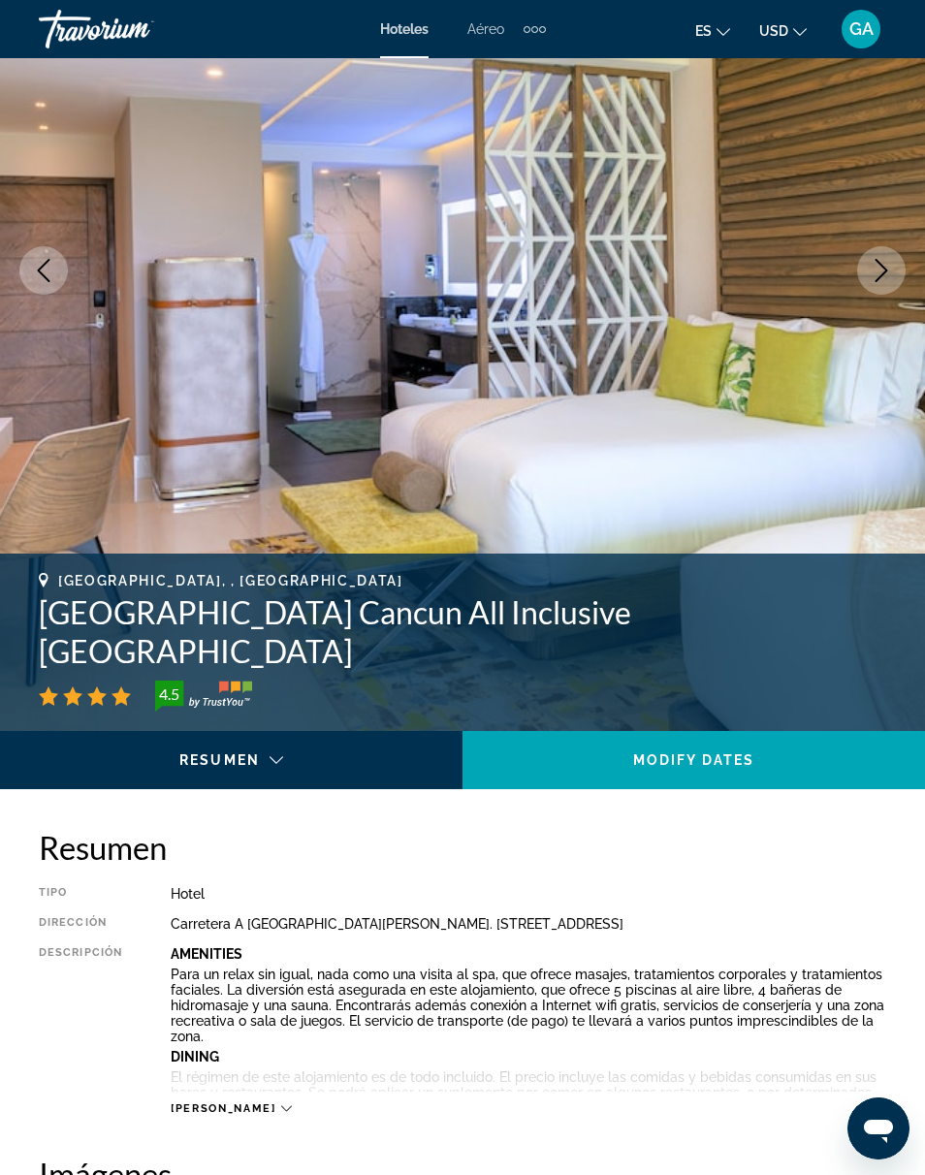
click at [874, 266] on icon "Next image" at bounding box center [881, 270] width 23 height 23
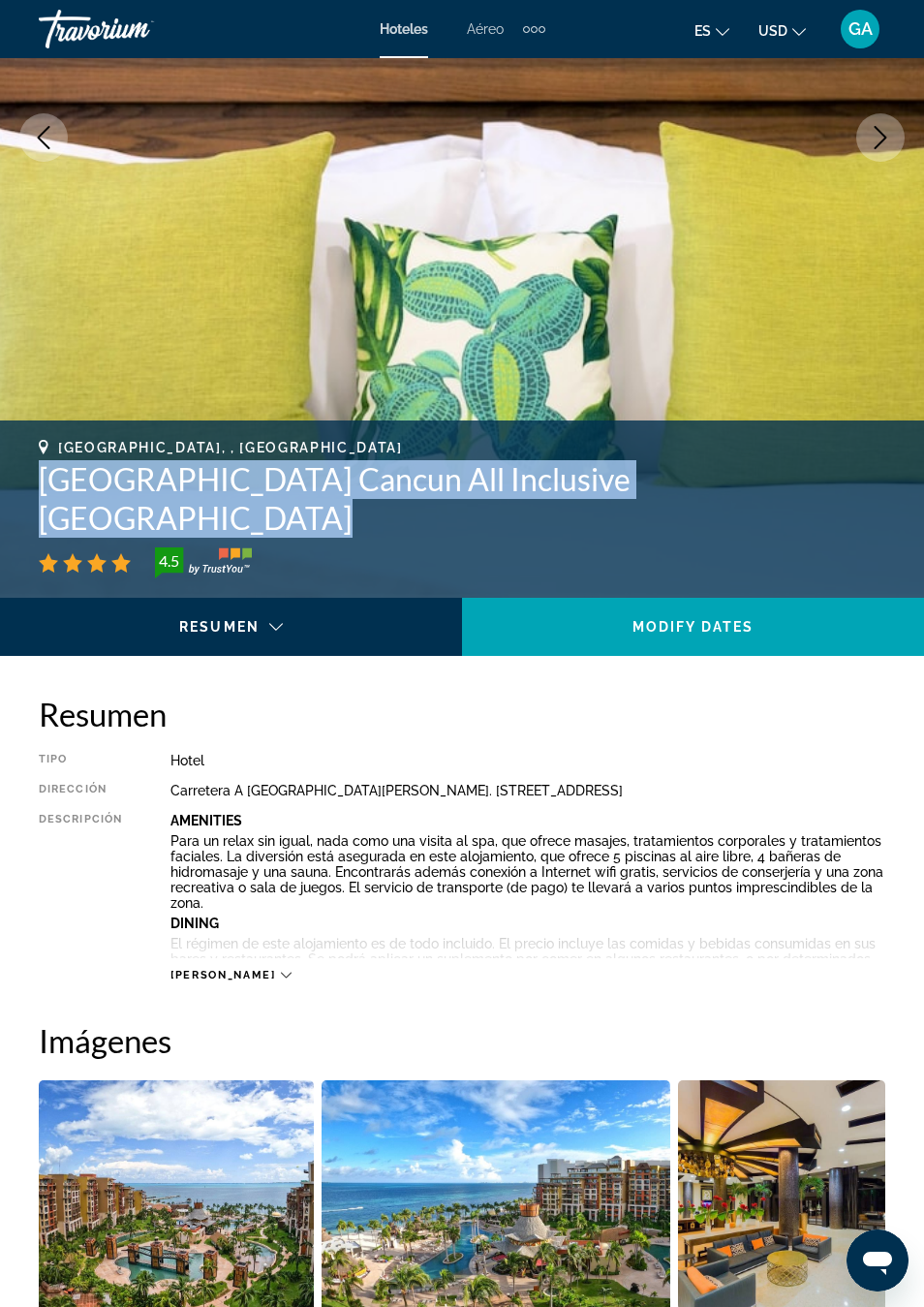
scroll to position [429, 0]
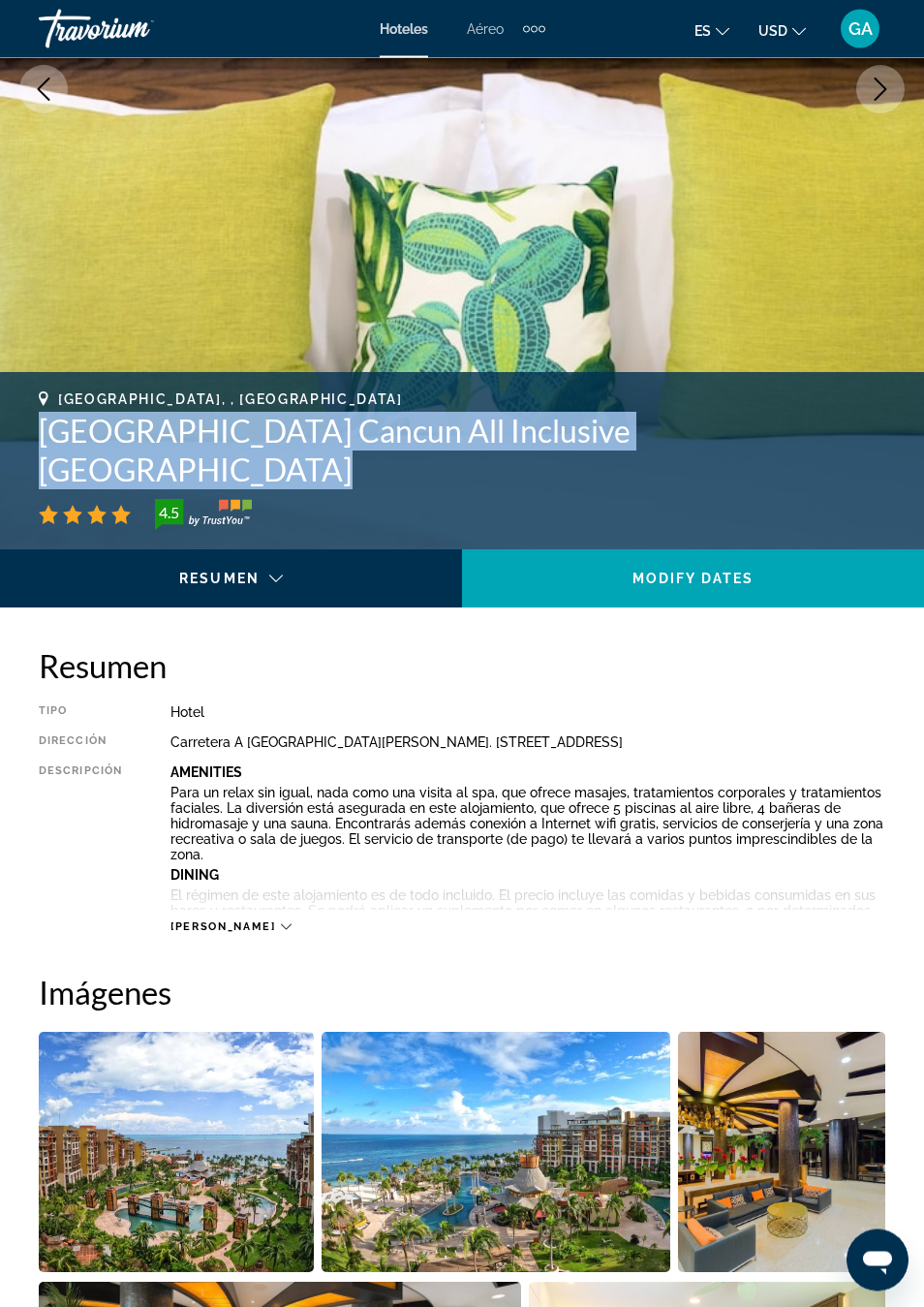
click at [824, 500] on div "4.5" at bounding box center [462, 515] width 847 height 31
copy h1 "Villa del Palmar Cancun All Inclusive Beach Resort & Spa"
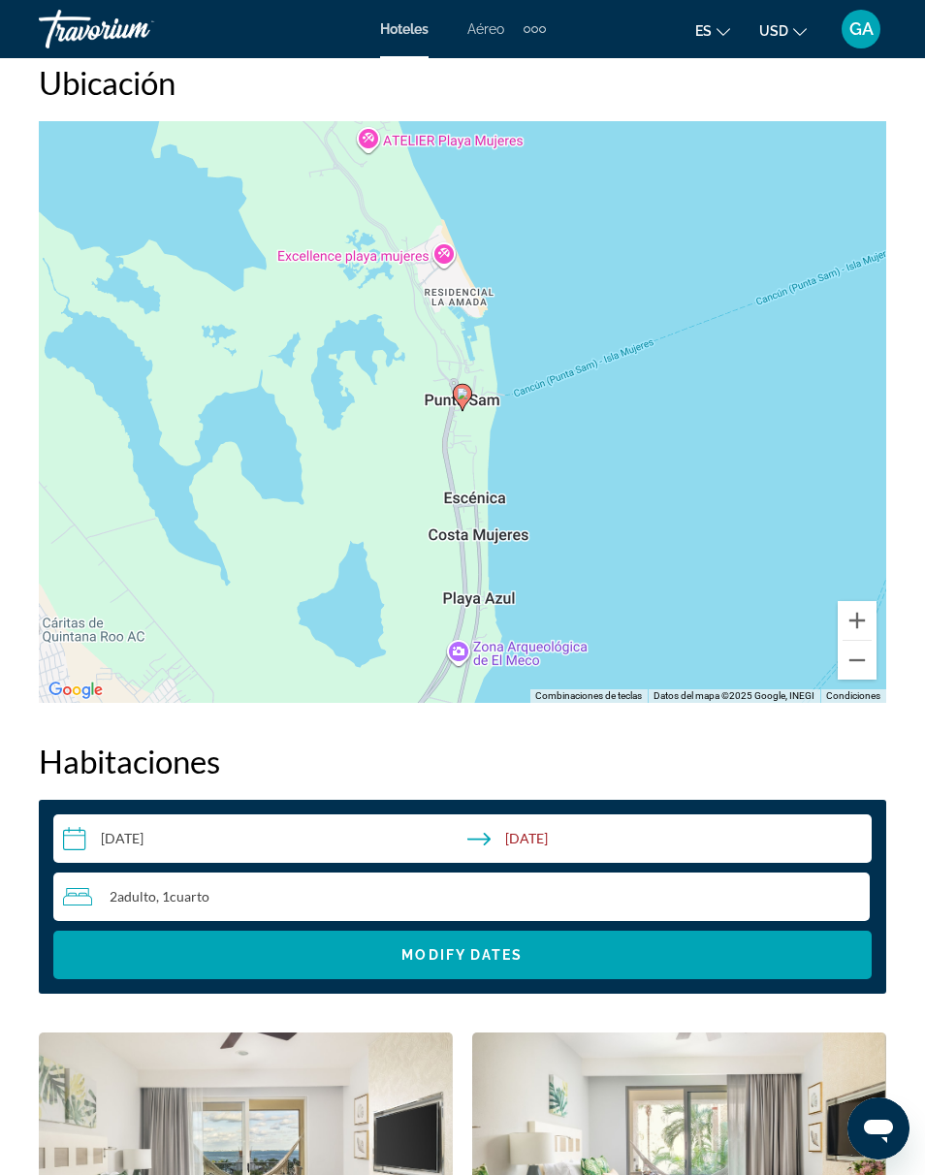
scroll to position [2363, 0]
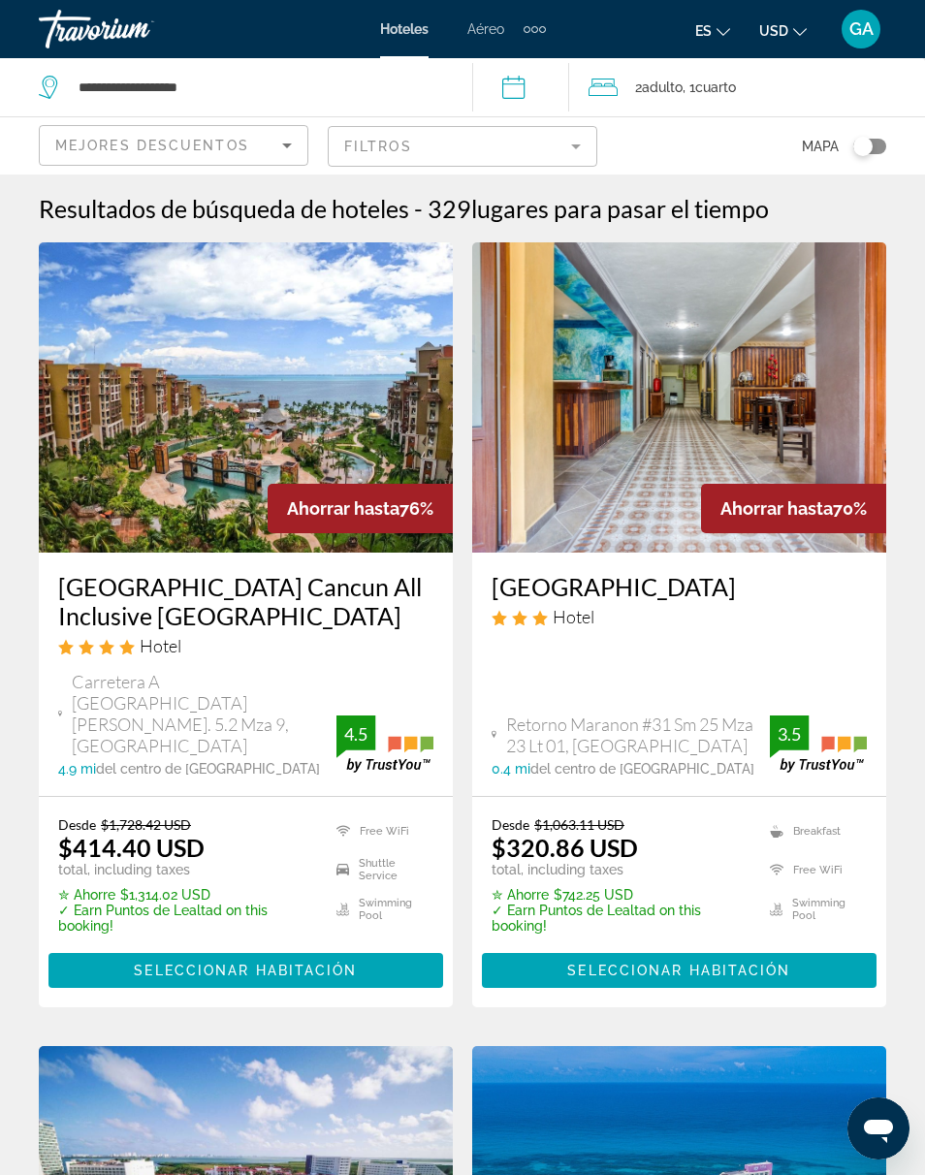
click at [800, 948] on span "Main content" at bounding box center [679, 971] width 395 height 47
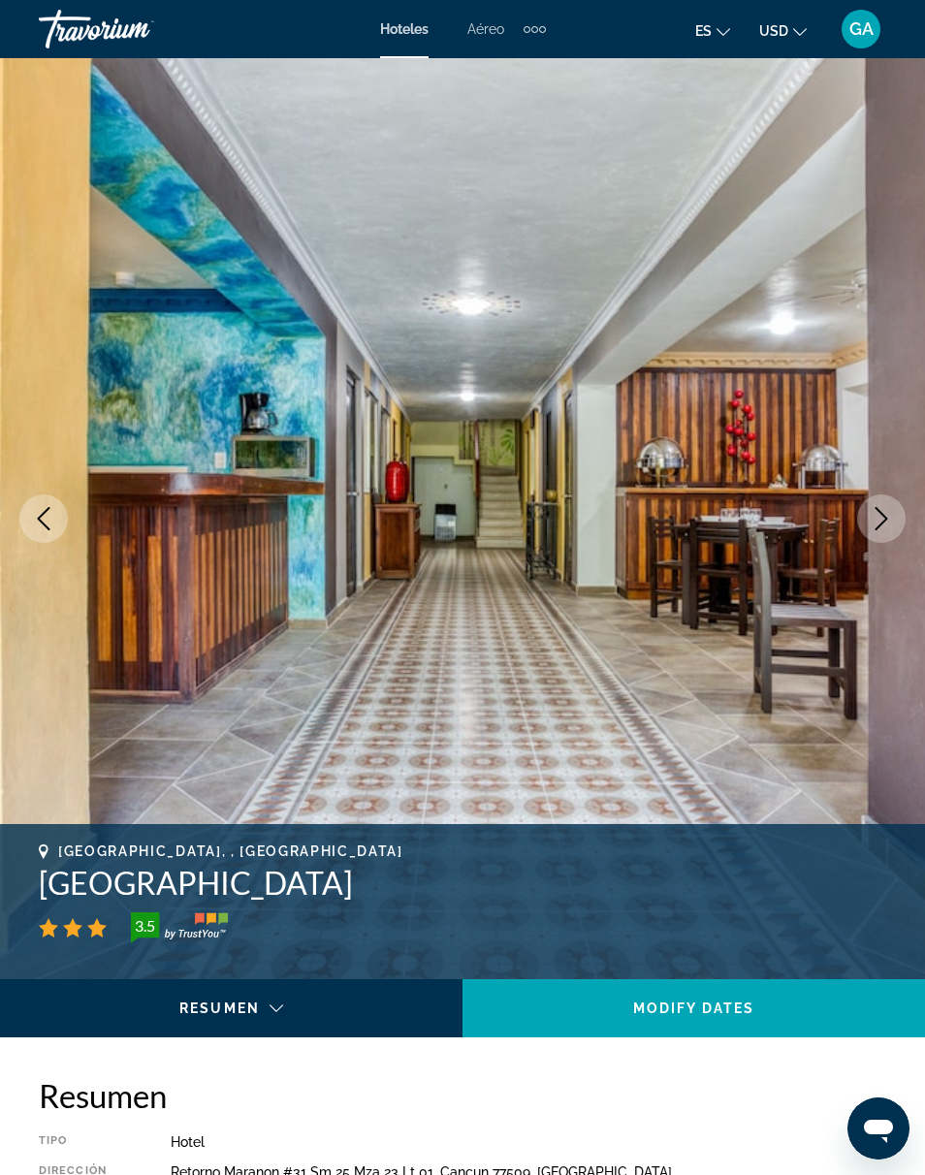
click at [866, 533] on button "Next image" at bounding box center [881, 519] width 48 height 48
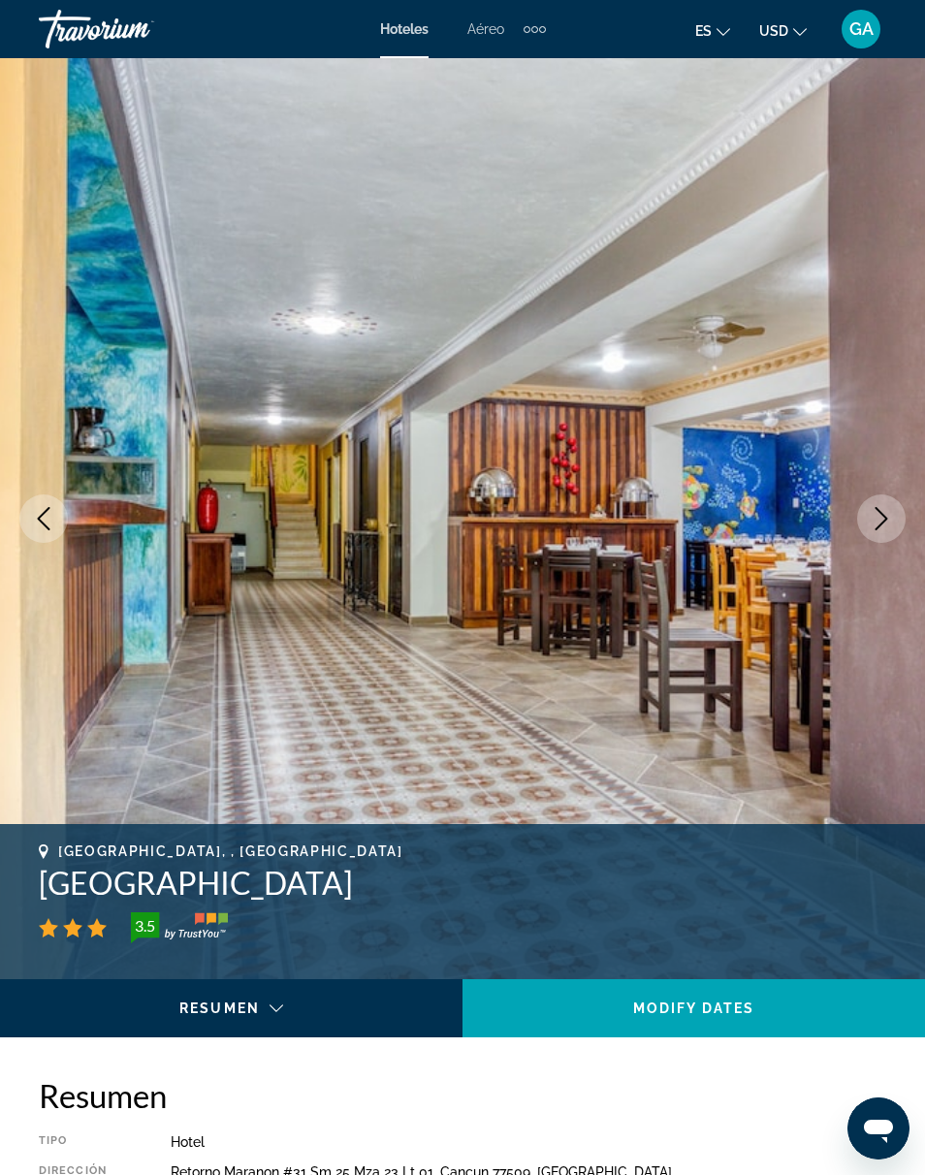
click at [871, 507] on icon "Next image" at bounding box center [881, 518] width 23 height 23
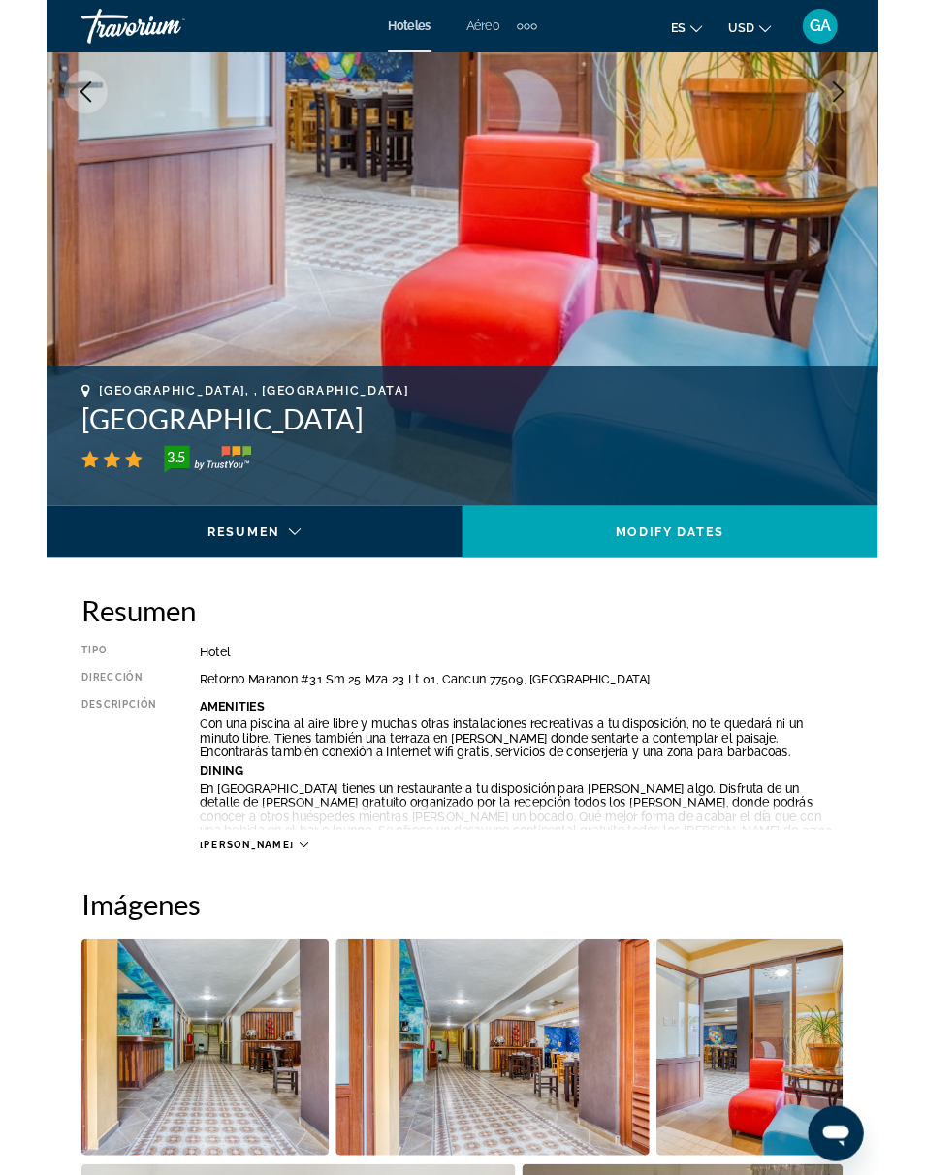
scroll to position [373, 0]
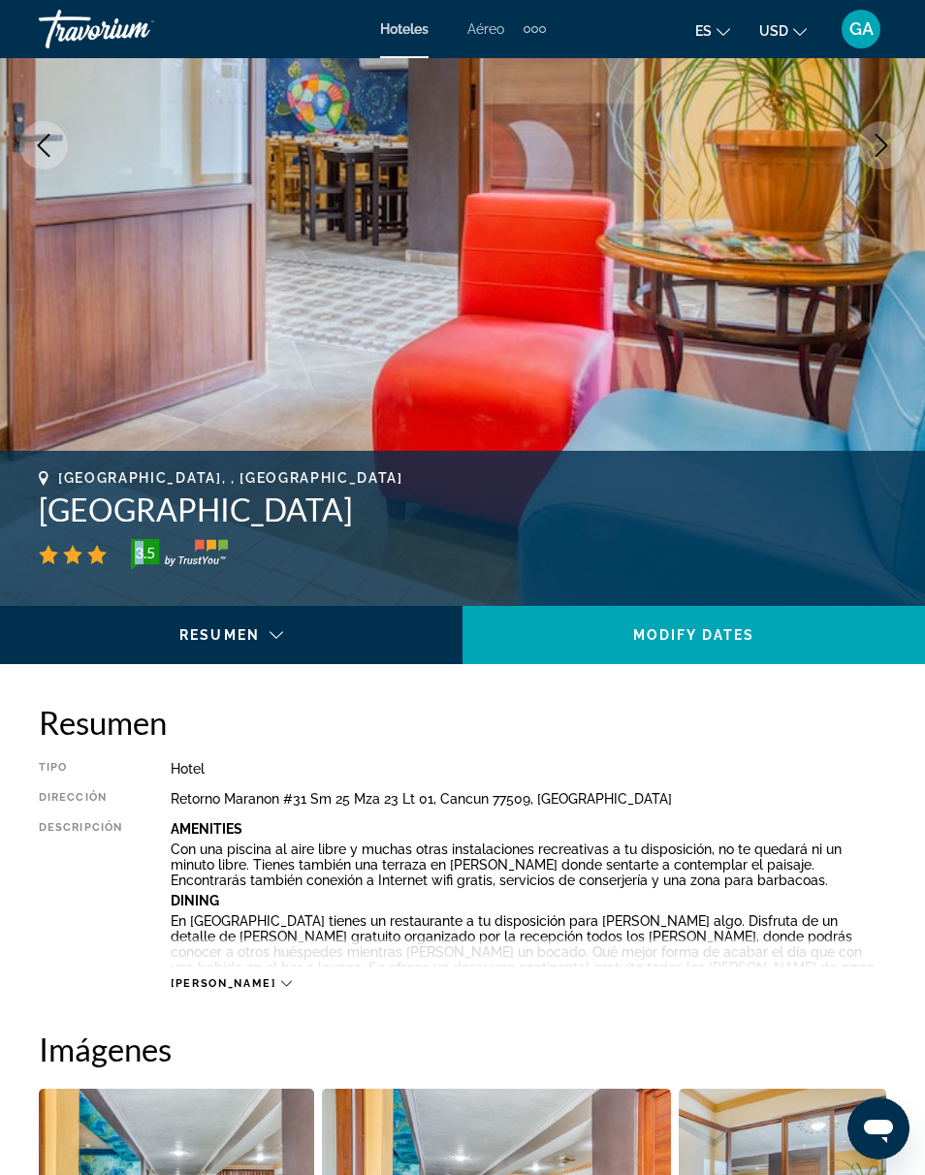
click at [204, 530] on div "Cancun, , Mexico Hotel Arco Maya 3.5" at bounding box center [463, 520] width 848 height 100
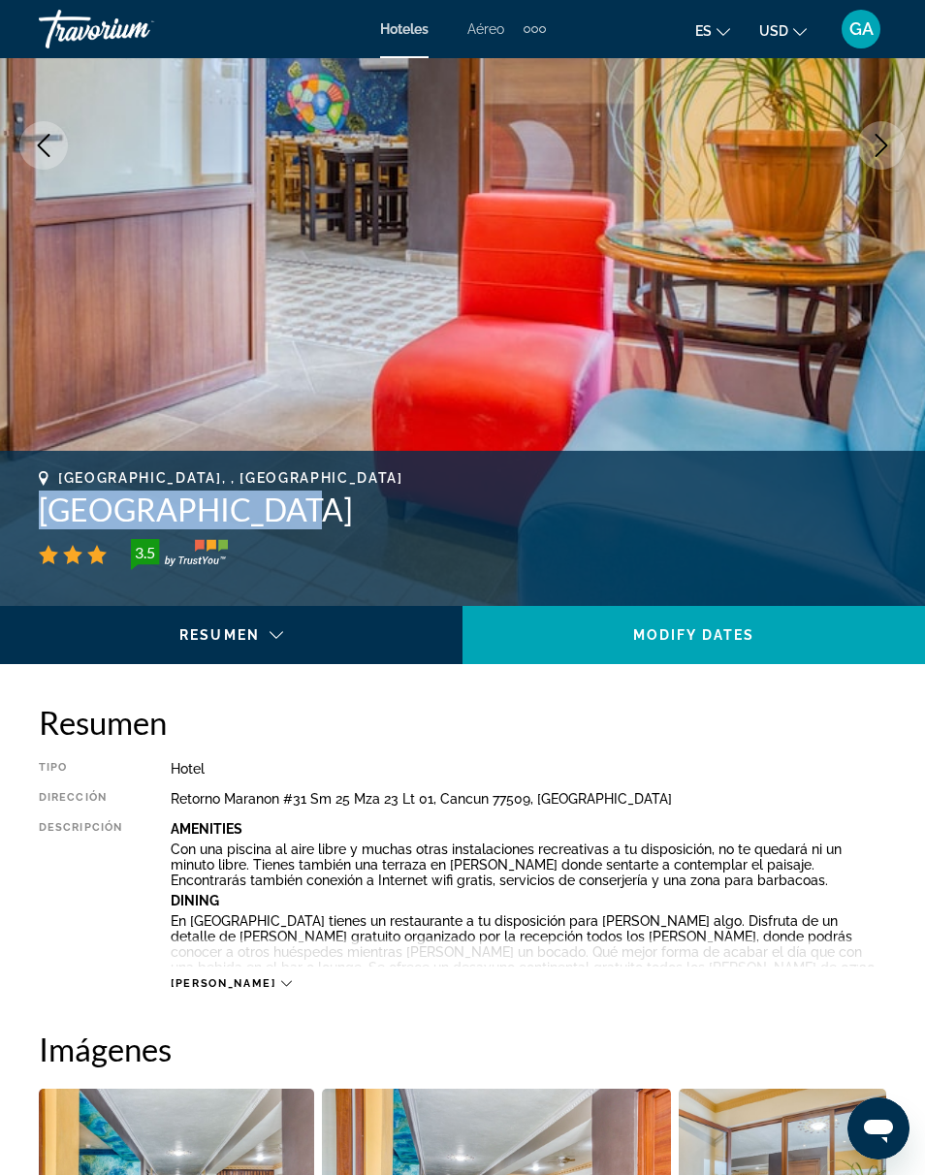
copy h1 "Hotel Arco Maya"
click at [40, 146] on icon "Previous image" at bounding box center [44, 145] width 13 height 23
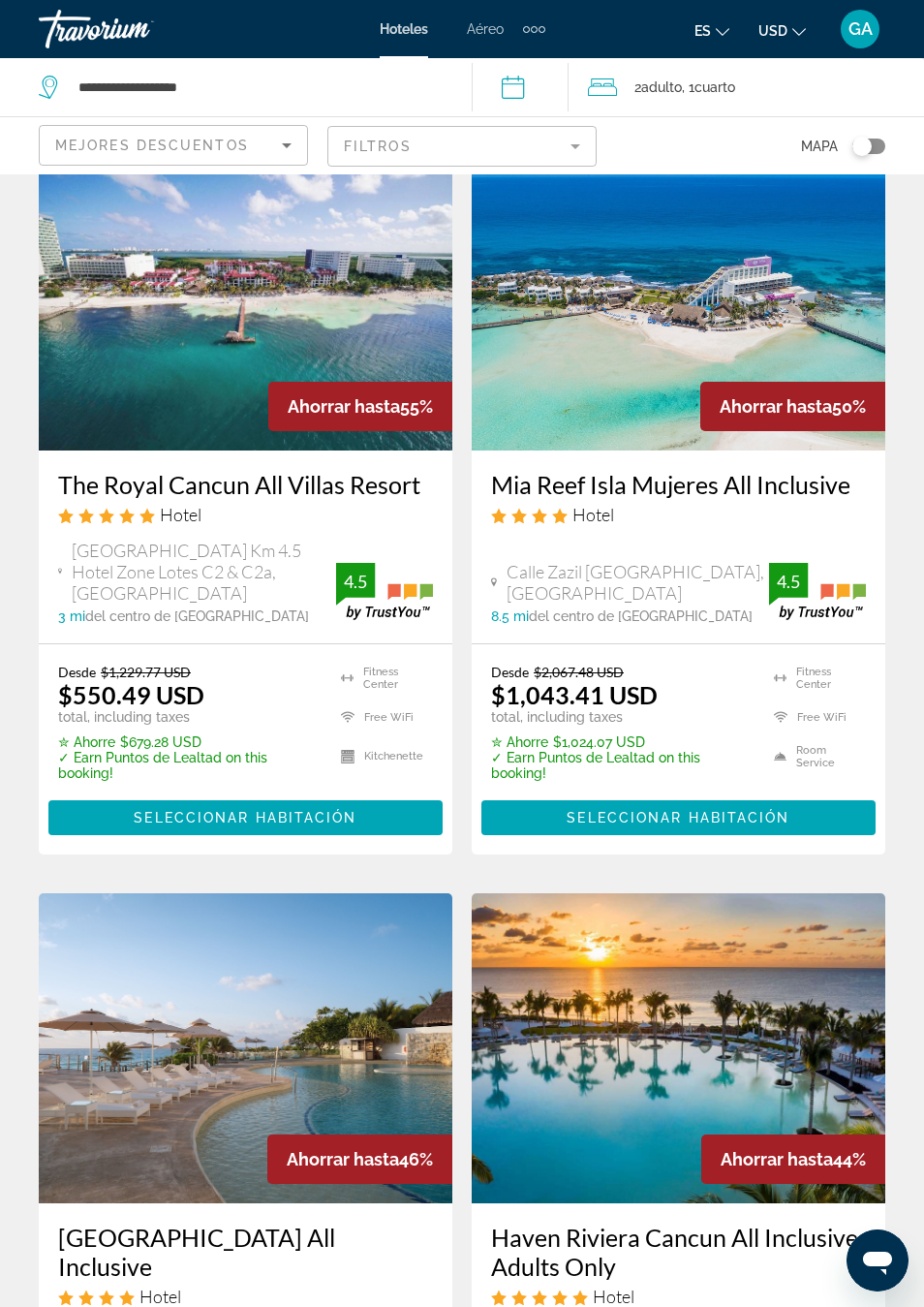
scroll to position [904, 0]
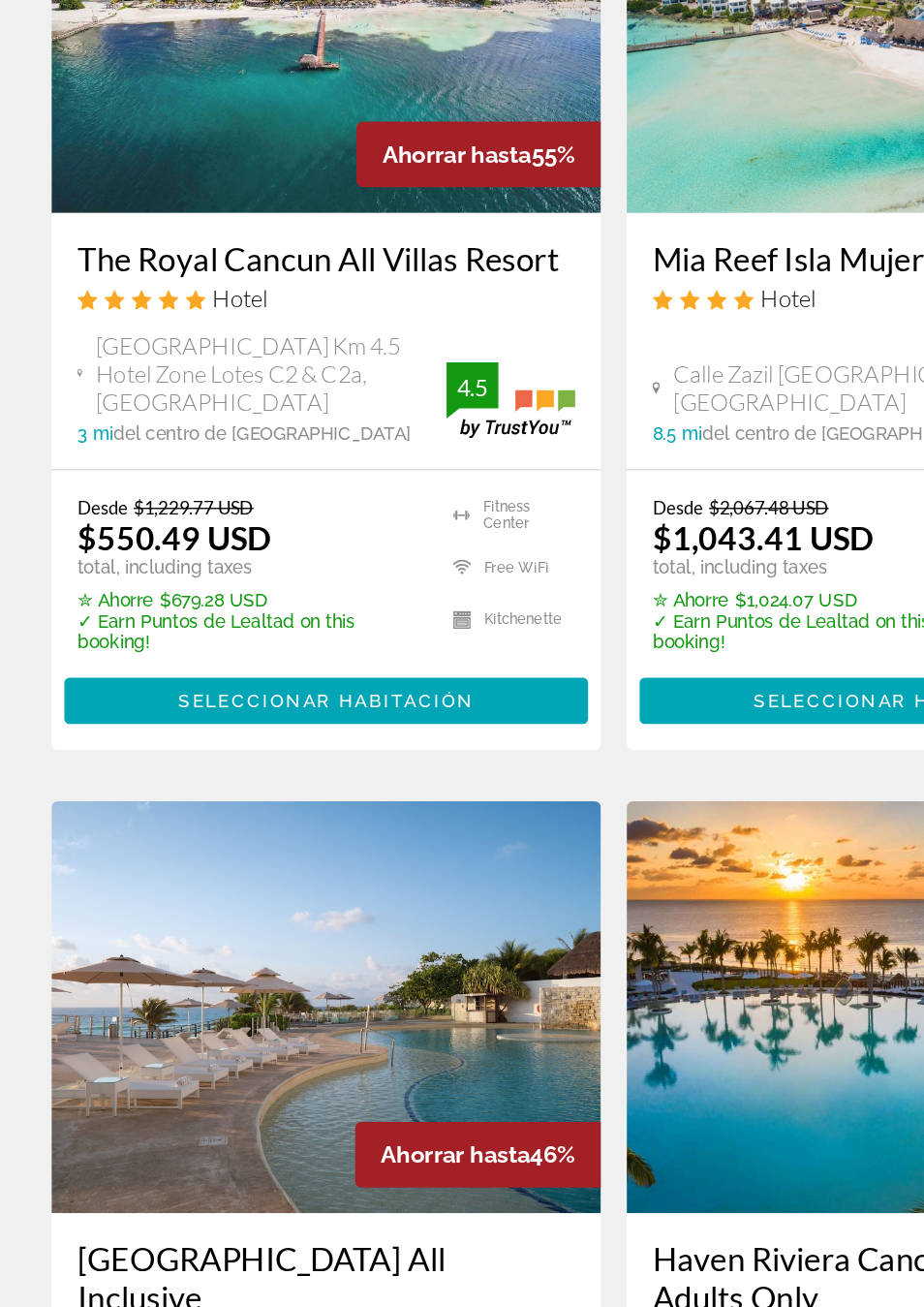
click at [117, 795] on span "Main content" at bounding box center [245, 818] width 395 height 47
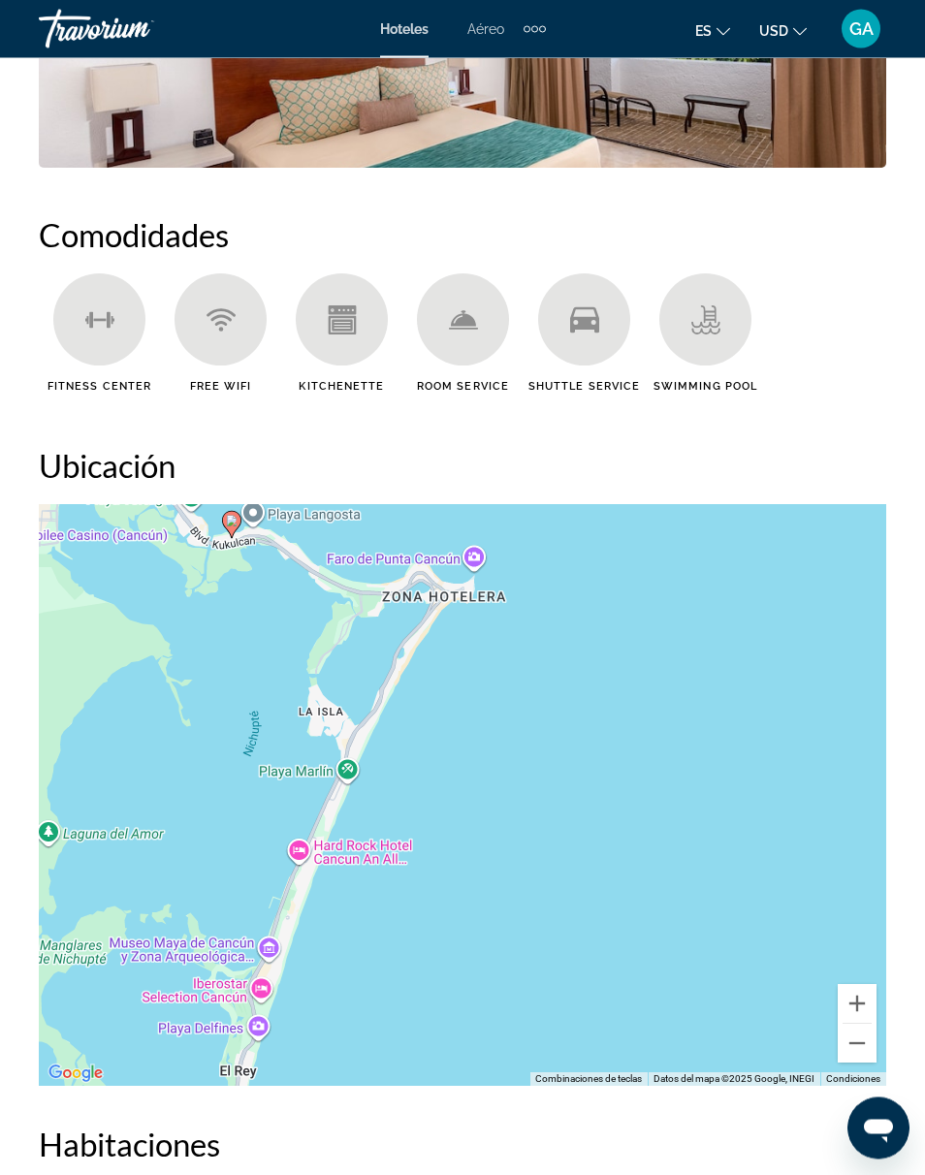
scroll to position [1959, 0]
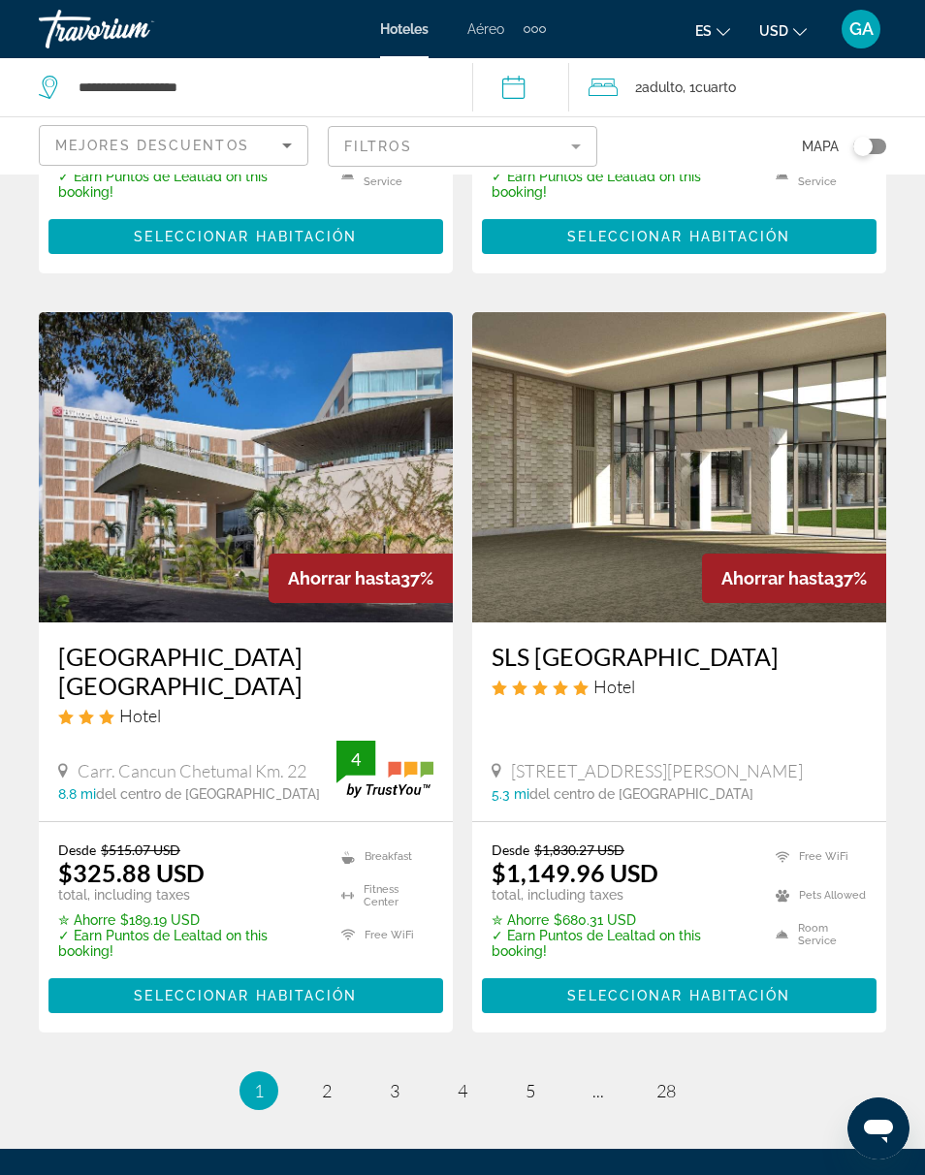
scroll to position [3936, 0]
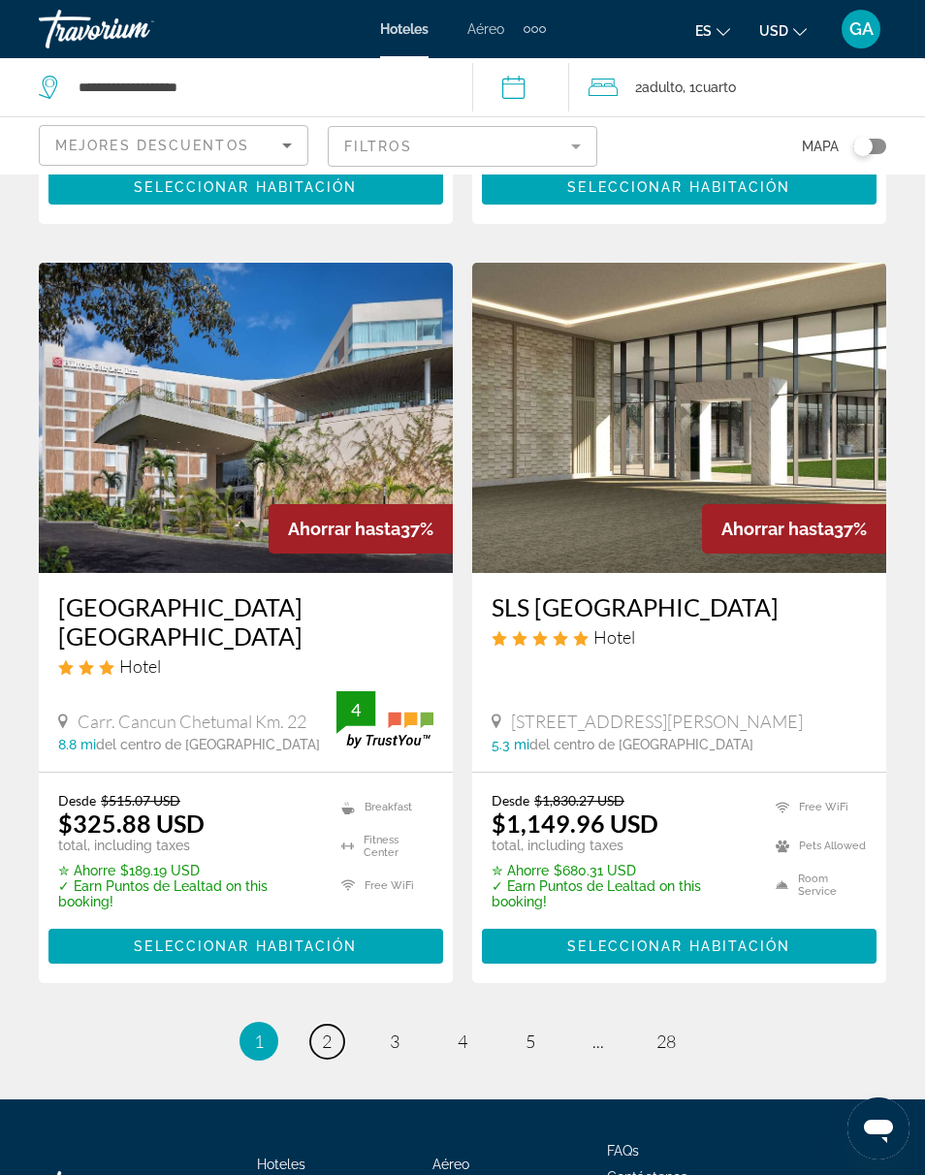
click at [325, 1031] on span "2" at bounding box center [327, 1041] width 10 height 21
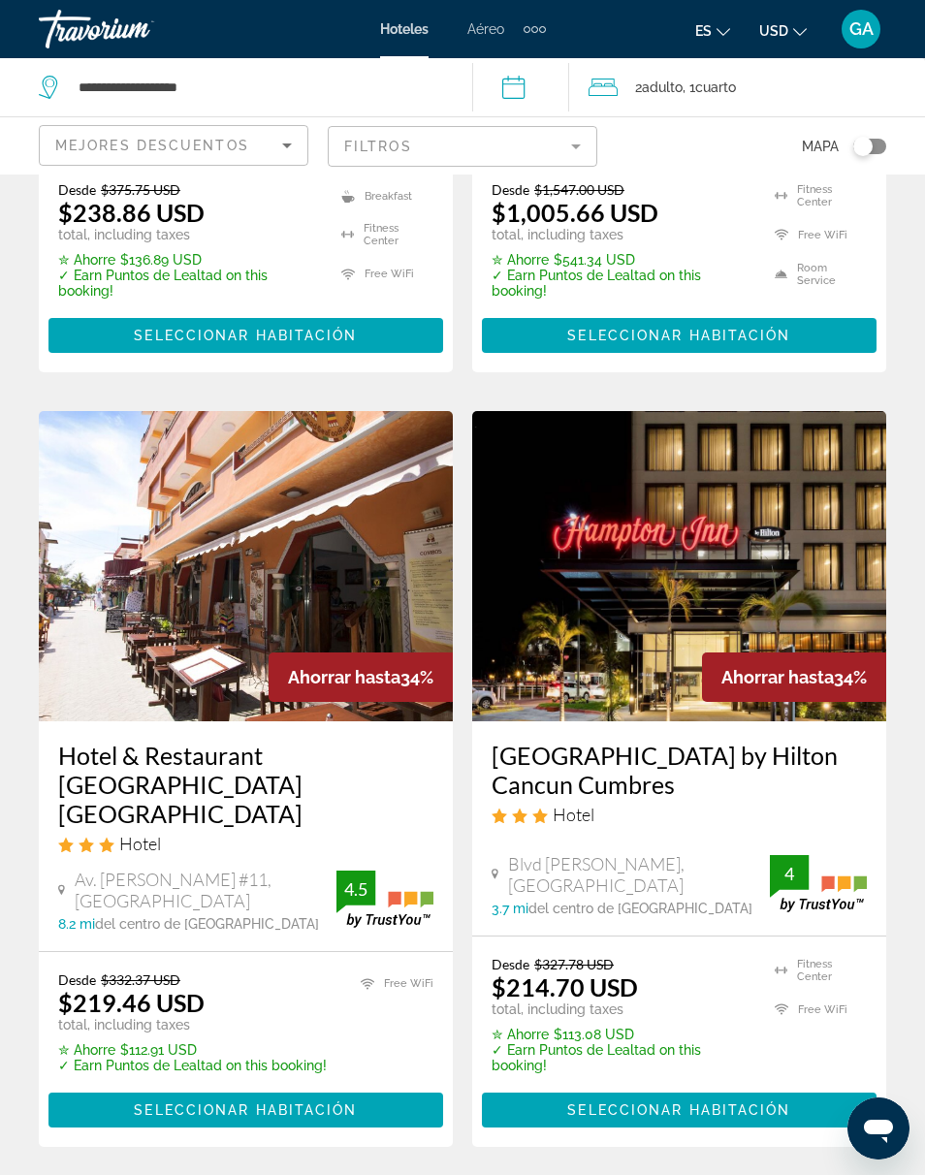
scroll to position [576, 0]
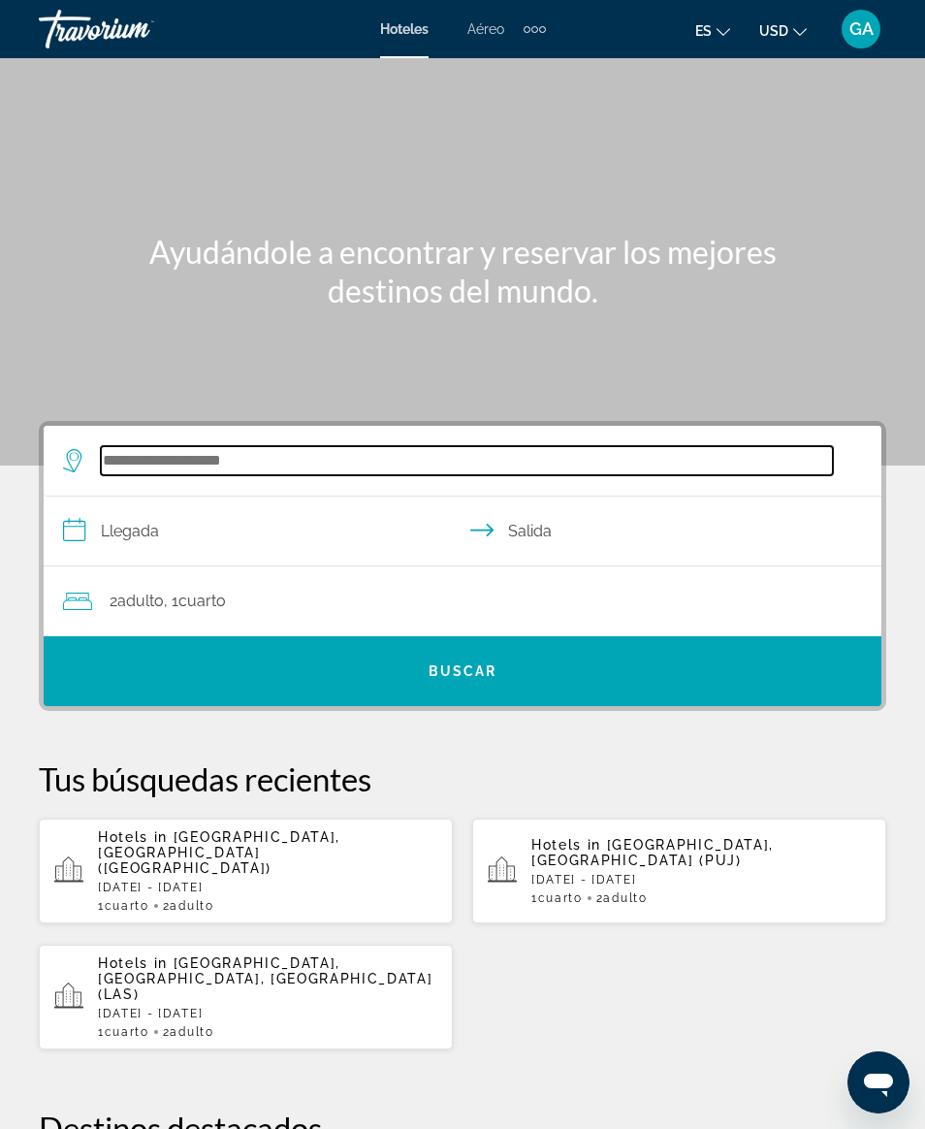
click at [190, 455] on input "Search widget" at bounding box center [467, 460] width 732 height 29
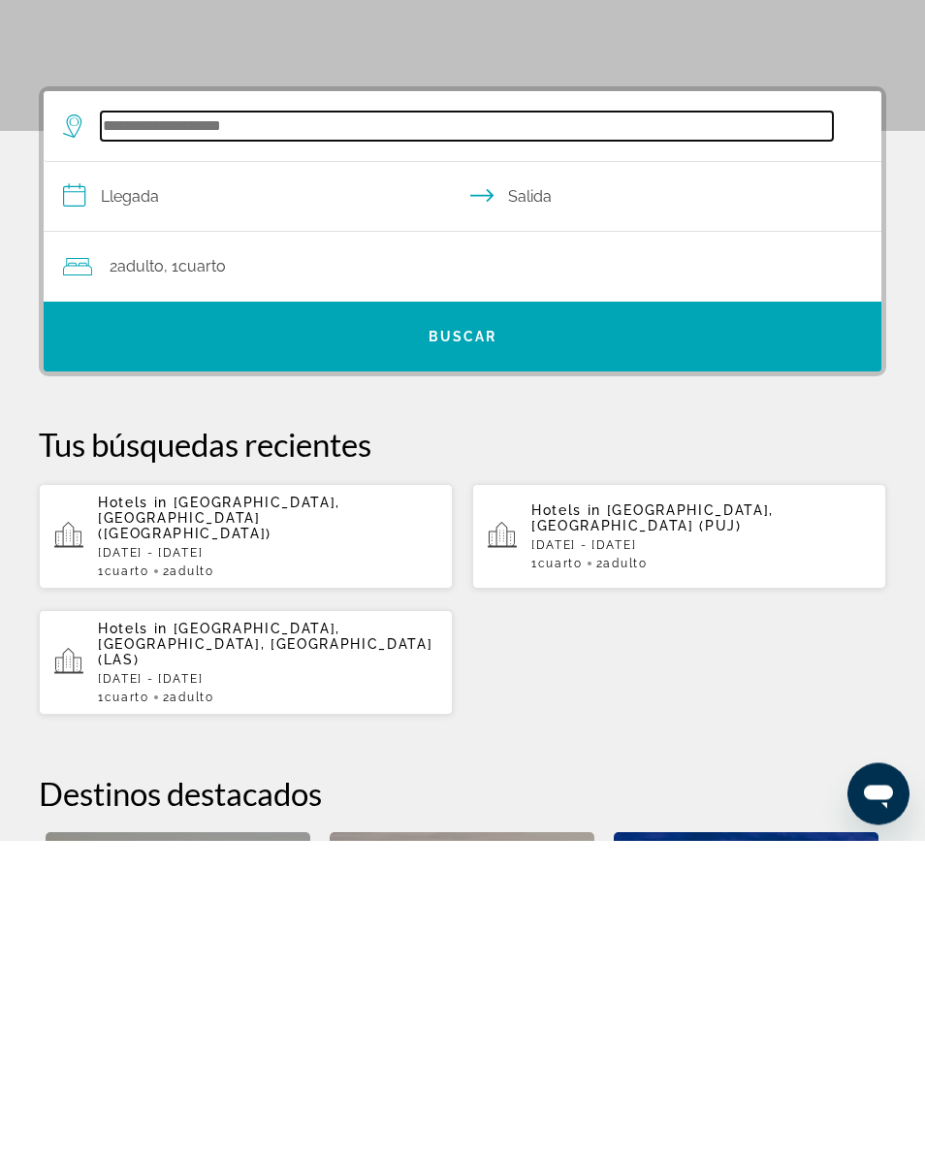
scroll to position [39, 0]
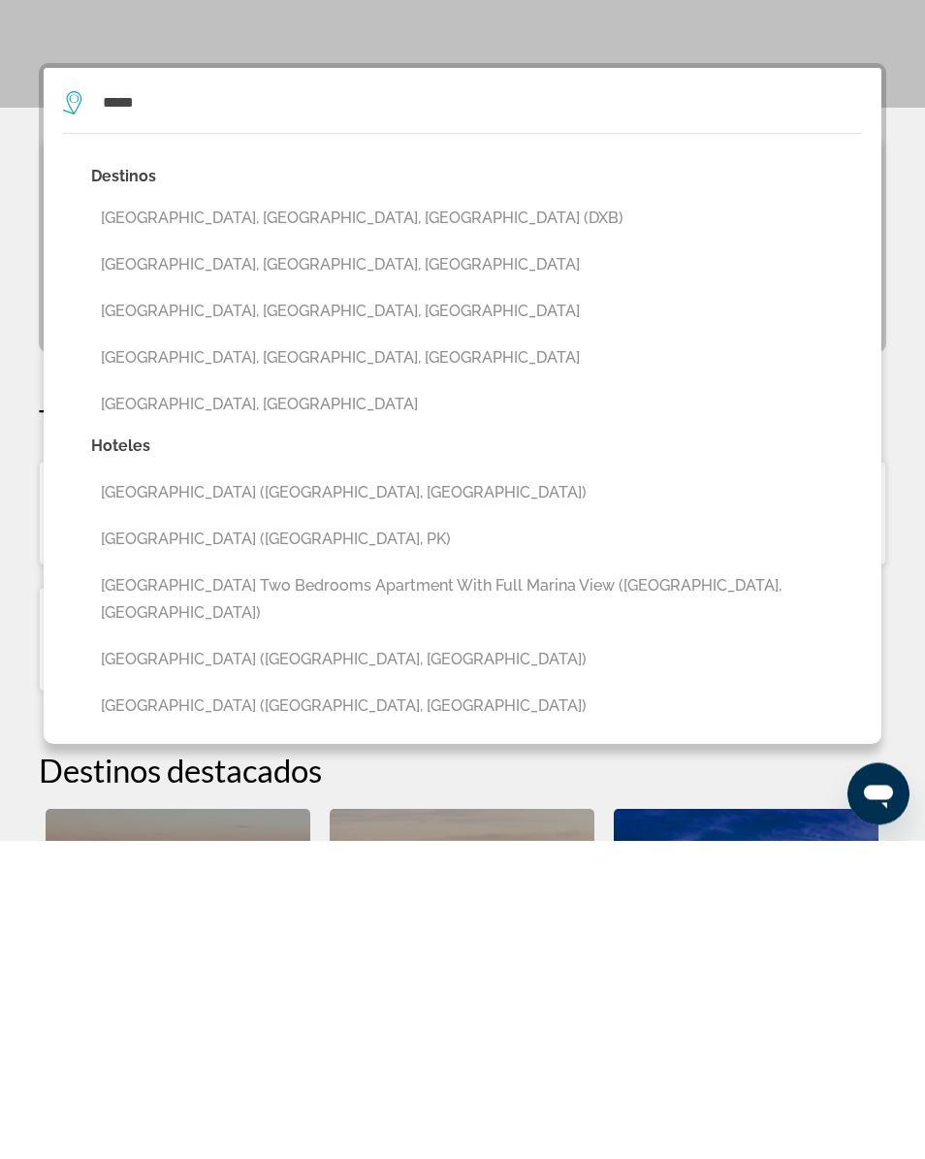
click at [163, 519] on button "Dubai, Dubai Emirate, United Arab Emirates (DXB)" at bounding box center [476, 537] width 771 height 37
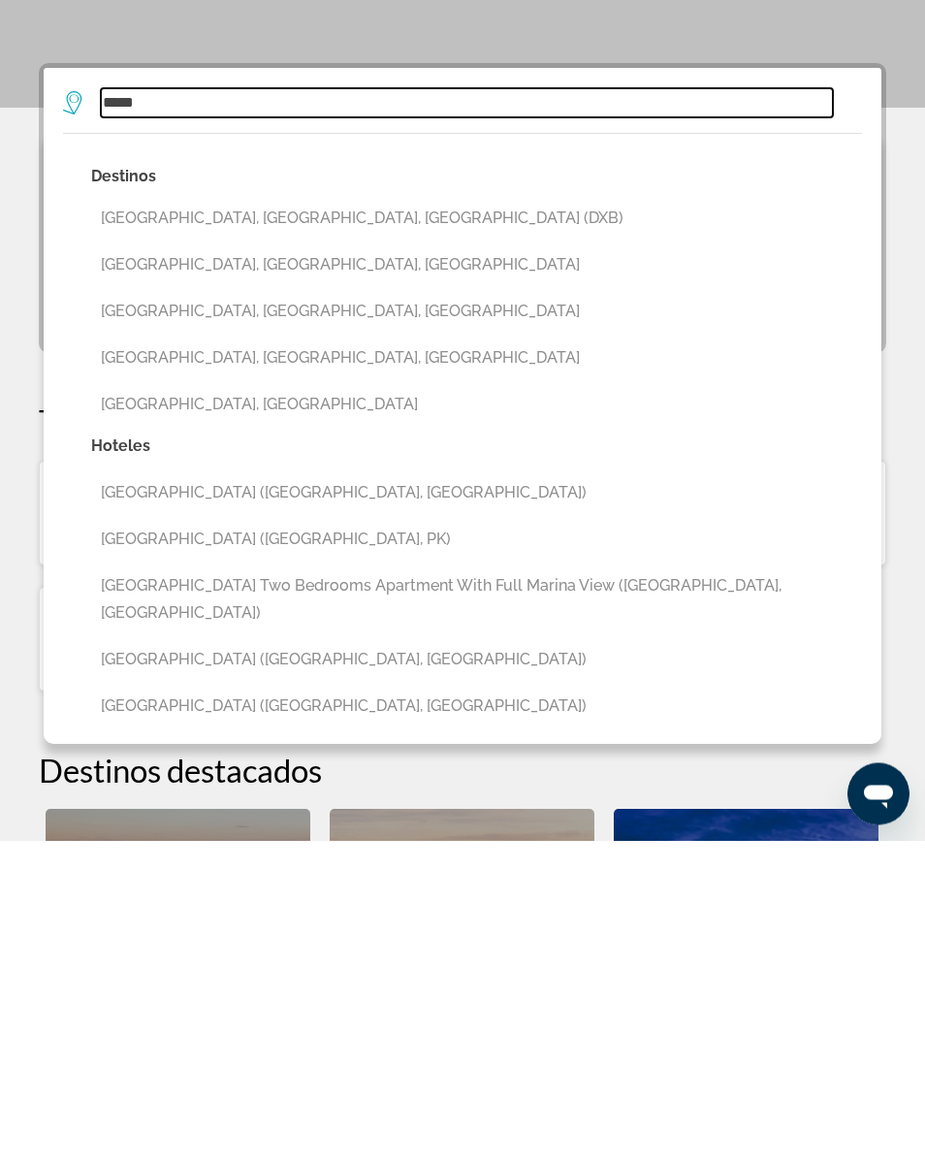
type input "**********"
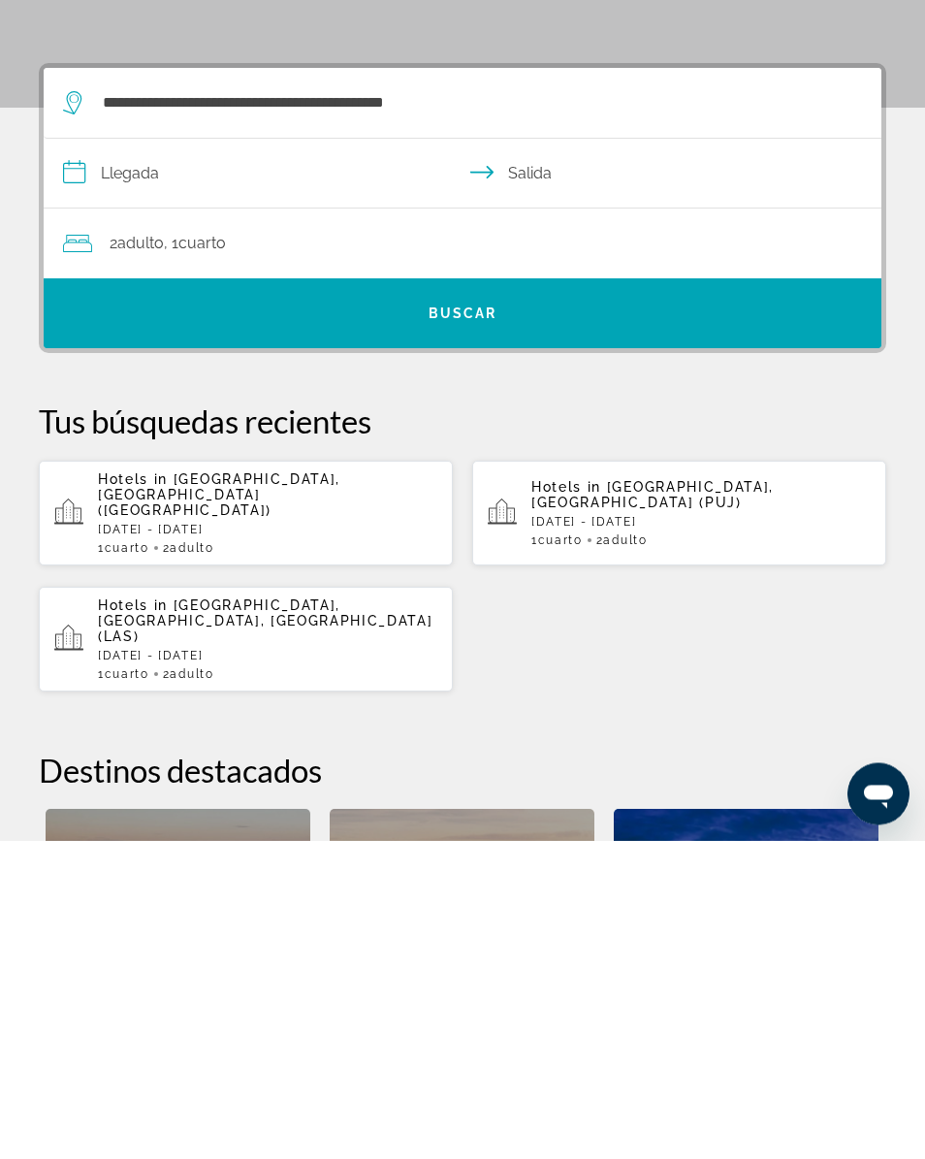
click at [145, 458] on input "**********" at bounding box center [467, 495] width 846 height 75
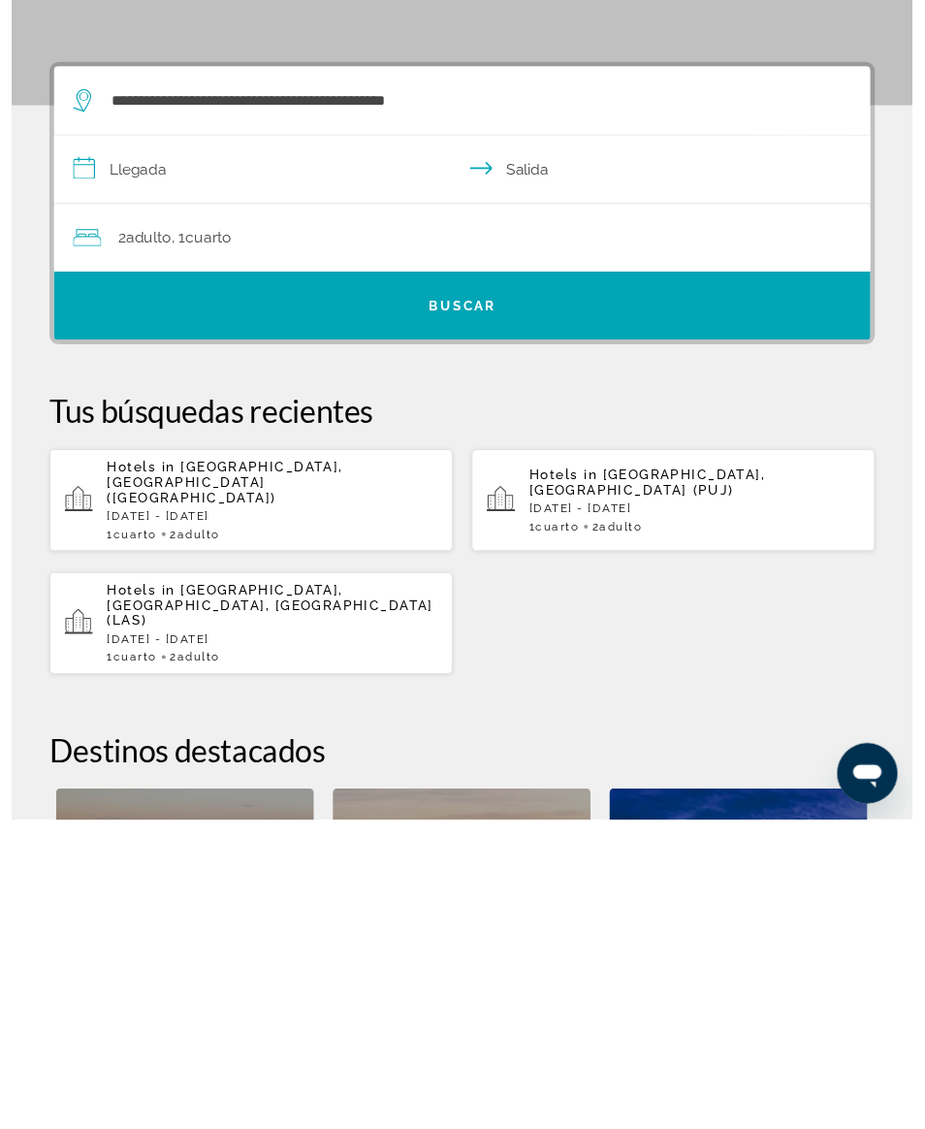
scroll to position [358, 0]
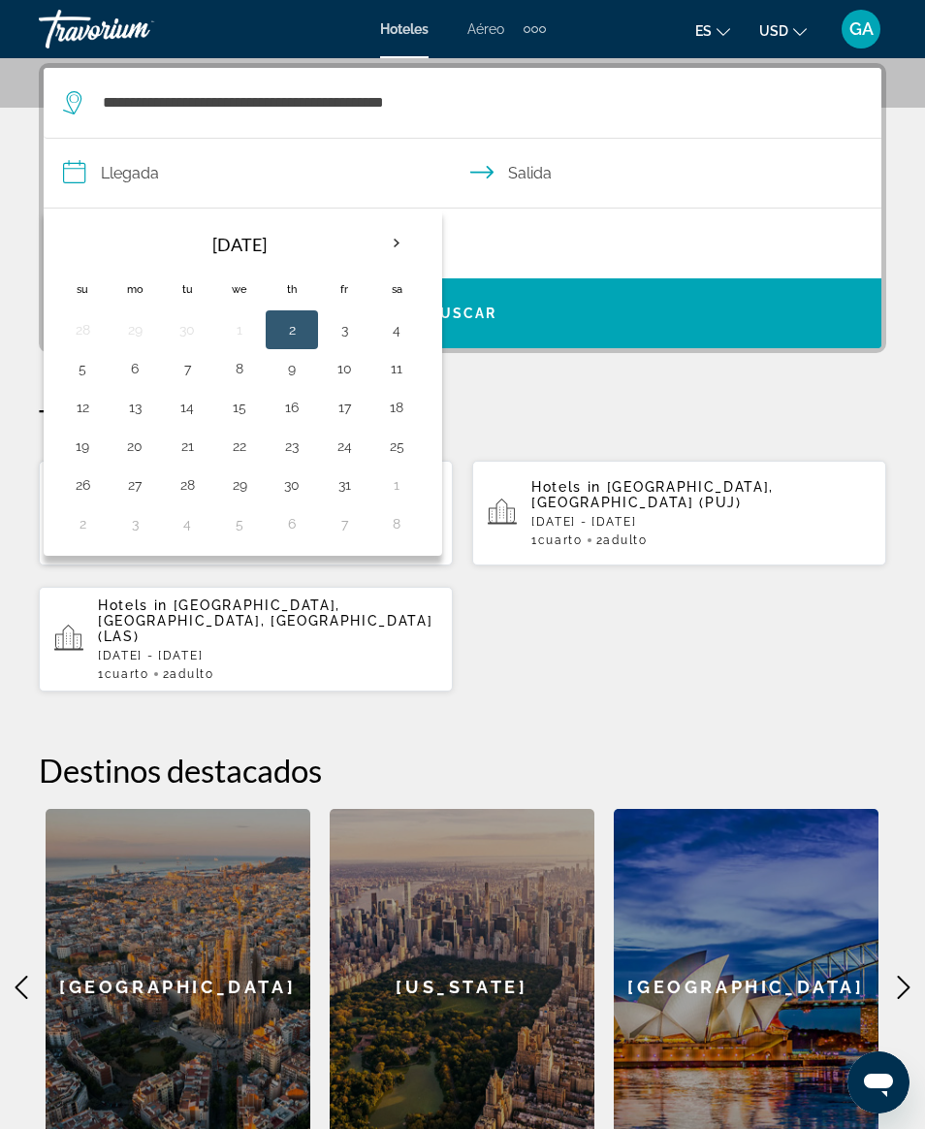
click at [330, 407] on button "17" at bounding box center [344, 407] width 31 height 27
click at [135, 452] on button "20" at bounding box center [134, 446] width 31 height 27
type input "**********"
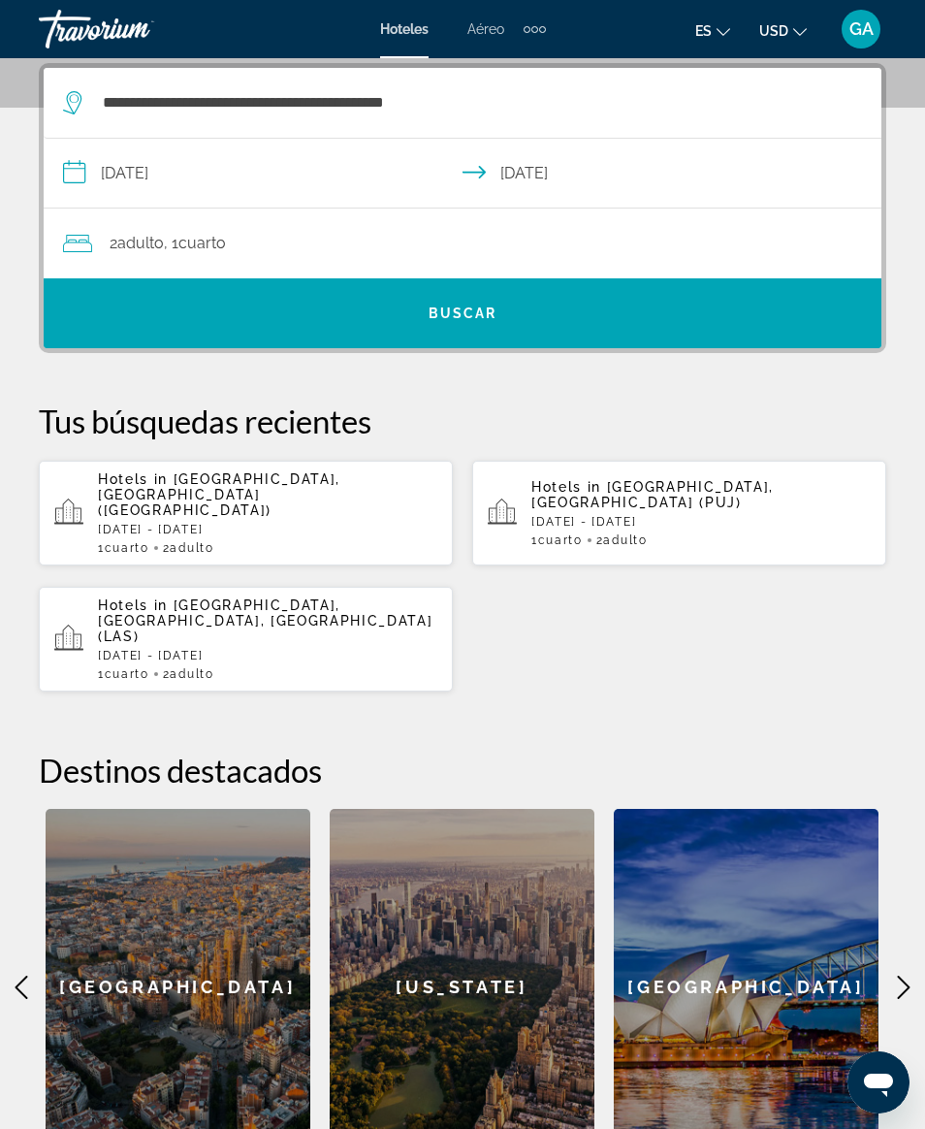
click at [351, 316] on span "Search widget" at bounding box center [463, 313] width 838 height 47
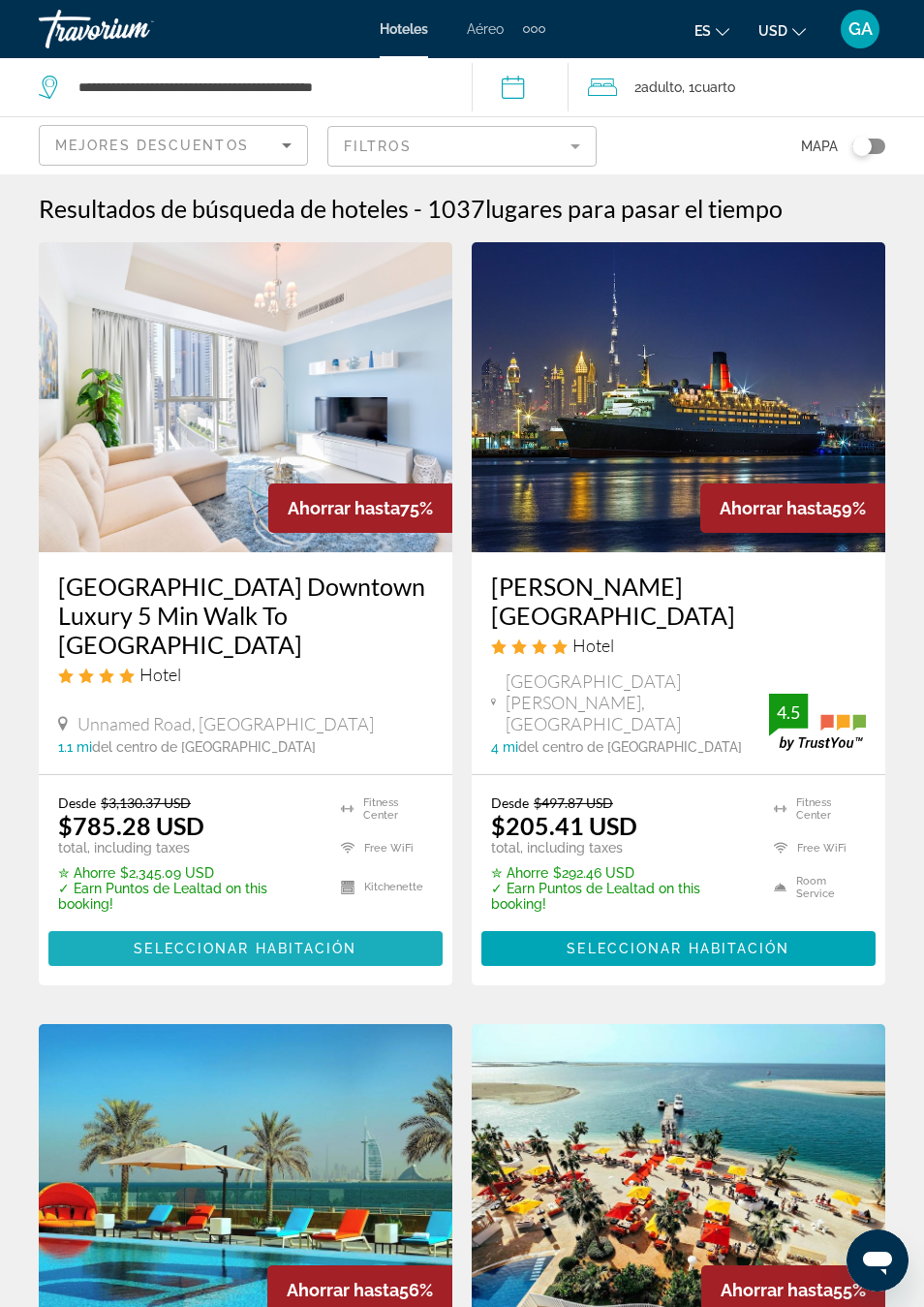
click at [191, 926] on span "Main content" at bounding box center [245, 948] width 395 height 47
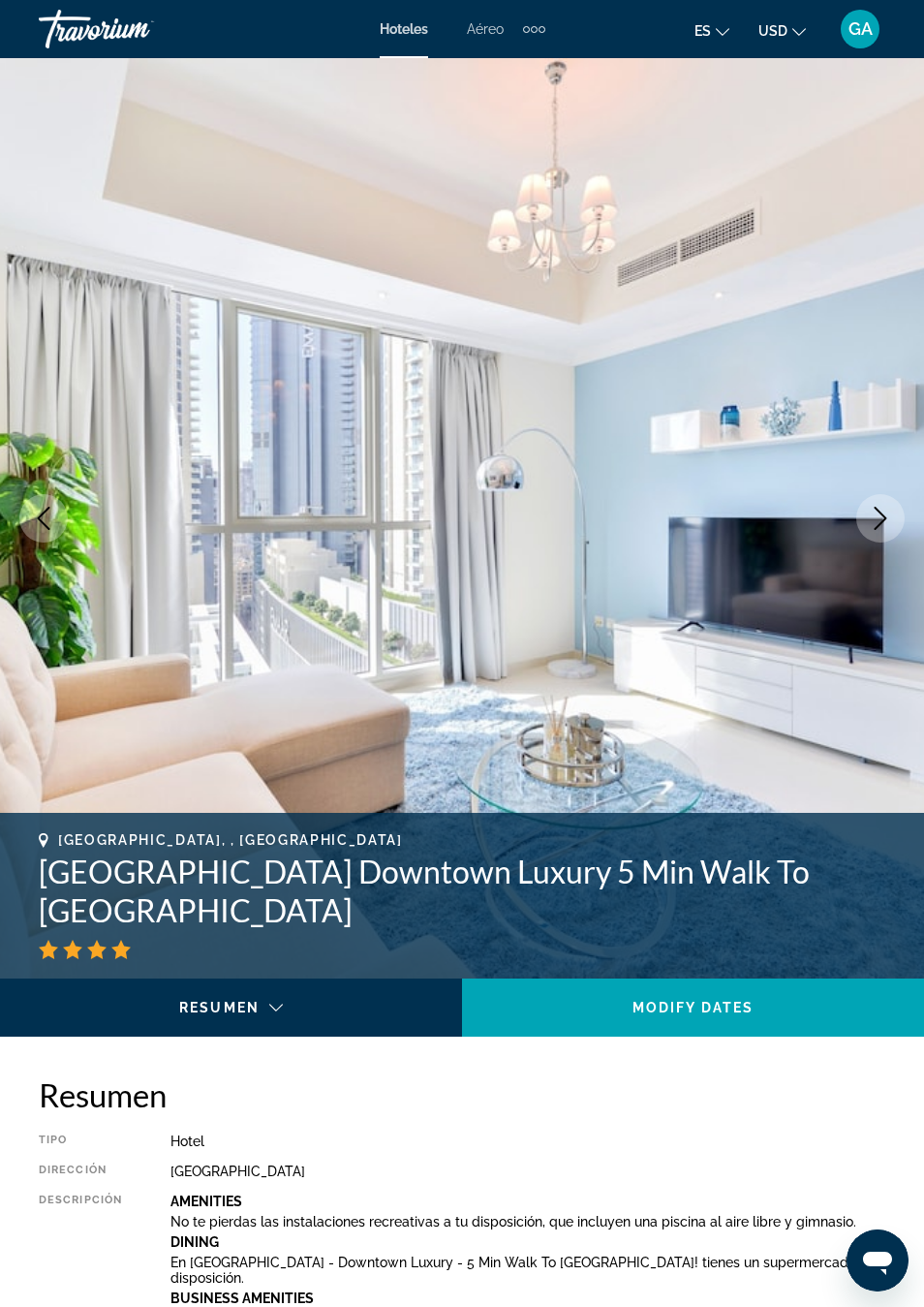
click at [860, 507] on button "Next image" at bounding box center [880, 519] width 48 height 48
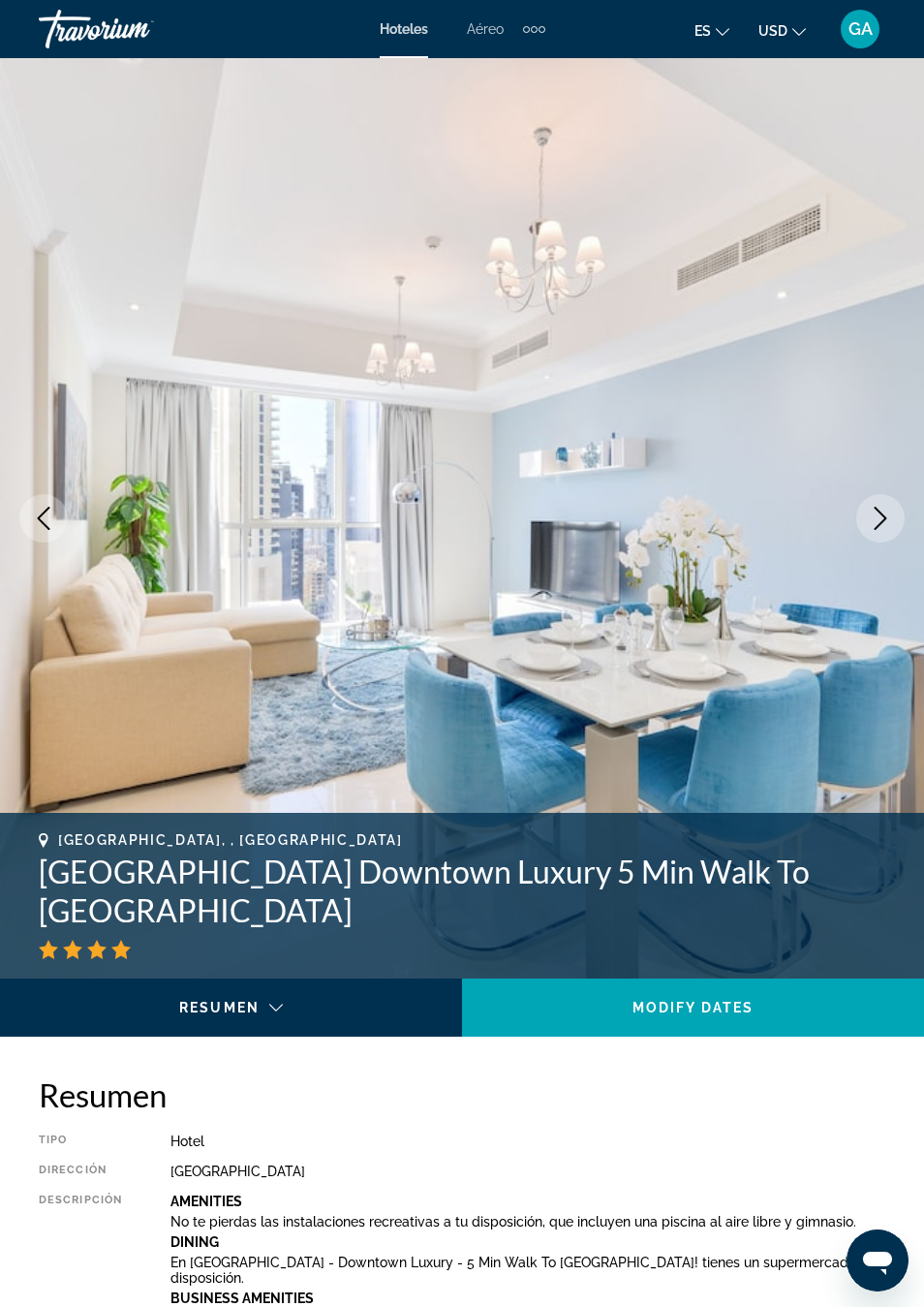
click at [859, 508] on button "Next image" at bounding box center [880, 519] width 48 height 48
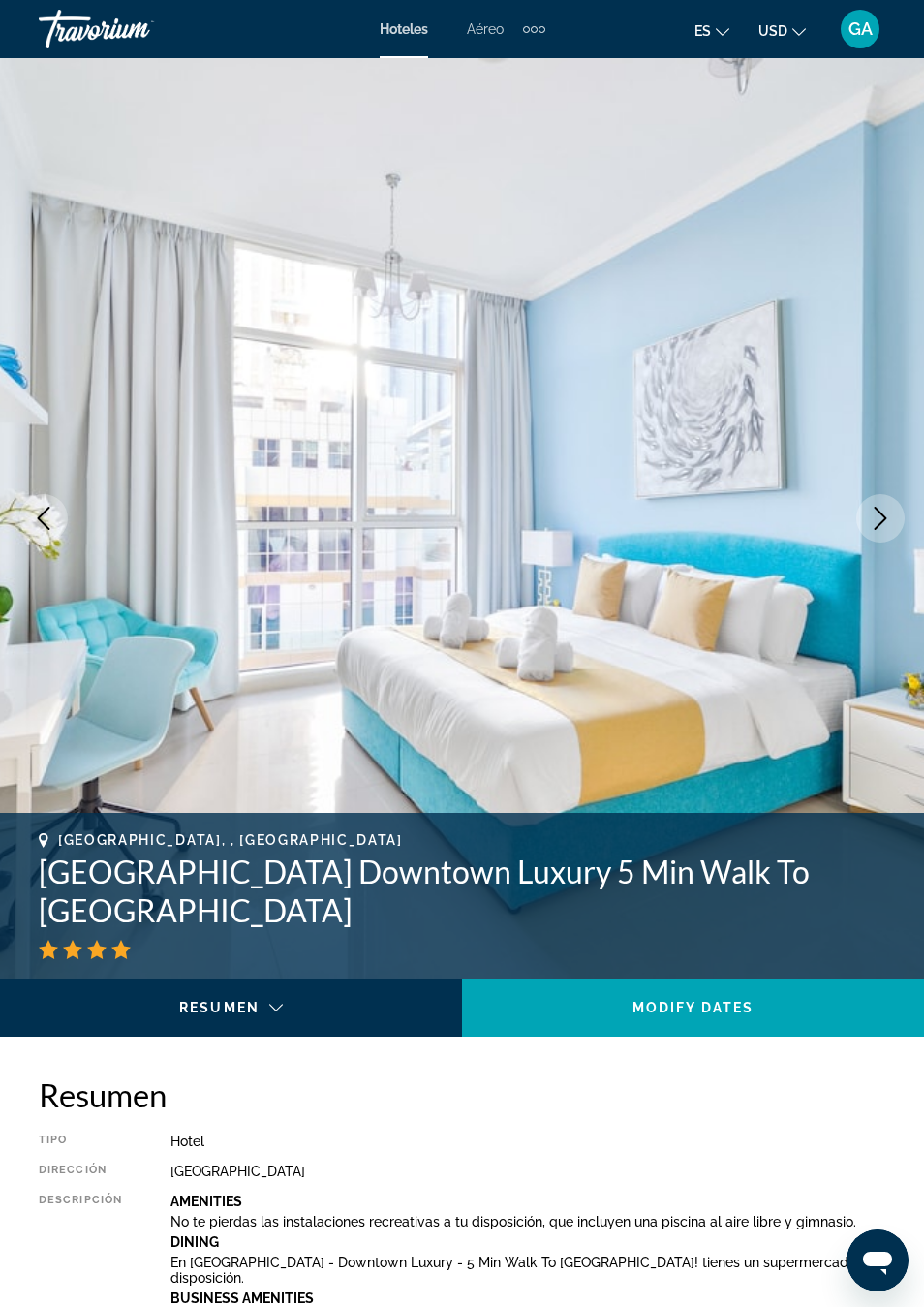
click at [861, 503] on button "Next image" at bounding box center [880, 519] width 48 height 48
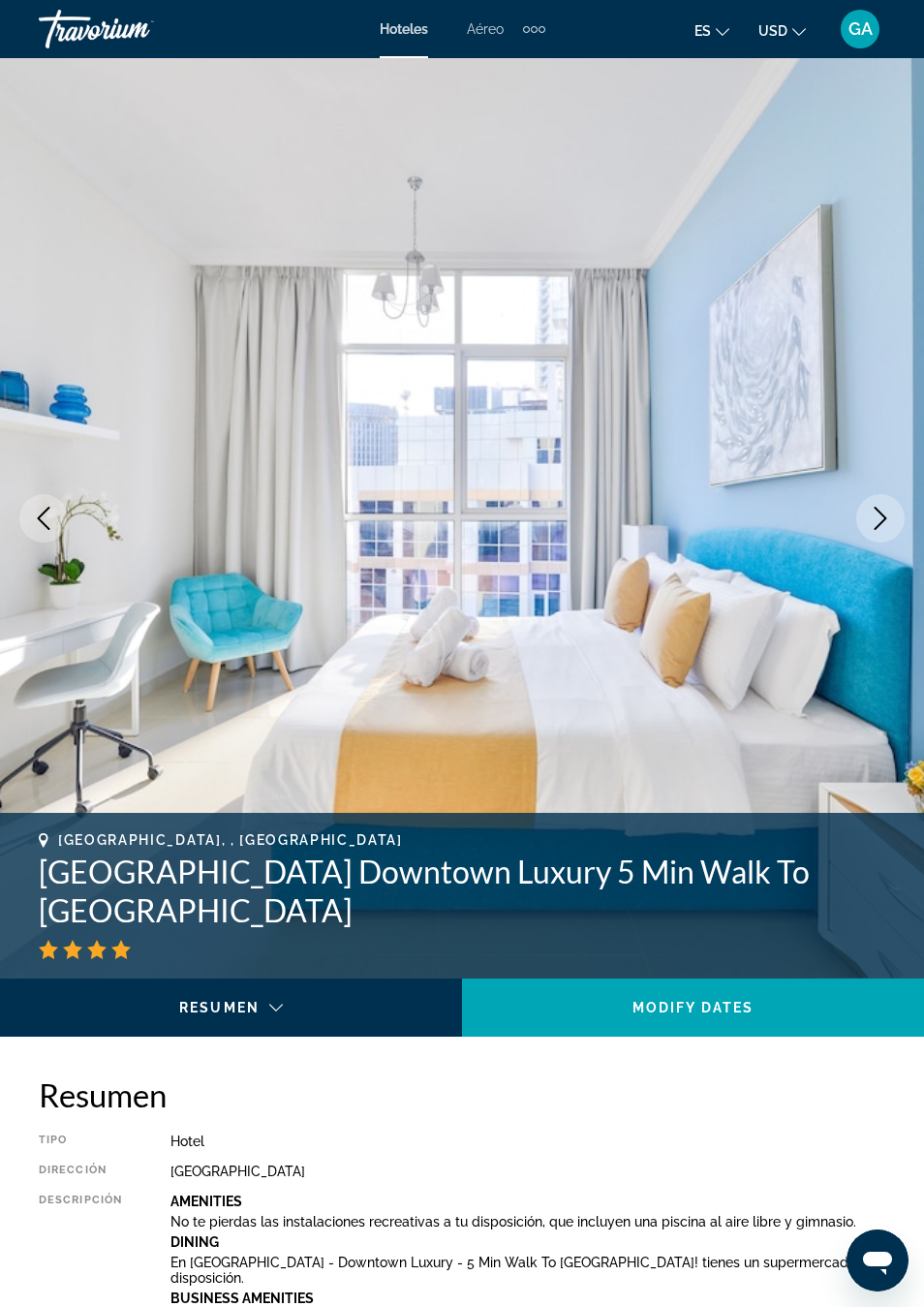
click at [868, 499] on button "Next image" at bounding box center [880, 519] width 48 height 48
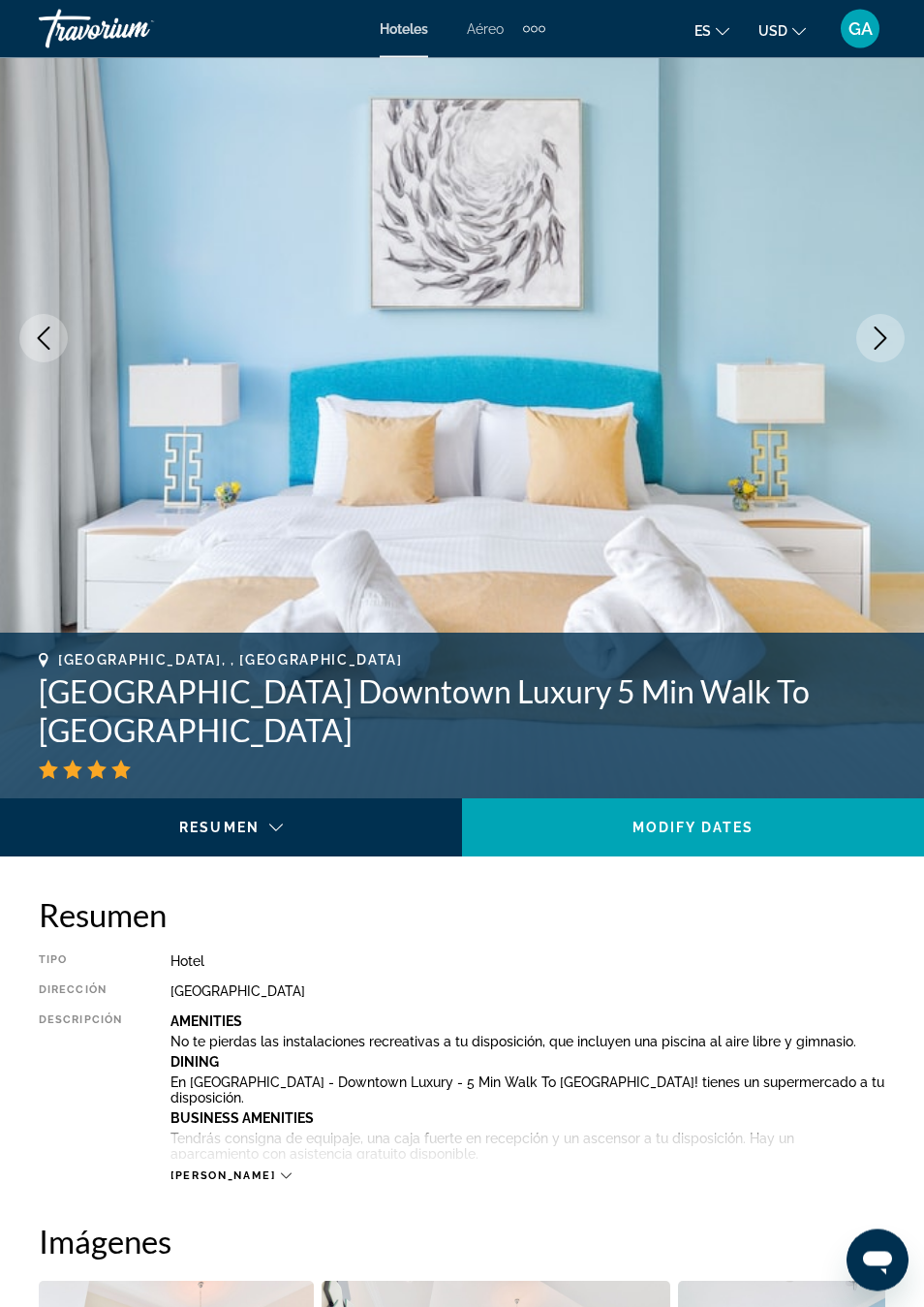
scroll to position [182, 0]
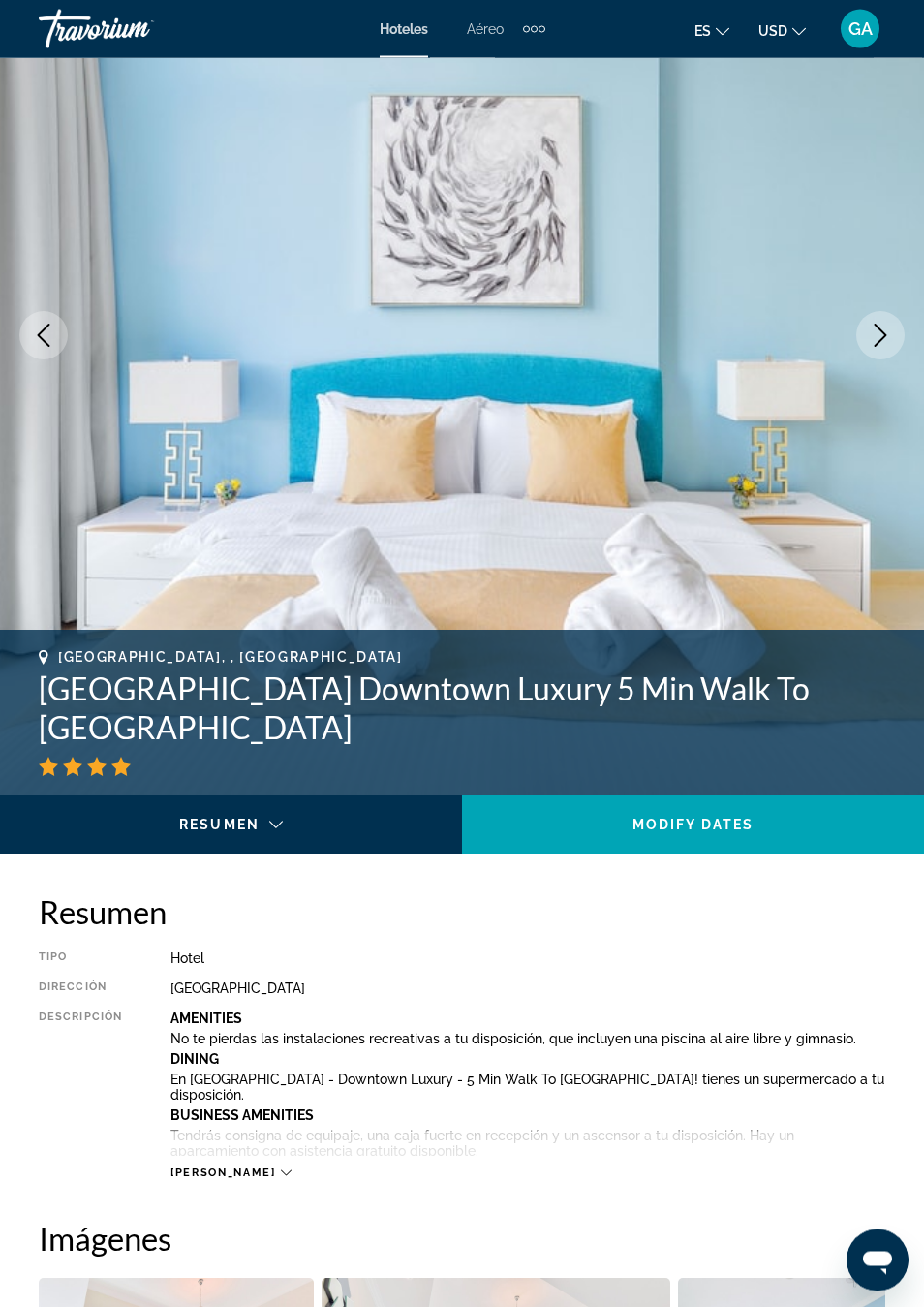
click at [58, 714] on h1 "Dunya Tower Downtown Luxury 5 Min Walk To Dubai Mall" at bounding box center [462, 709] width 847 height 78
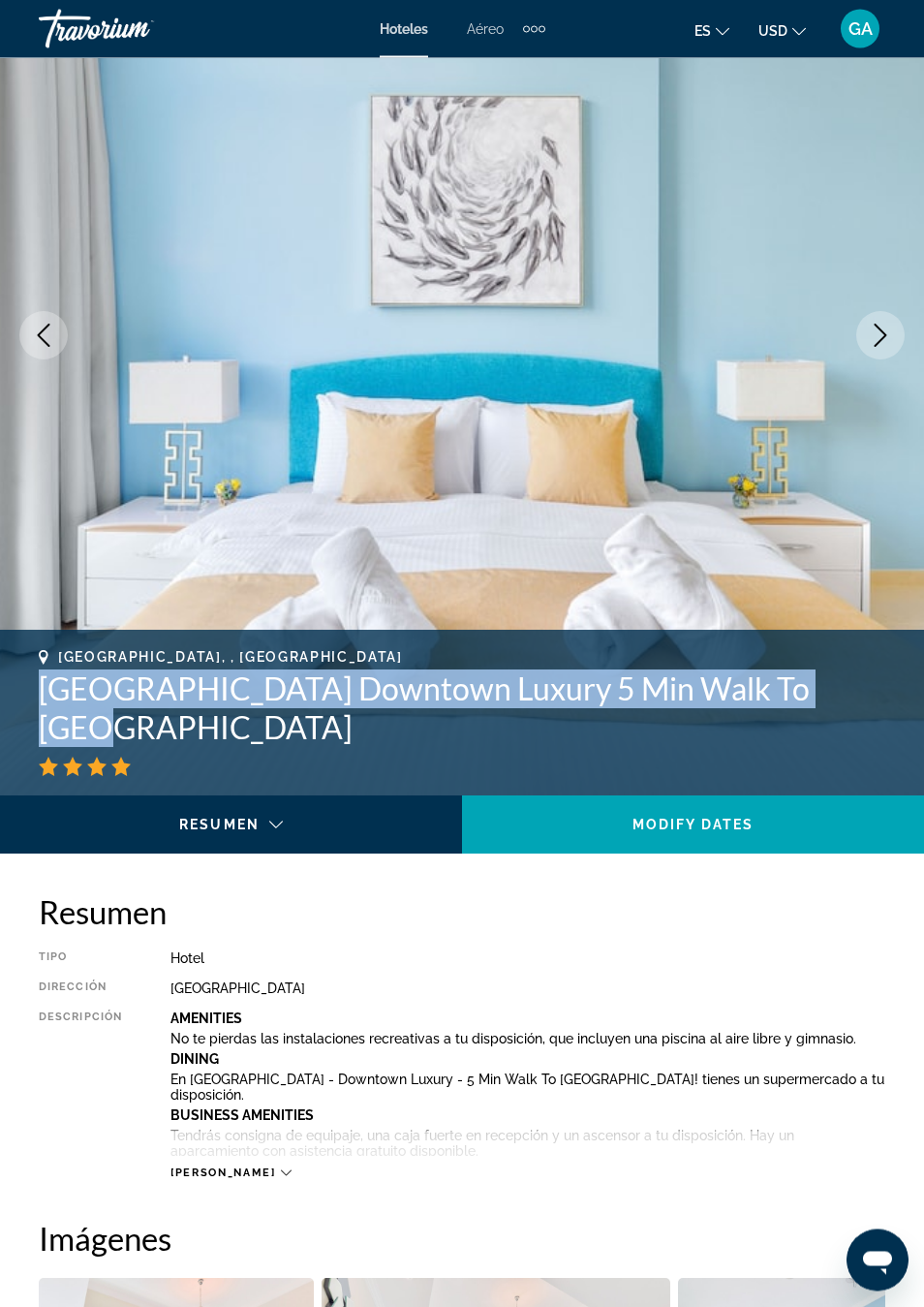
copy h1 "Dunya Tower Downtown Luxury 5 Min Walk To Dubai Mall"
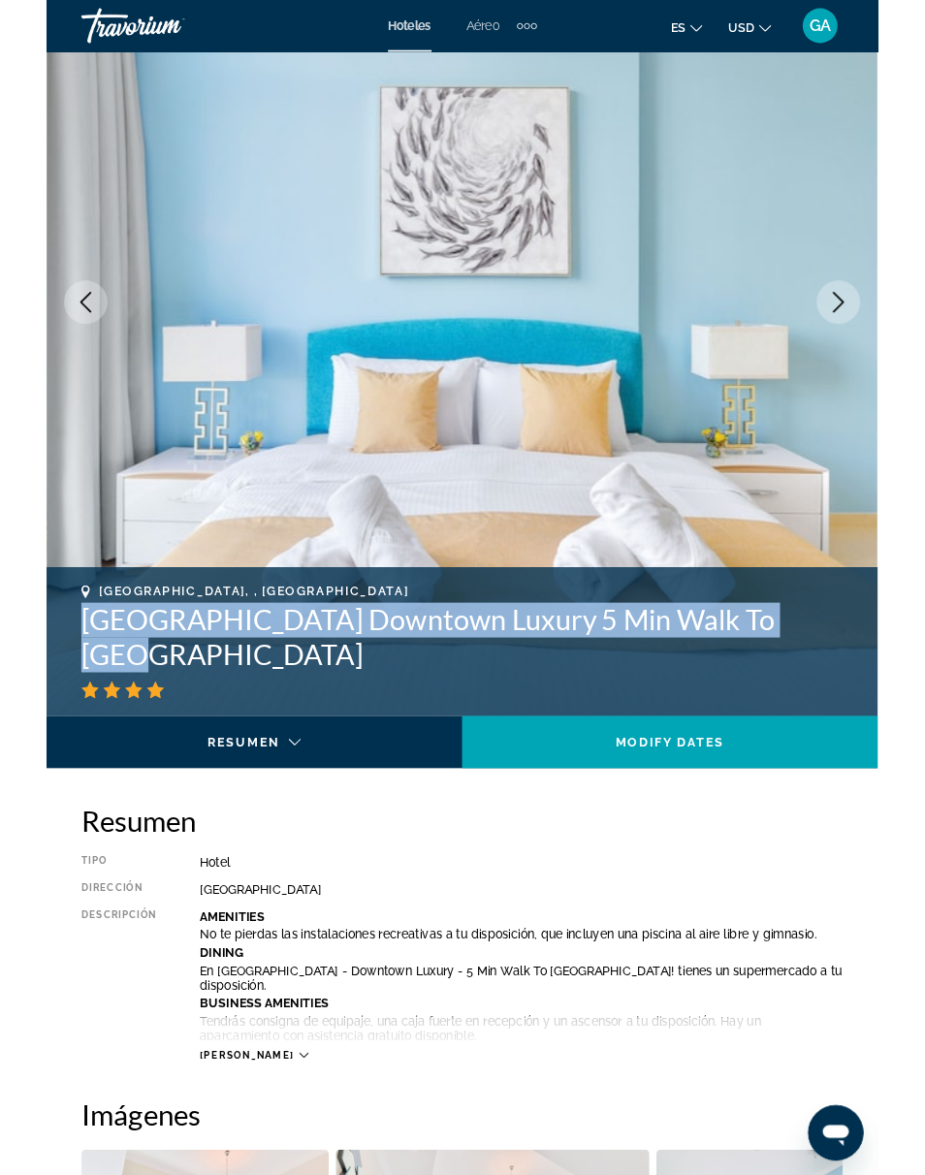
scroll to position [238, 0]
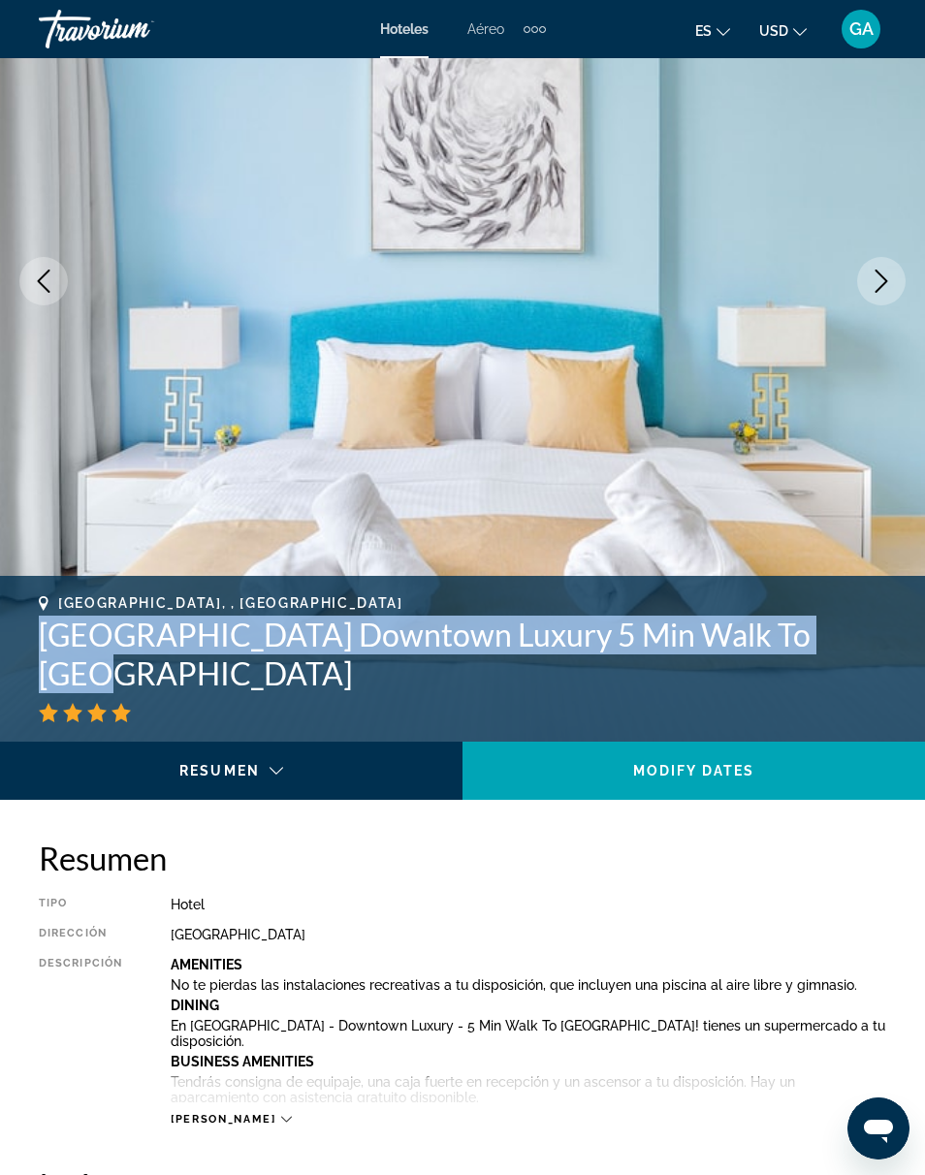
click at [852, 608] on div "Dubai, , United Arab Emirates" at bounding box center [463, 603] width 848 height 16
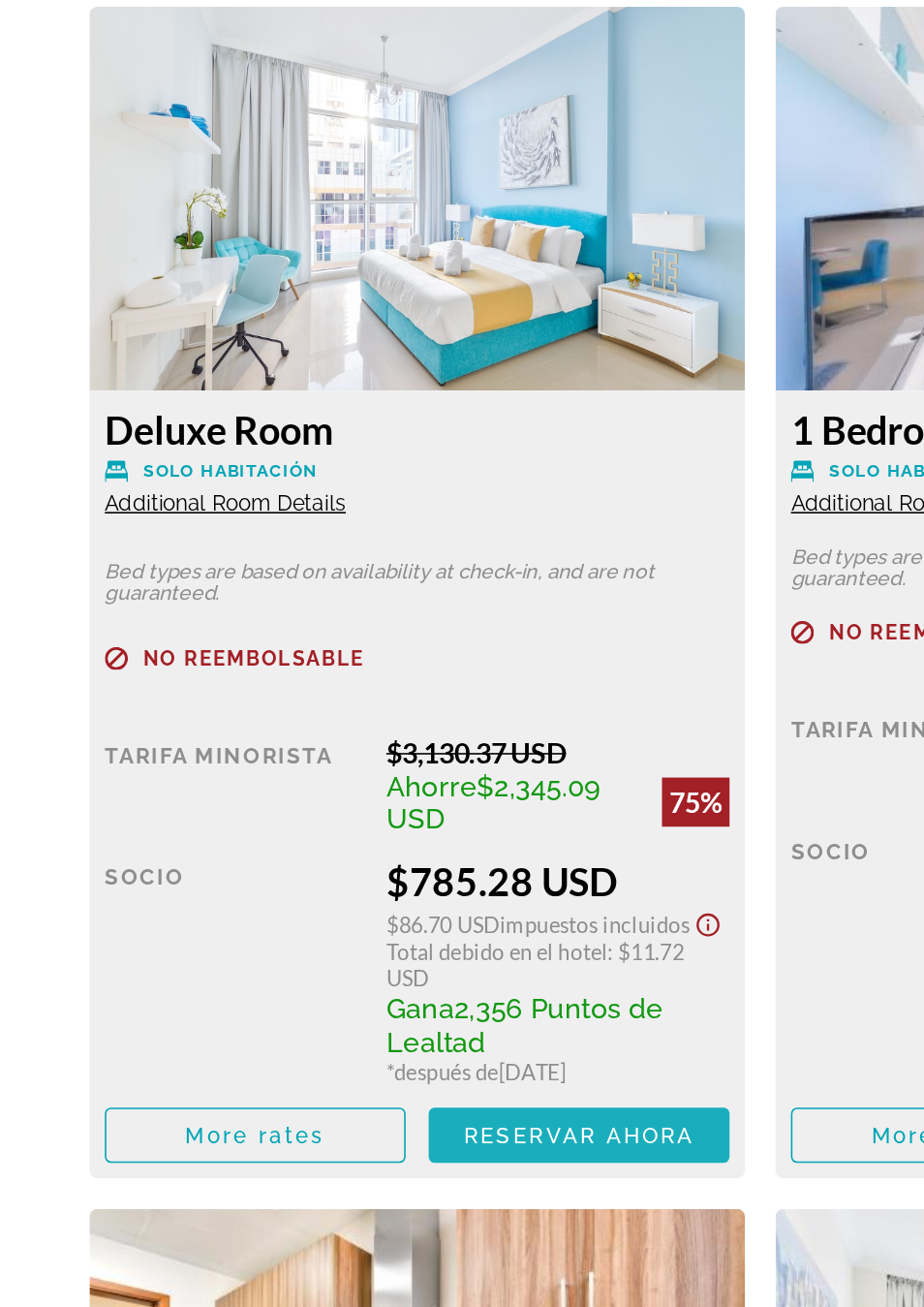
scroll to position [3250, 0]
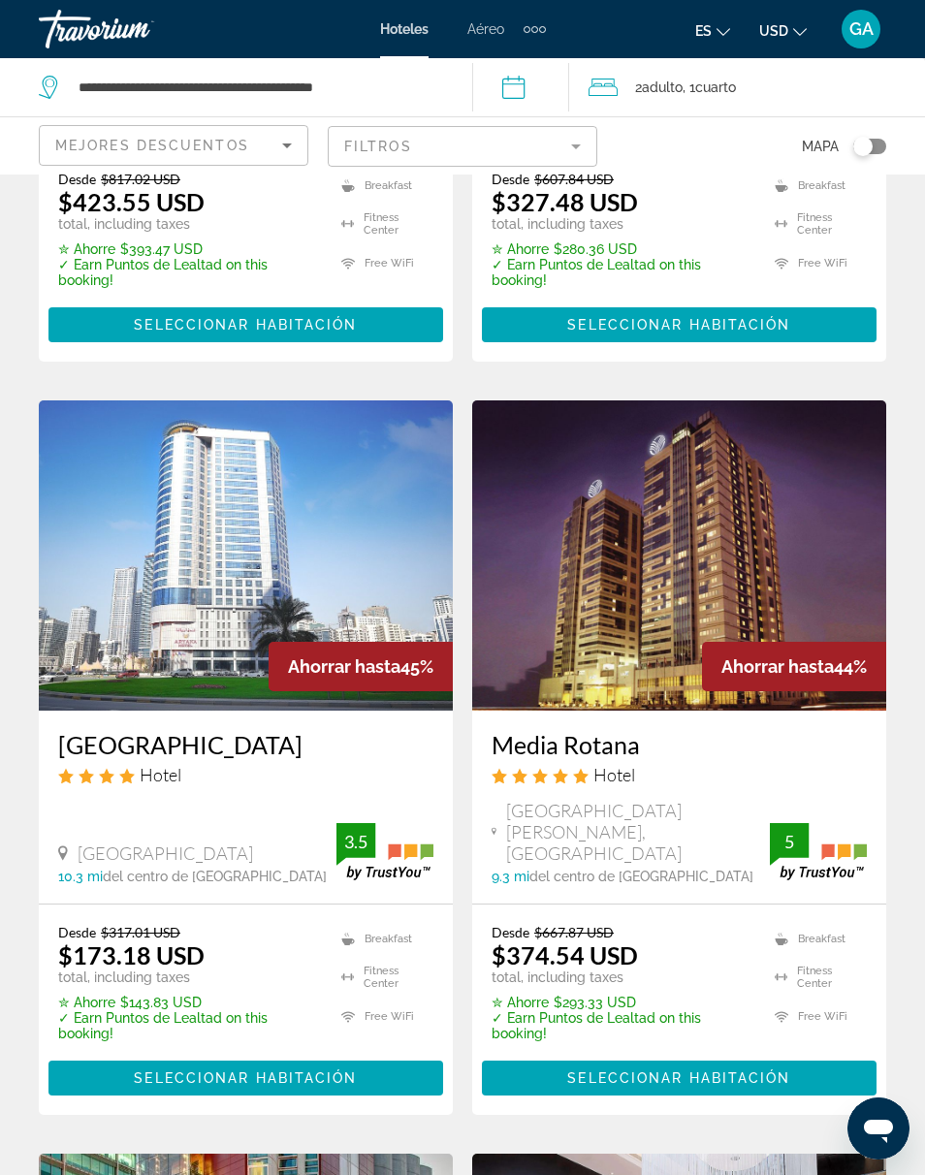
scroll to position [2862, 0]
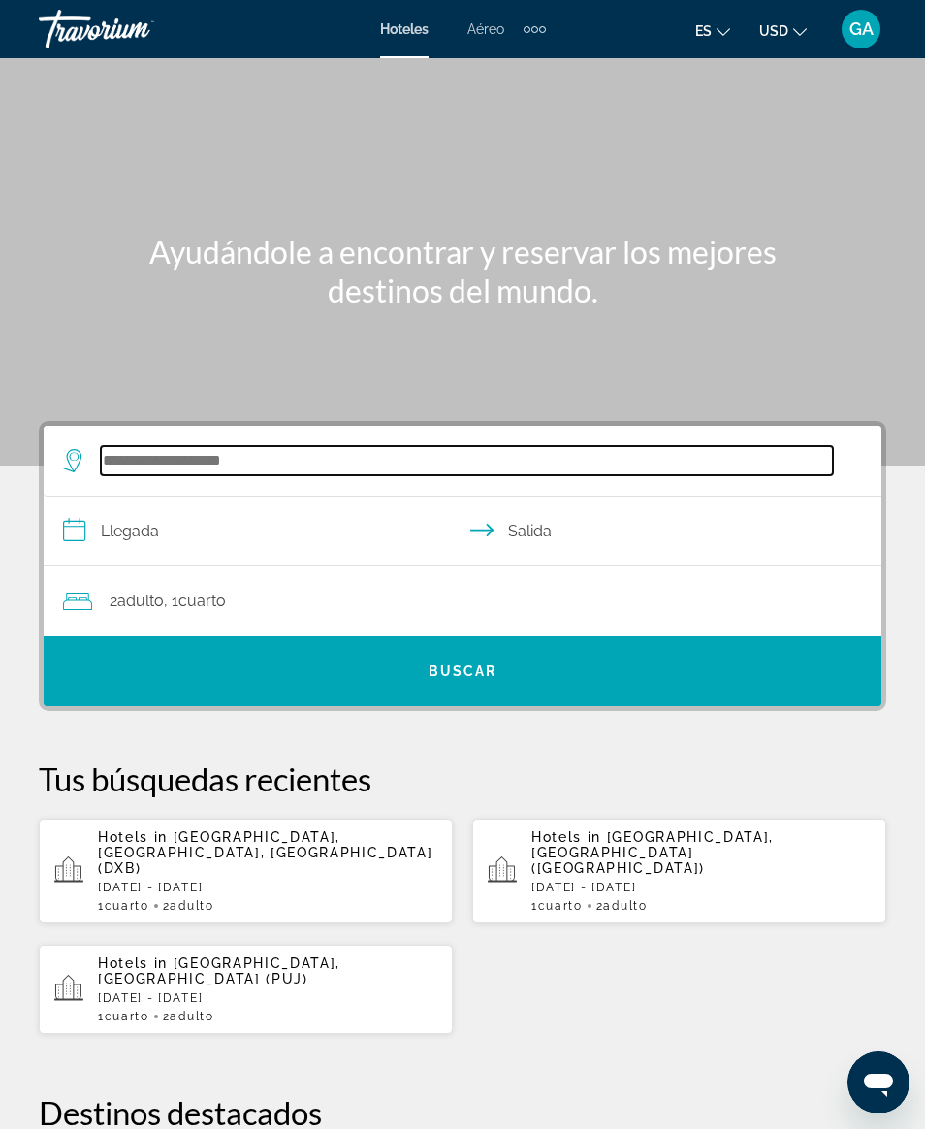
click at [245, 475] on input "Search widget" at bounding box center [467, 460] width 732 height 29
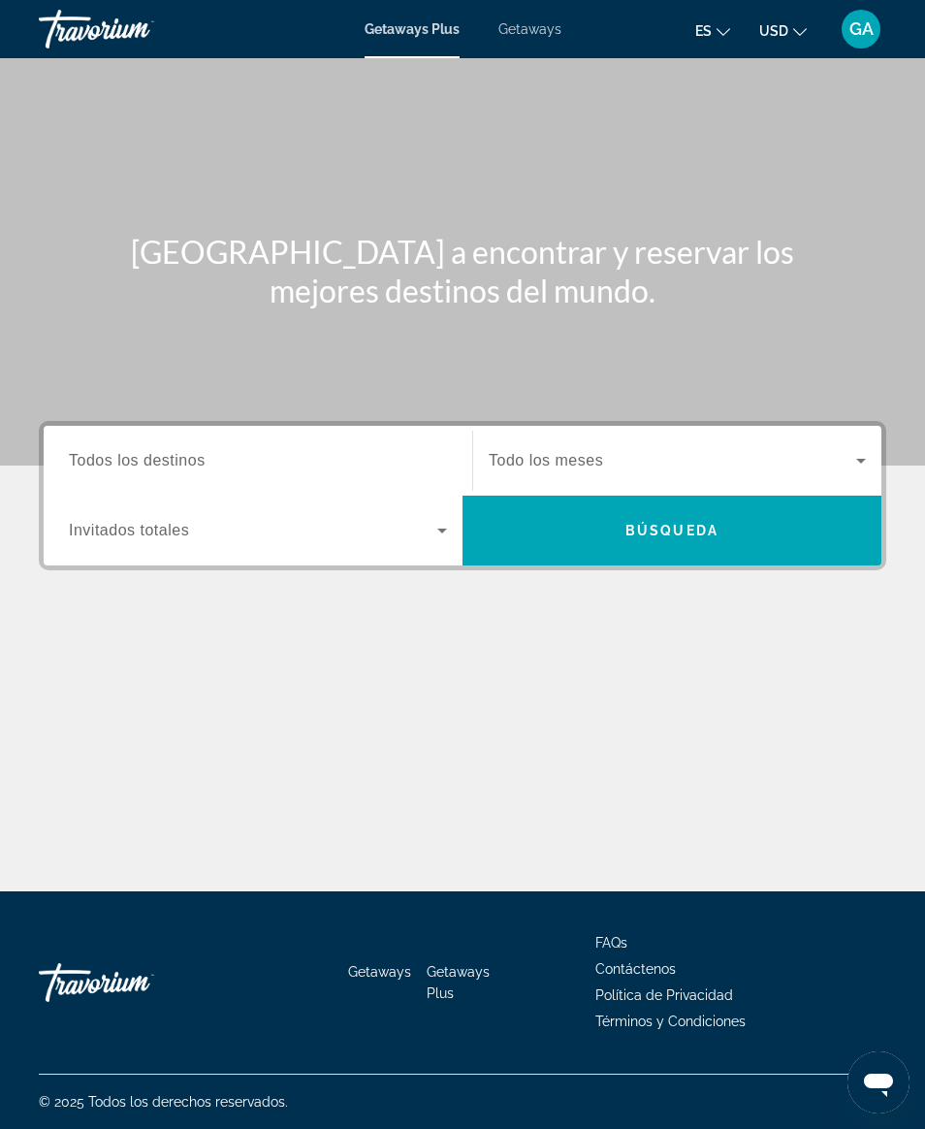
click at [205, 465] on span "Todos los destinos" at bounding box center [137, 460] width 137 height 16
click at [205, 465] on input "Destination Todos los destinos" at bounding box center [258, 461] width 378 height 23
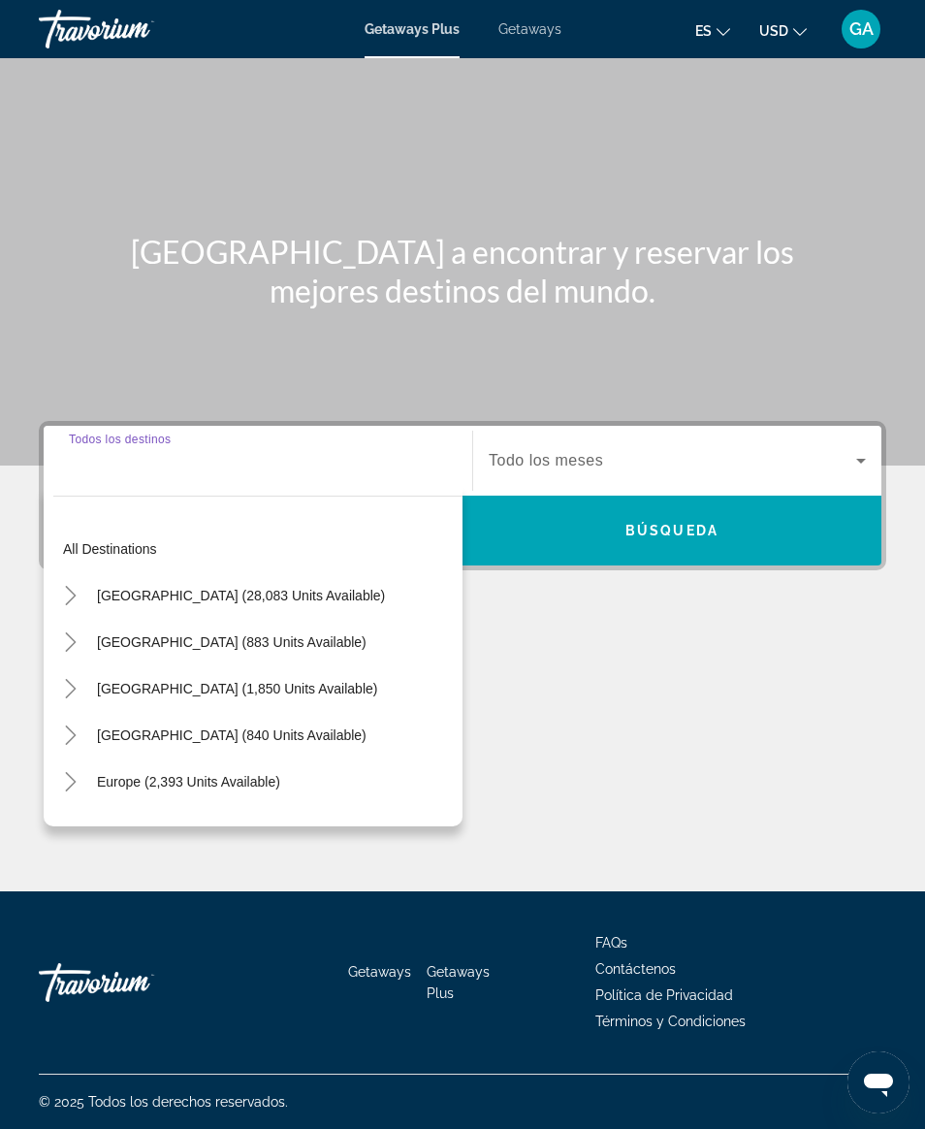
click at [306, 594] on span "[GEOGRAPHIC_DATA] (28,083 units available)" at bounding box center [241, 596] width 288 height 16
type input "**********"
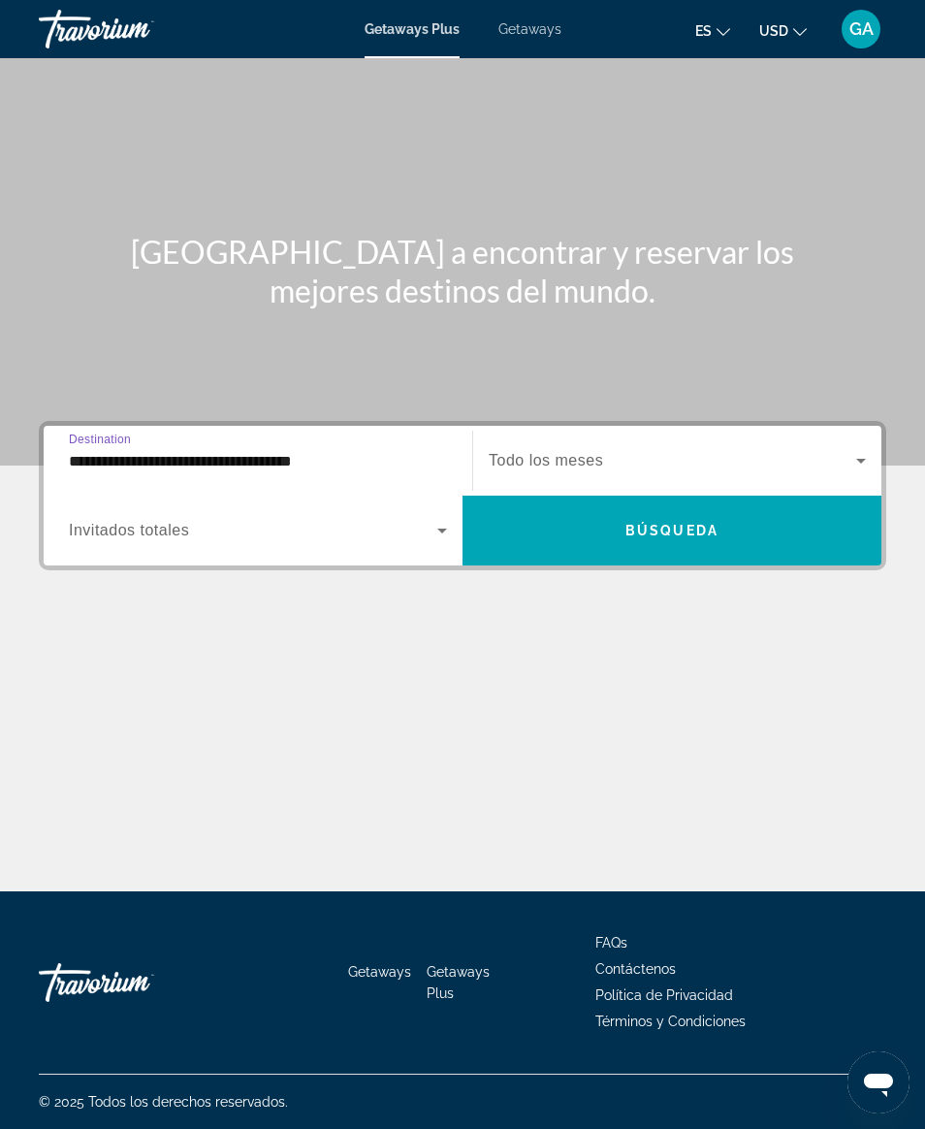
click at [747, 517] on span "Search widget" at bounding box center [672, 530] width 419 height 47
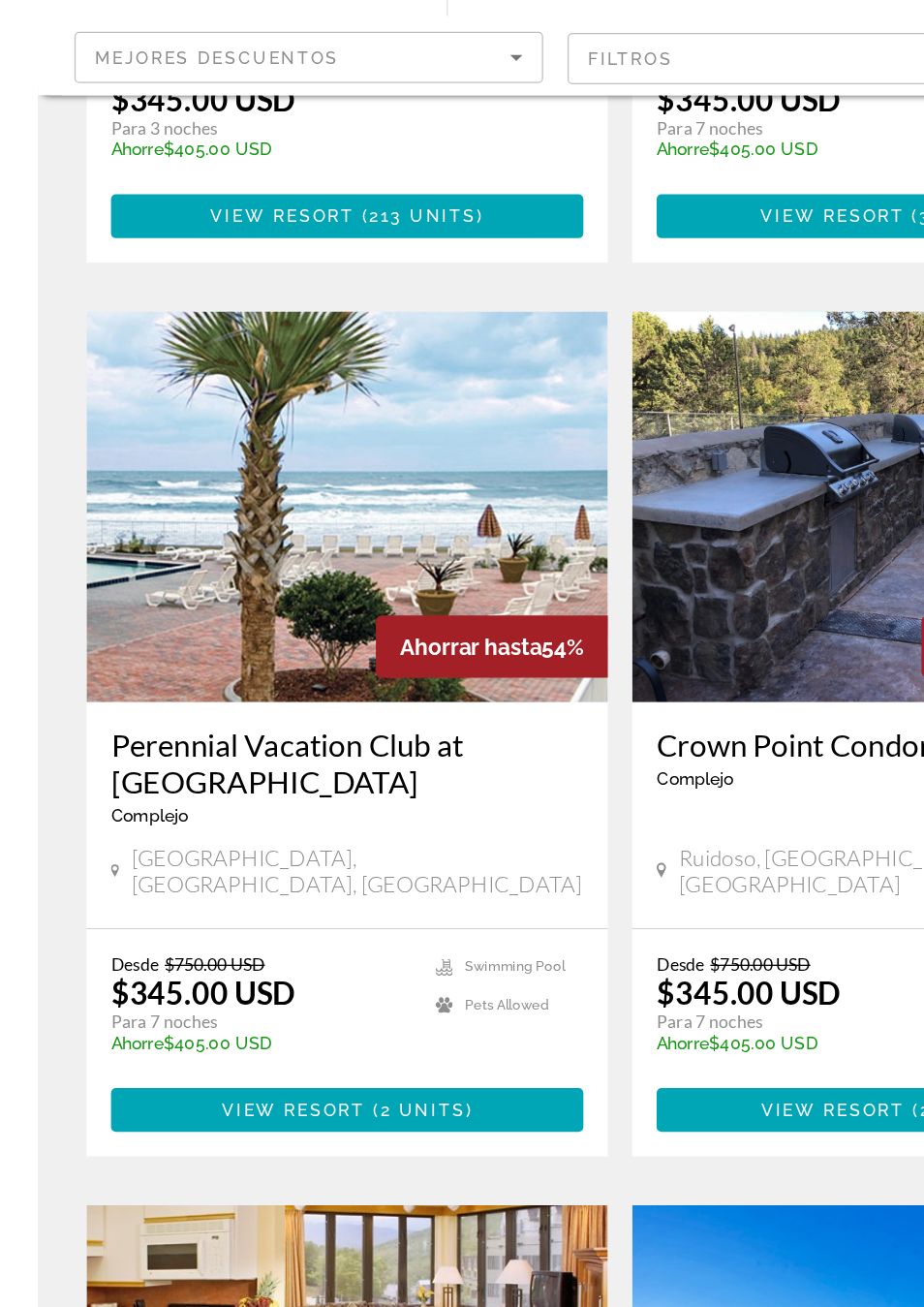
scroll to position [1050, 0]
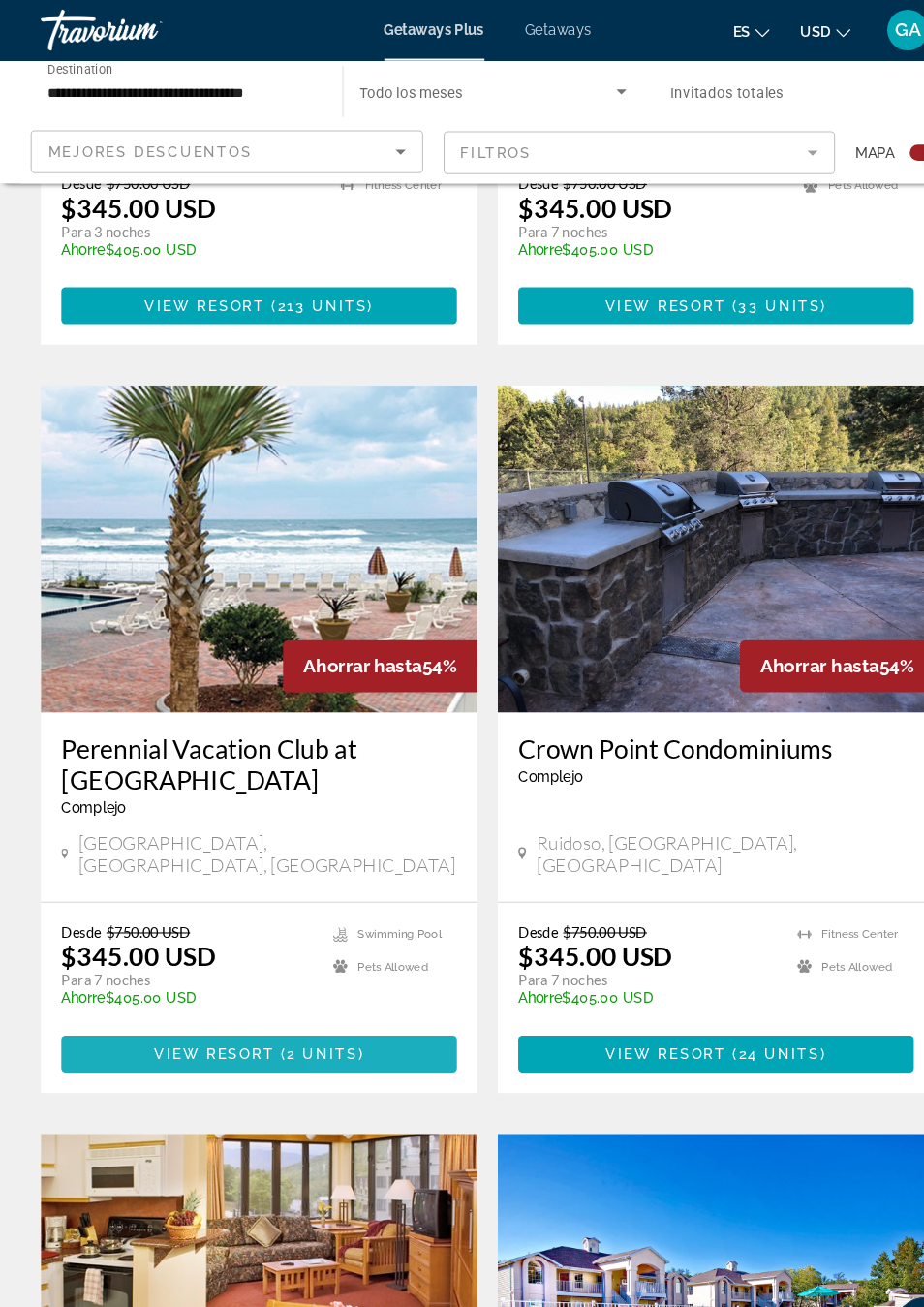
click at [352, 977] on span "Main content" at bounding box center [245, 1000] width 375 height 47
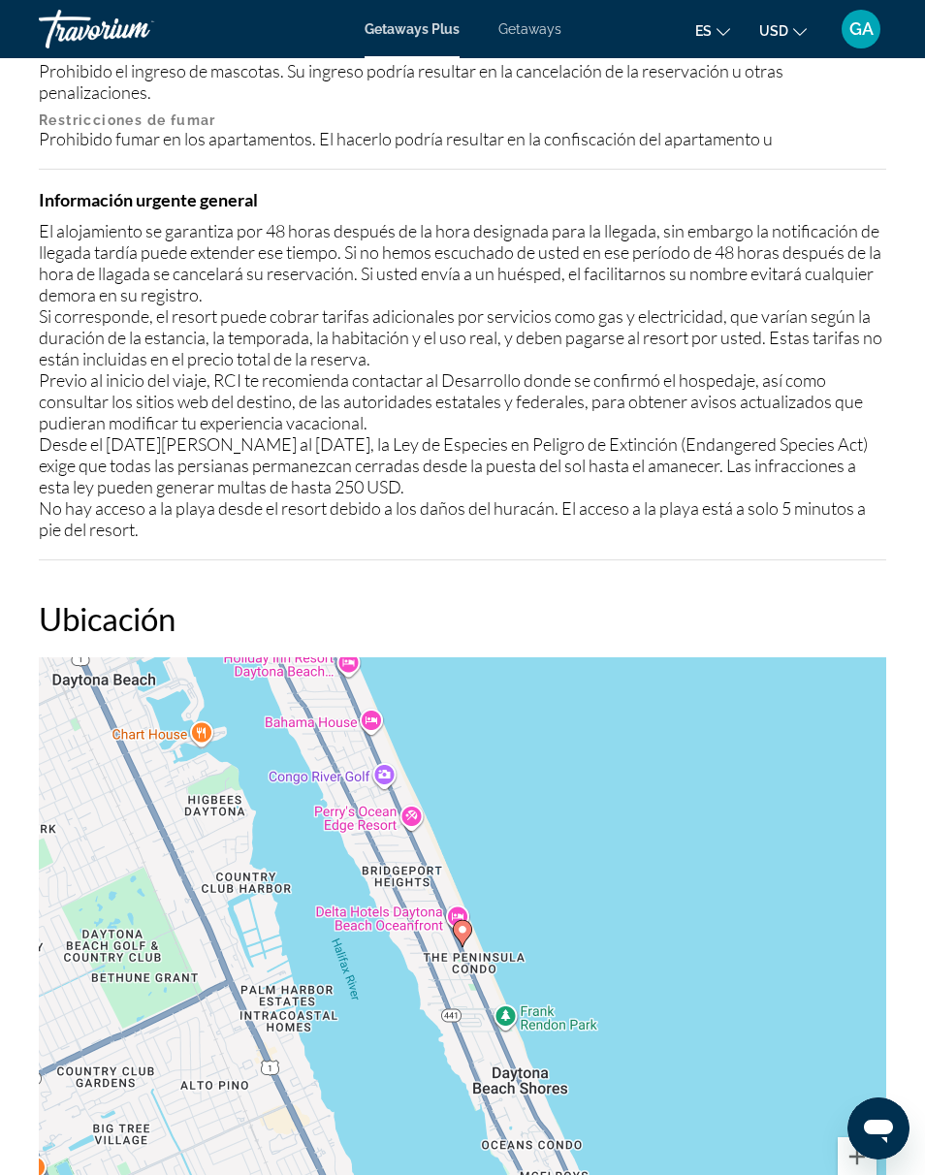
scroll to position [2661, 0]
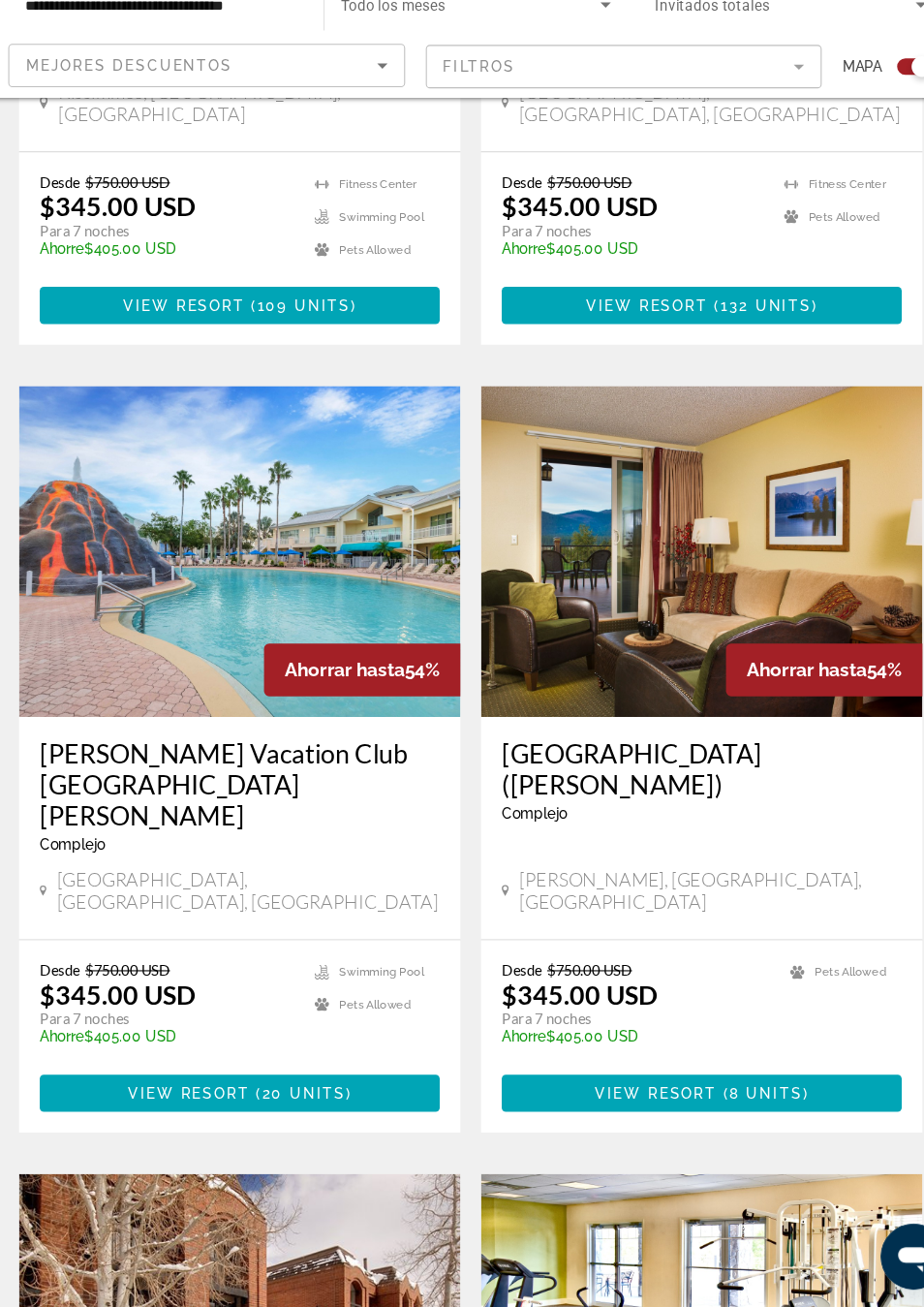
scroll to position [3104, 0]
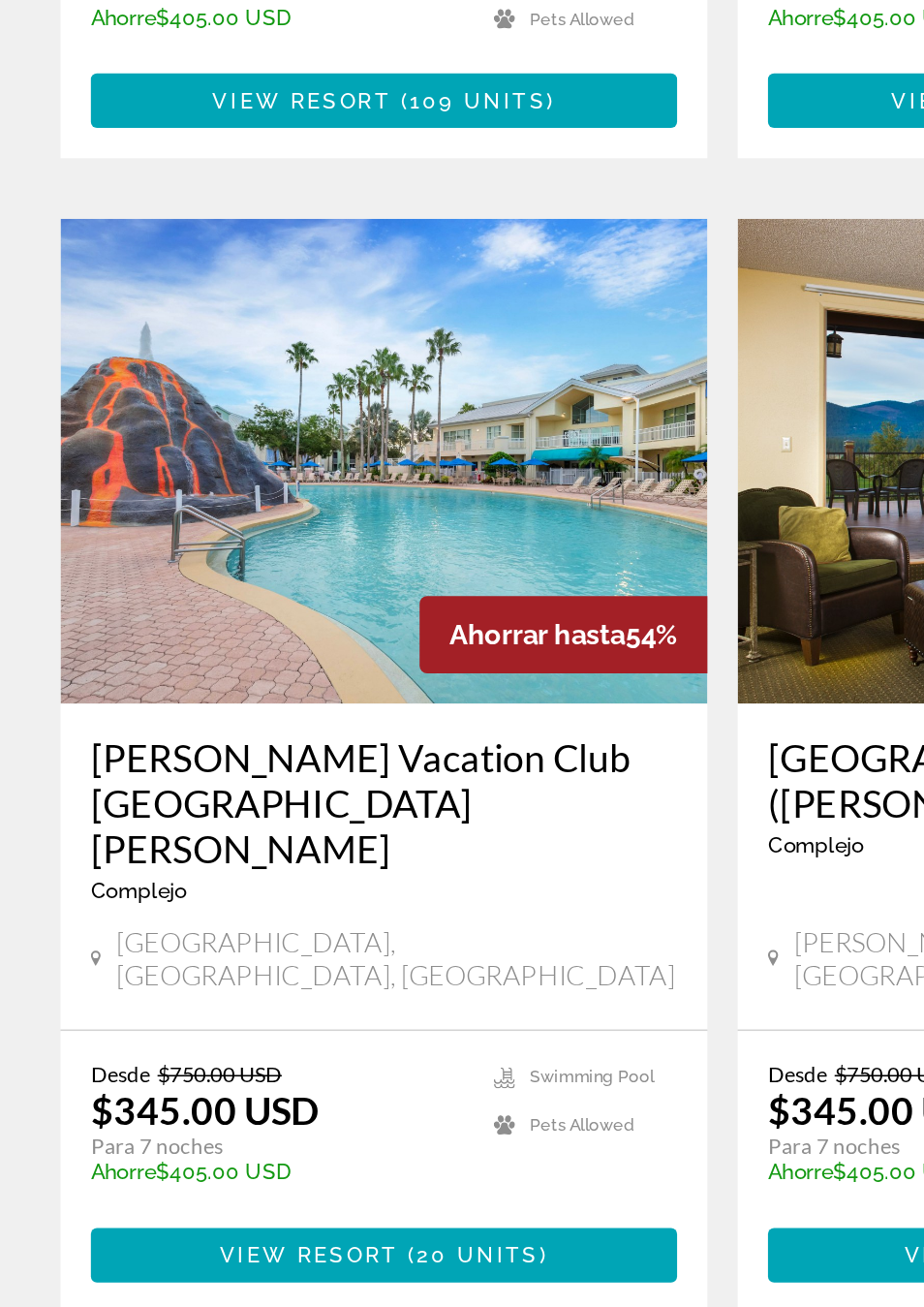
click at [353, 1080] on span "Main content" at bounding box center [245, 1103] width 375 height 47
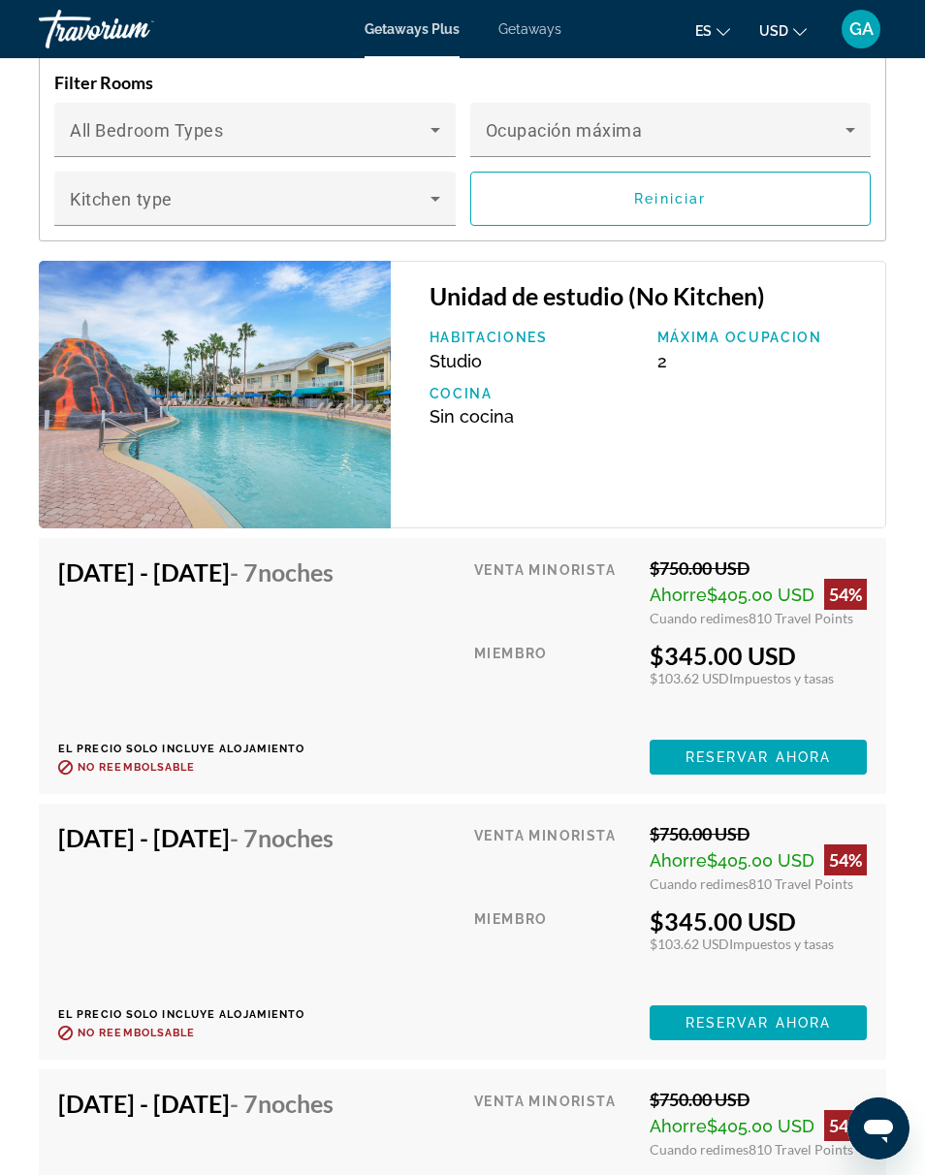
scroll to position [4168, 0]
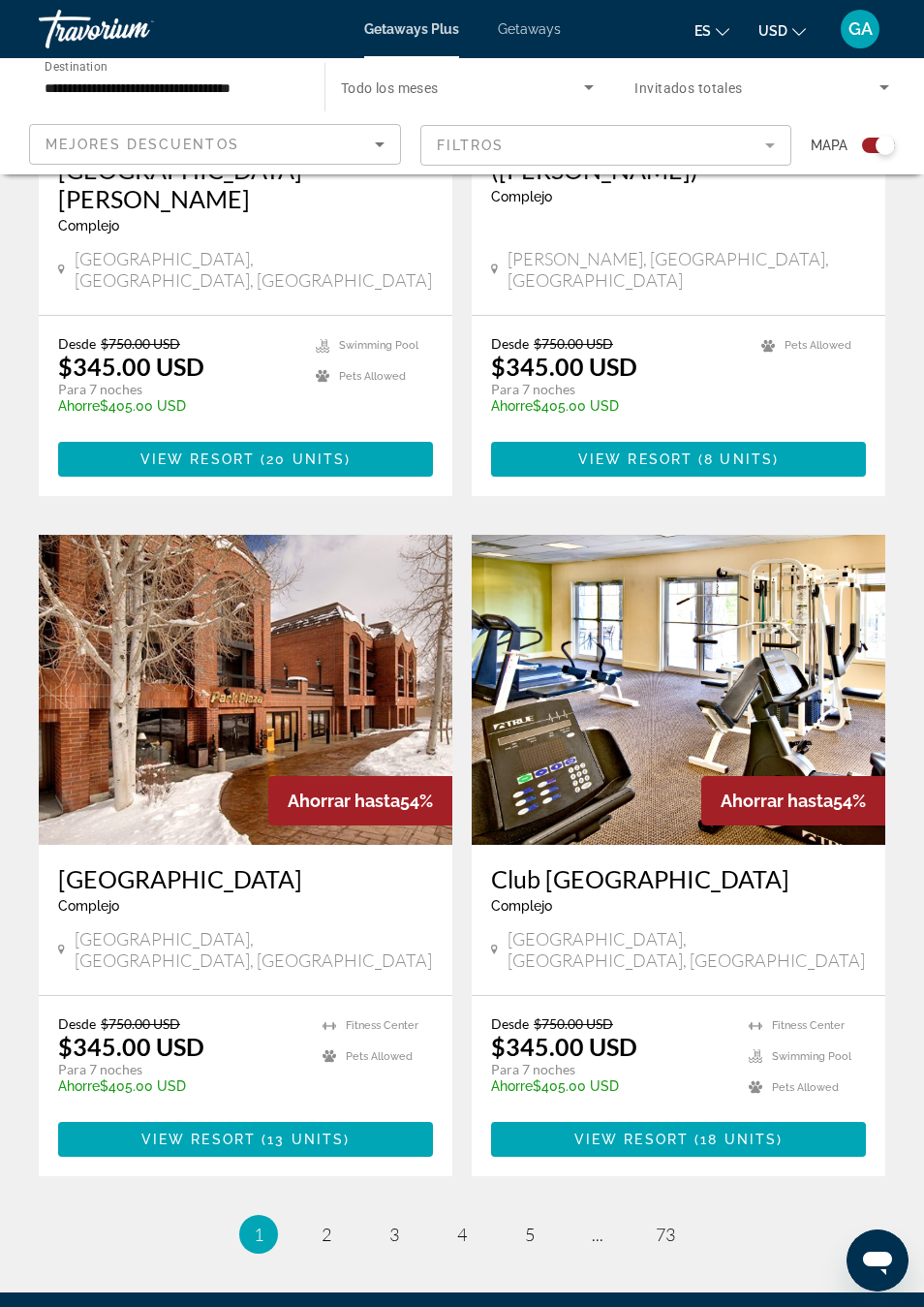
scroll to position [3757, 0]
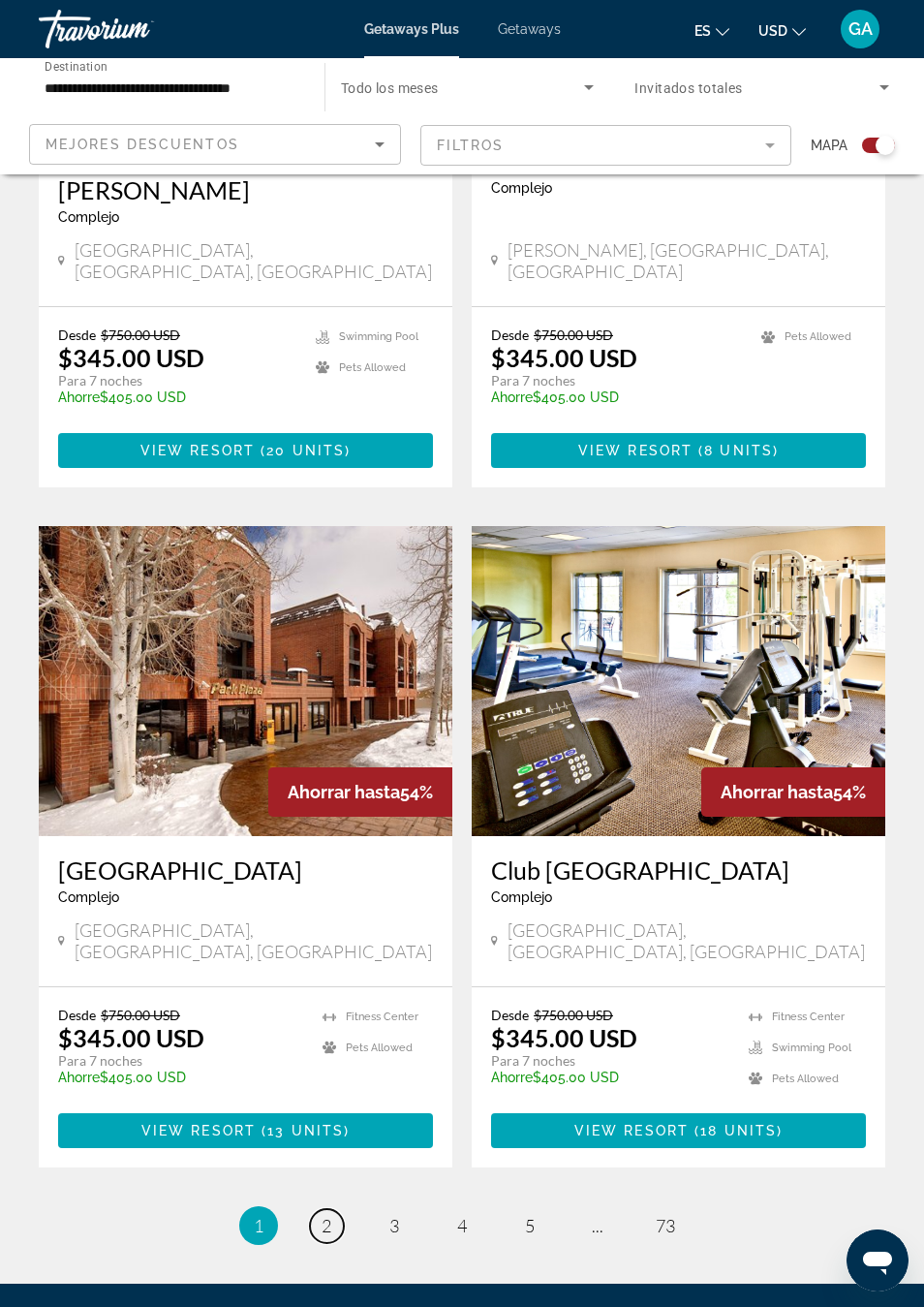
click at [325, 1127] on span "2" at bounding box center [327, 1225] width 10 height 21
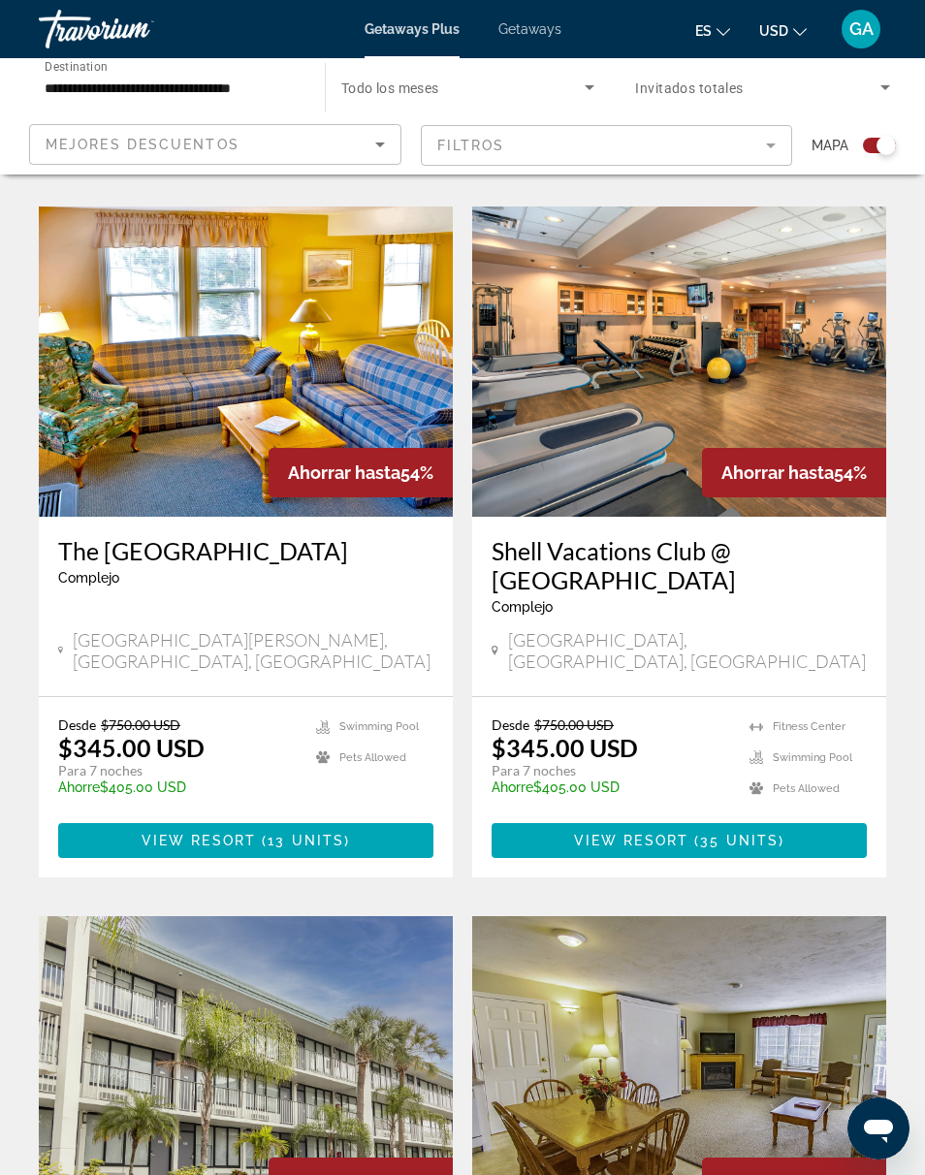
scroll to position [2530, 0]
